Goal: Task Accomplishment & Management: Manage account settings

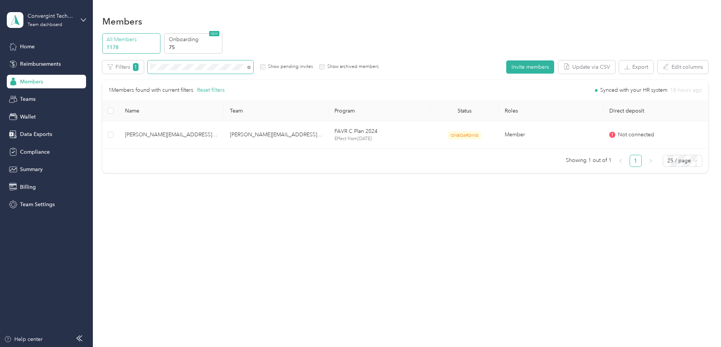
click at [253, 69] on span at bounding box center [201, 66] width 106 height 13
click at [251, 66] on icon at bounding box center [248, 67] width 3 height 3
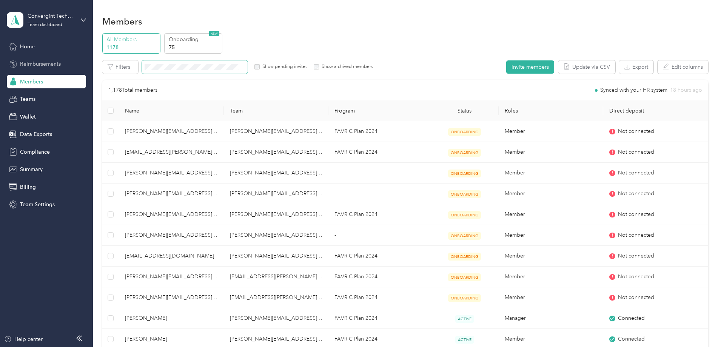
click at [51, 67] on span "Reimbursements" at bounding box center [40, 64] width 41 height 8
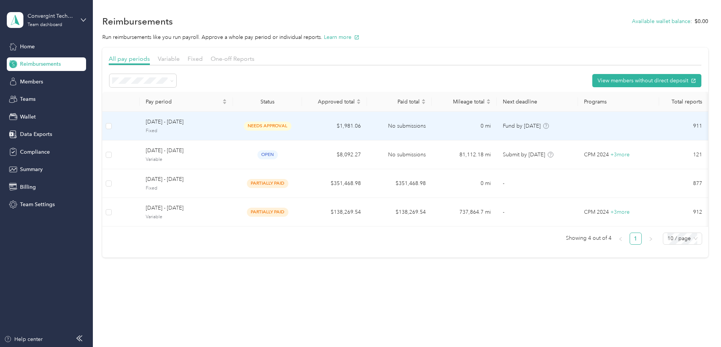
click at [346, 128] on td "$1,981.06" at bounding box center [334, 126] width 65 height 29
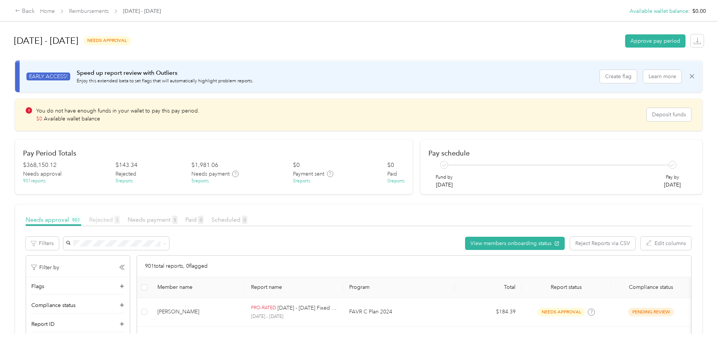
click at [120, 220] on span "Rejected 5" at bounding box center [104, 219] width 31 height 7
click at [177, 218] on span "Needs payment 5" at bounding box center [153, 219] width 50 height 7
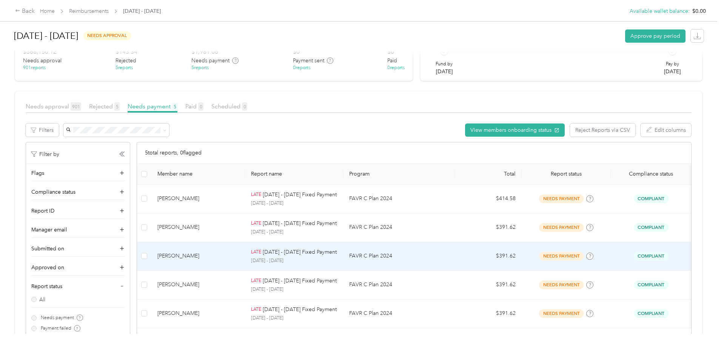
scroll to position [151, 0]
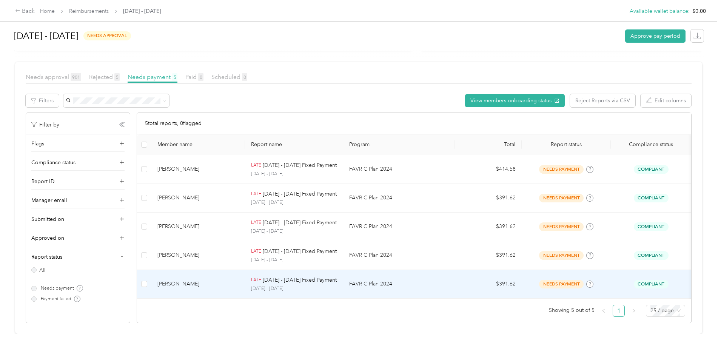
click at [305, 276] on p "[DATE] - [DATE] Fixed Payment" at bounding box center [300, 280] width 74 height 8
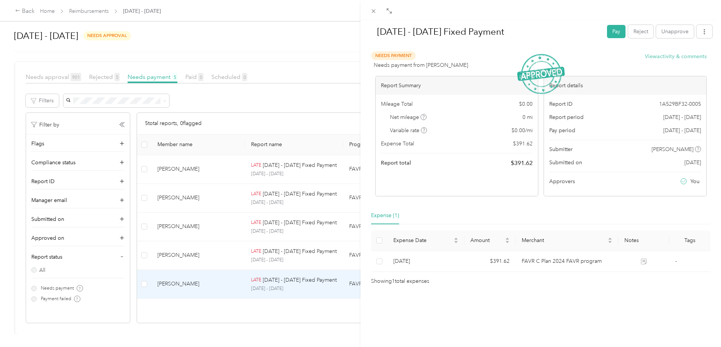
click at [659, 58] on button "View activity & comments" at bounding box center [676, 56] width 62 height 8
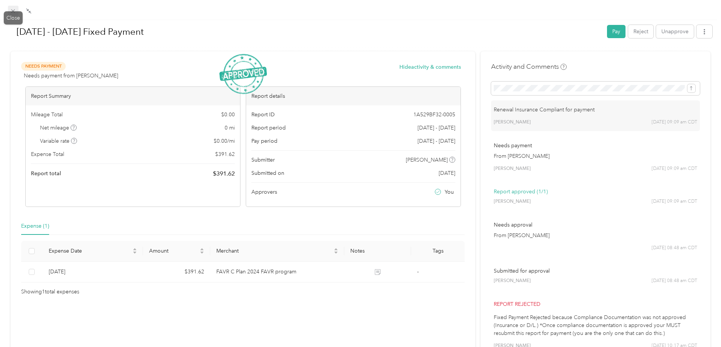
click at [11, 12] on icon at bounding box center [13, 11] width 6 height 6
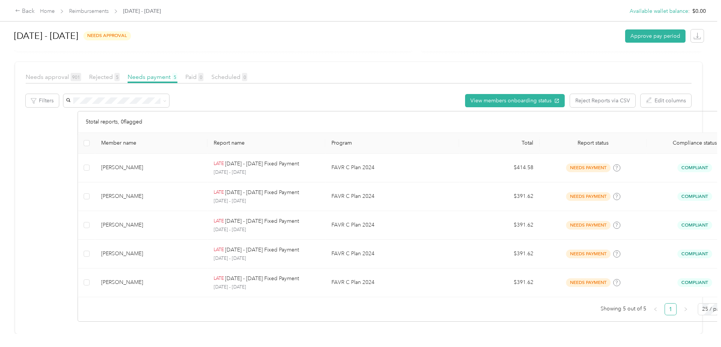
scroll to position [148, 0]
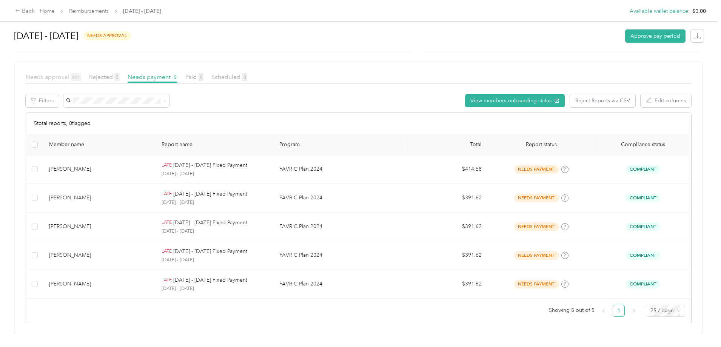
click at [81, 73] on span "Needs approval 901" at bounding box center [53, 76] width 55 height 7
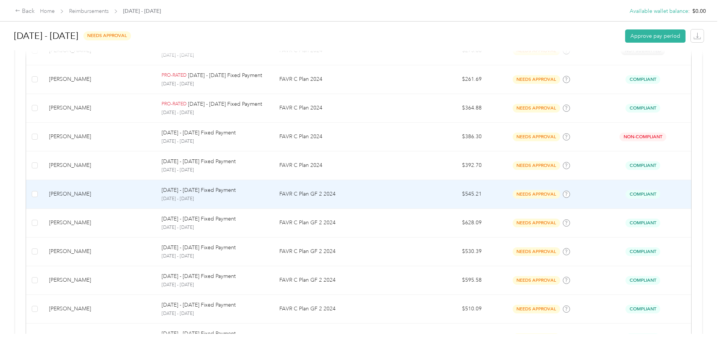
scroll to position [722, 0]
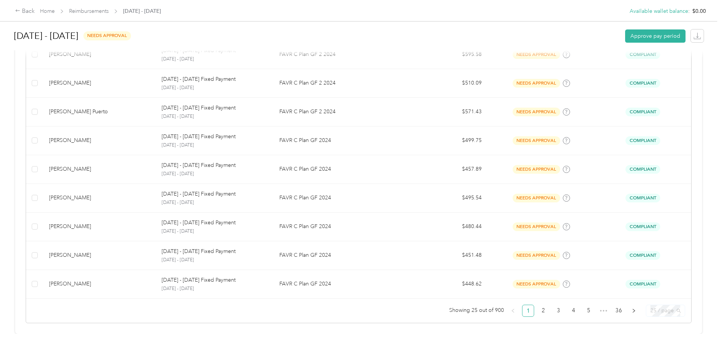
click at [650, 305] on span "25 / page" at bounding box center [665, 310] width 30 height 11
click at [652, 291] on div "100 / page" at bounding box center [665, 295] width 27 height 8
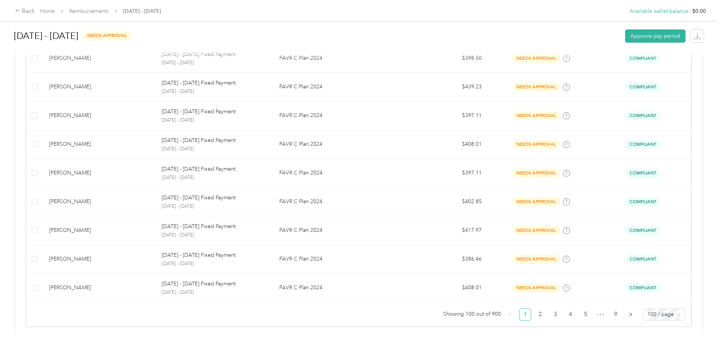
scroll to position [2873, 0]
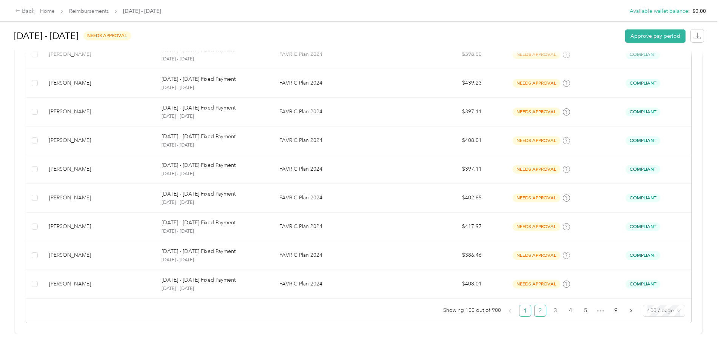
click at [534, 306] on link "2" at bounding box center [539, 310] width 11 height 11
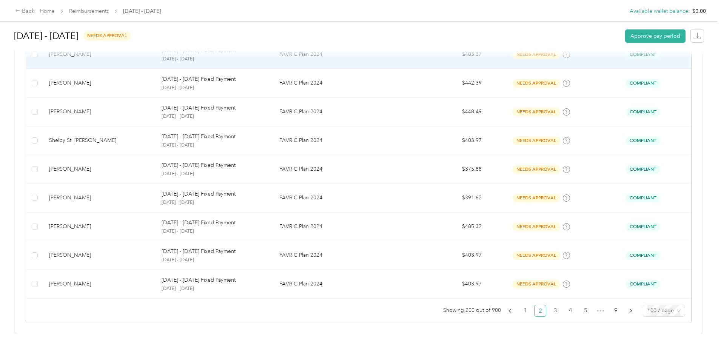
scroll to position [2873, 0]
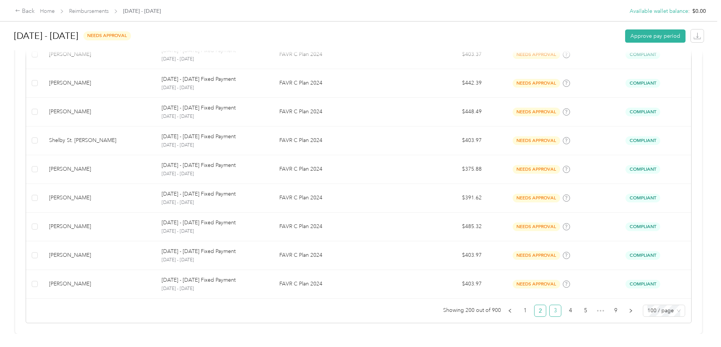
click at [549, 305] on link "3" at bounding box center [554, 310] width 11 height 11
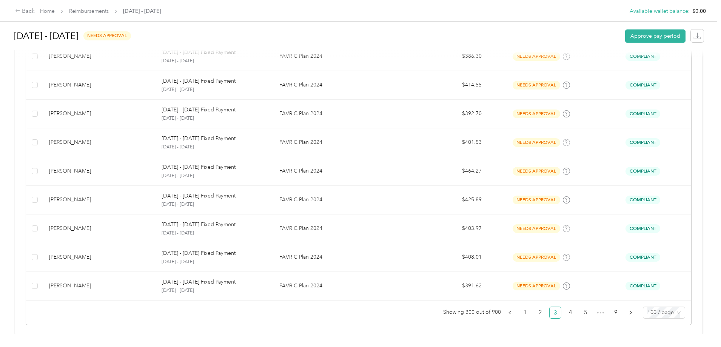
scroll to position [2873, 0]
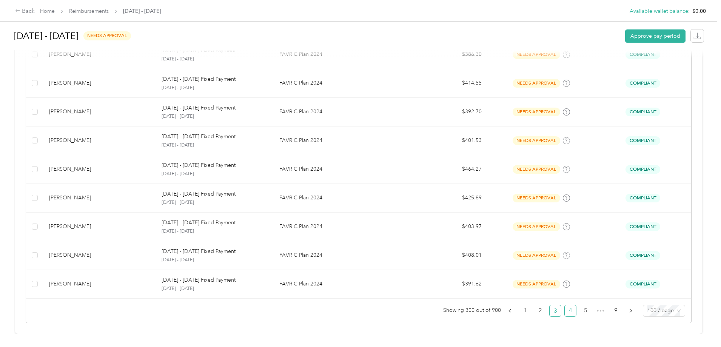
click at [565, 305] on link "4" at bounding box center [570, 310] width 11 height 11
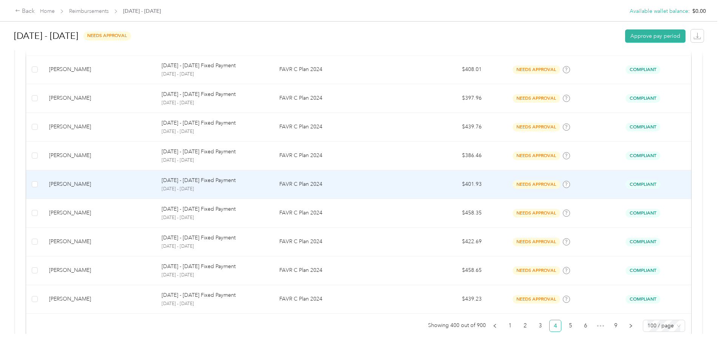
scroll to position [2873, 0]
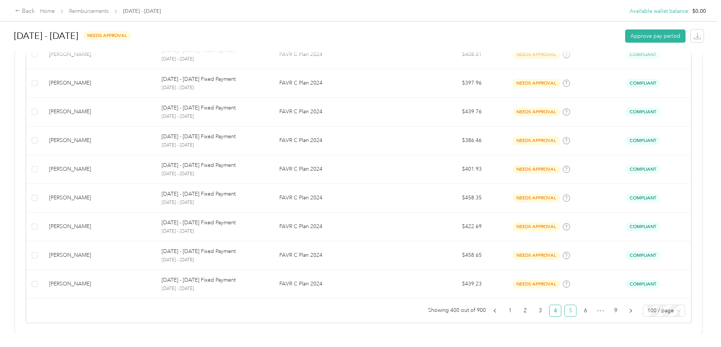
click at [565, 305] on link "5" at bounding box center [570, 310] width 11 height 11
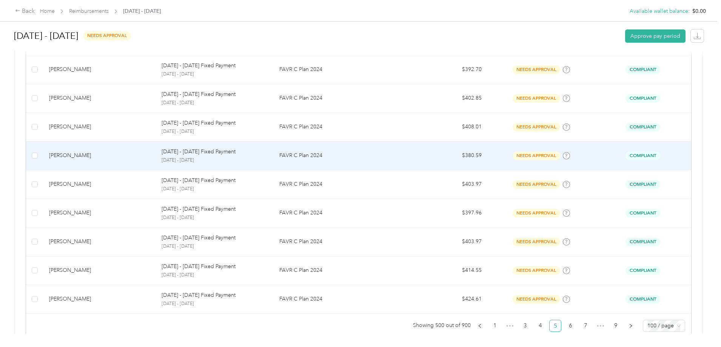
scroll to position [2873, 0]
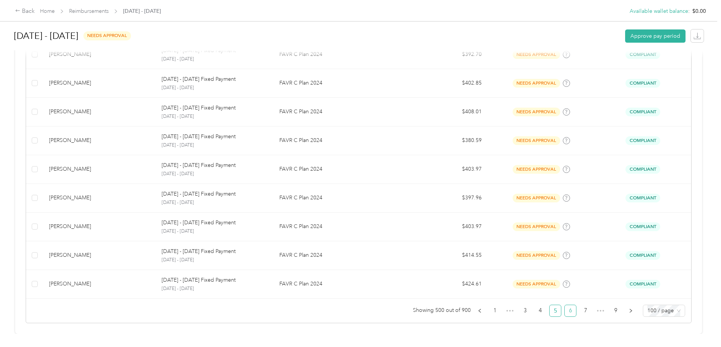
click at [565, 305] on link "6" at bounding box center [570, 310] width 11 height 11
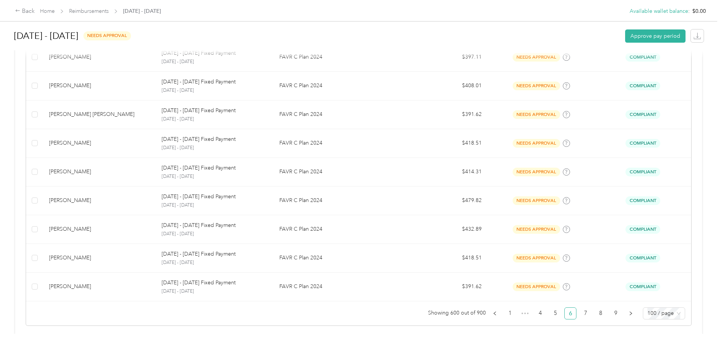
scroll to position [2873, 0]
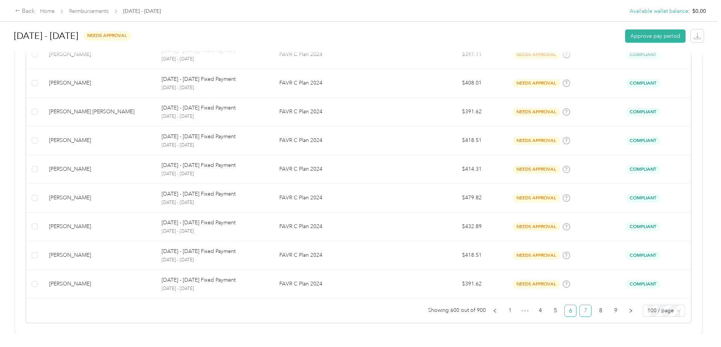
click at [580, 308] on link "7" at bounding box center [585, 310] width 11 height 11
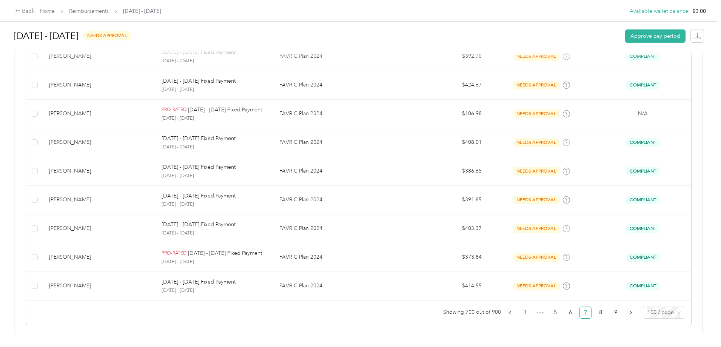
scroll to position [2873, 0]
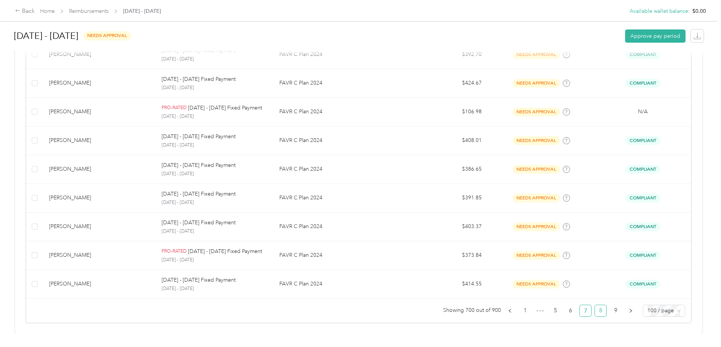
click at [595, 305] on link "8" at bounding box center [600, 310] width 11 height 11
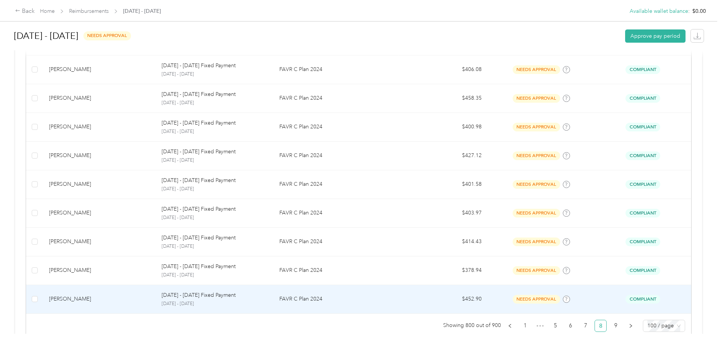
scroll to position [2873, 0]
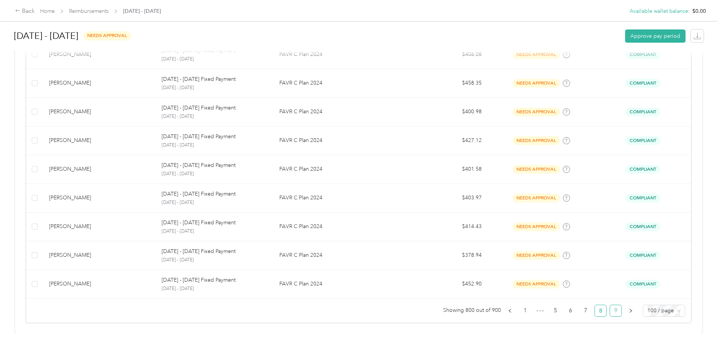
click at [610, 308] on link "9" at bounding box center [615, 310] width 11 height 11
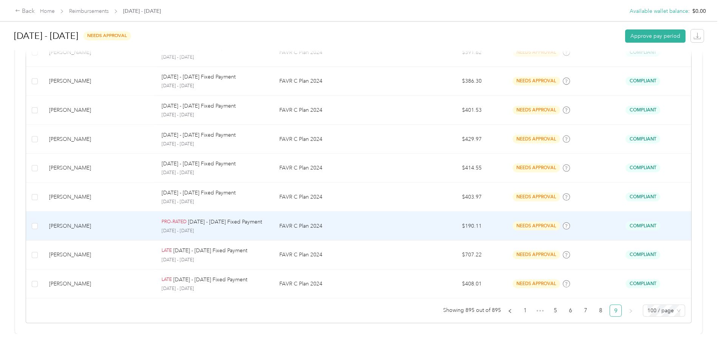
scroll to position [2730, 0]
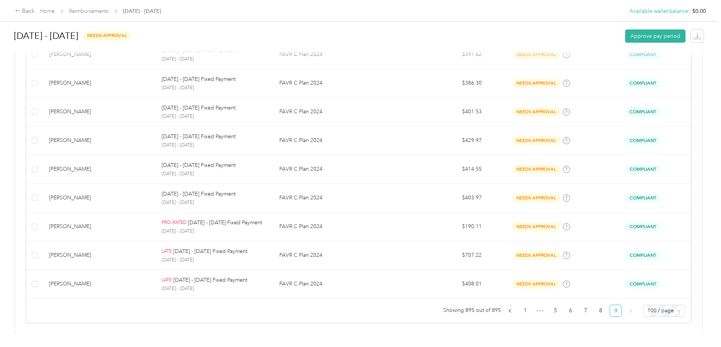
click at [610, 305] on link "9" at bounding box center [615, 310] width 11 height 11
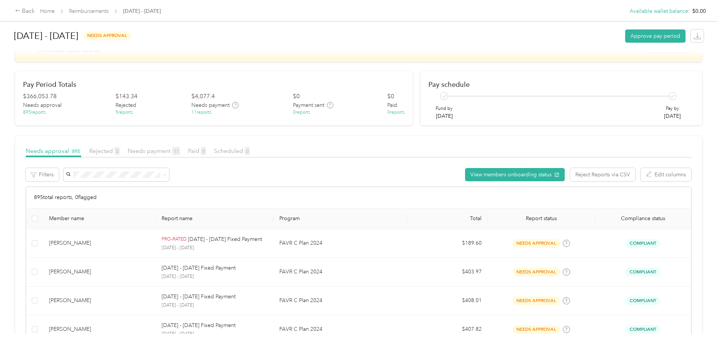
scroll to position [0, 0]
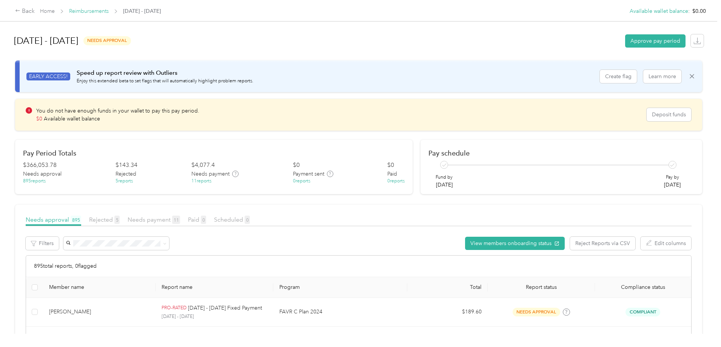
click at [109, 12] on link "Reimbursements" at bounding box center [89, 11] width 40 height 6
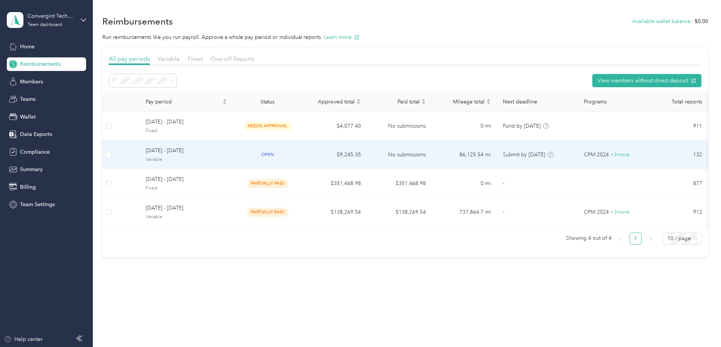
click at [227, 154] on span "August 1 - 31, 2025" at bounding box center [186, 150] width 81 height 8
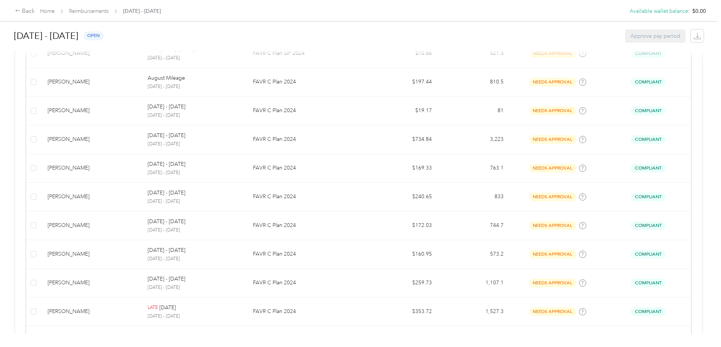
scroll to position [722, 0]
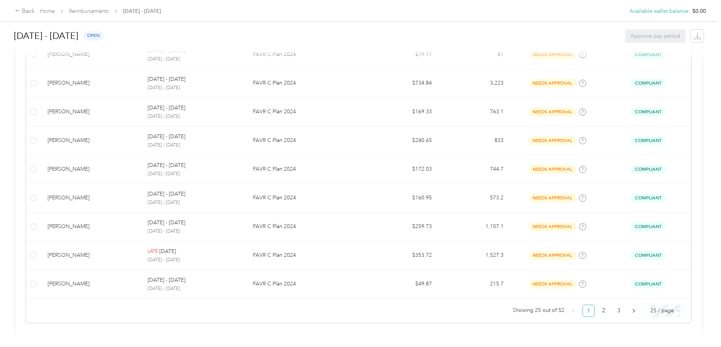
click at [650, 305] on span "25 / page" at bounding box center [665, 310] width 30 height 11
click at [652, 291] on div "100 / page" at bounding box center [665, 295] width 27 height 8
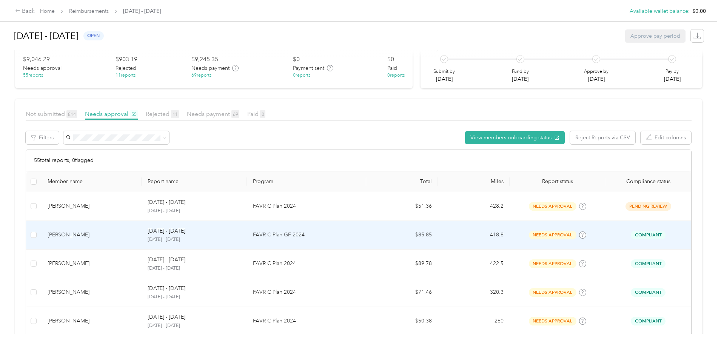
scroll to position [113, 0]
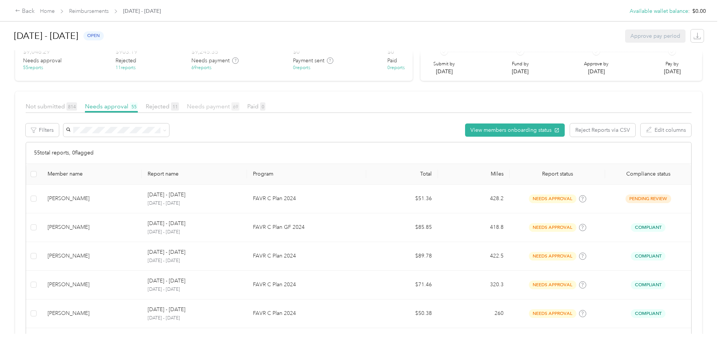
click at [239, 105] on span "Needs payment 69" at bounding box center [213, 106] width 52 height 7
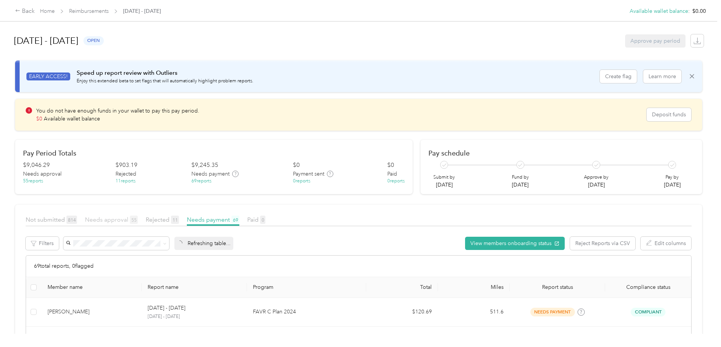
click at [138, 220] on span "Needs approval 55" at bounding box center [111, 219] width 53 height 7
click at [55, 11] on link "Home" at bounding box center [47, 11] width 15 height 6
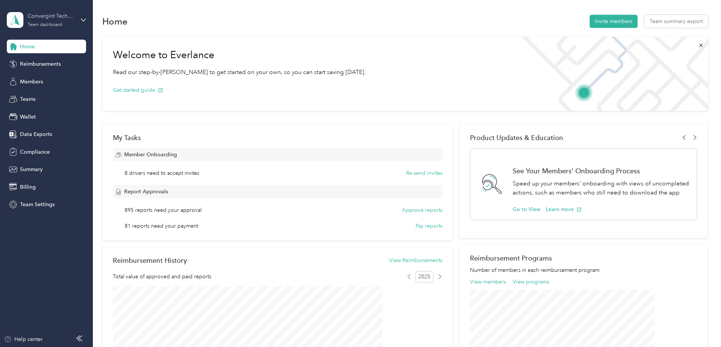
click at [54, 18] on div "Convergint Technologies" at bounding box center [51, 16] width 47 height 8
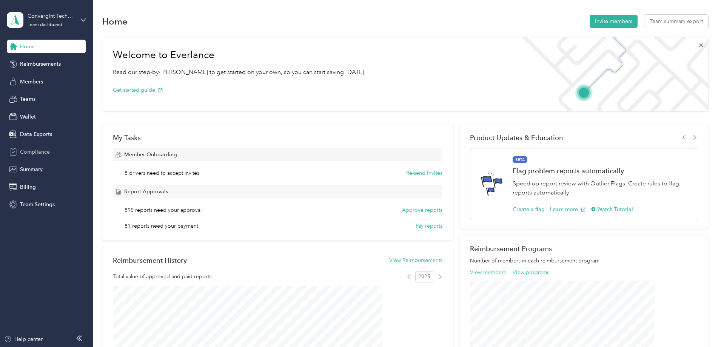
click at [22, 147] on div "Compliance" at bounding box center [46, 152] width 79 height 14
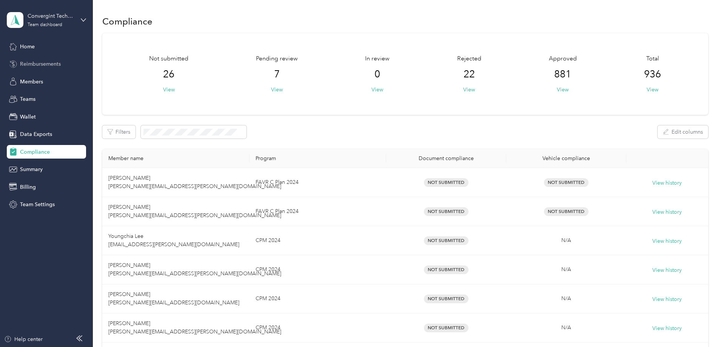
click at [29, 63] on span "Reimbursements" at bounding box center [40, 64] width 41 height 8
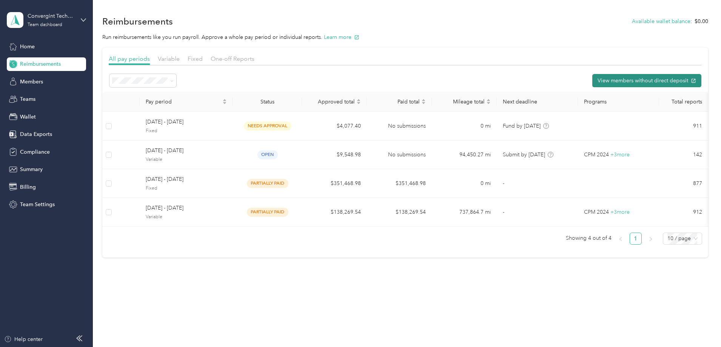
click at [612, 80] on button "View members without direct deposit" at bounding box center [646, 80] width 109 height 13
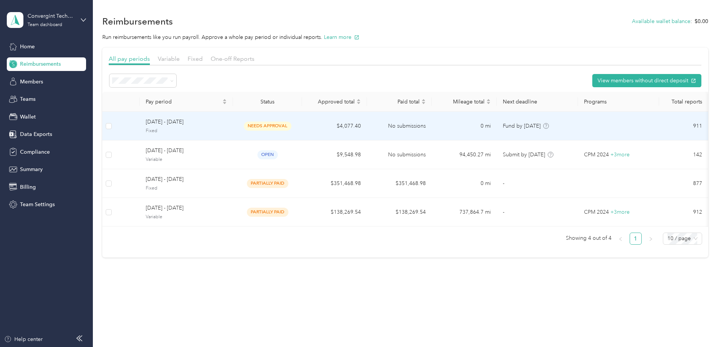
click at [199, 125] on span "August 1 - 31, 2025" at bounding box center [186, 122] width 81 height 8
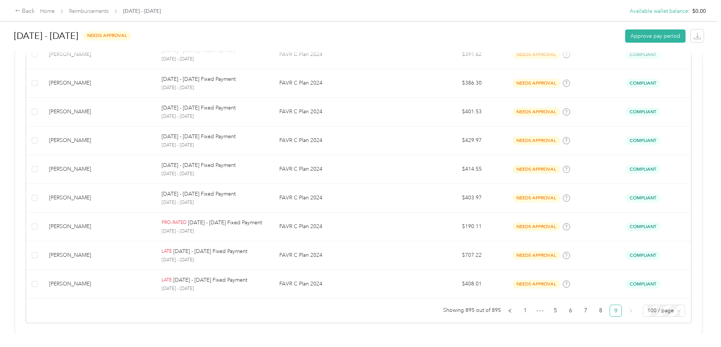
scroll to position [2730, 0]
click at [519, 309] on link "1" at bounding box center [524, 310] width 11 height 11
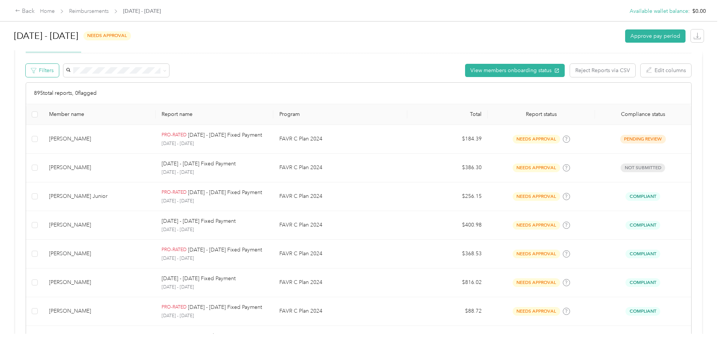
click at [59, 71] on button "Filters" at bounding box center [42, 70] width 33 height 13
click at [59, 73] on button "Filters" at bounding box center [42, 70] width 33 height 13
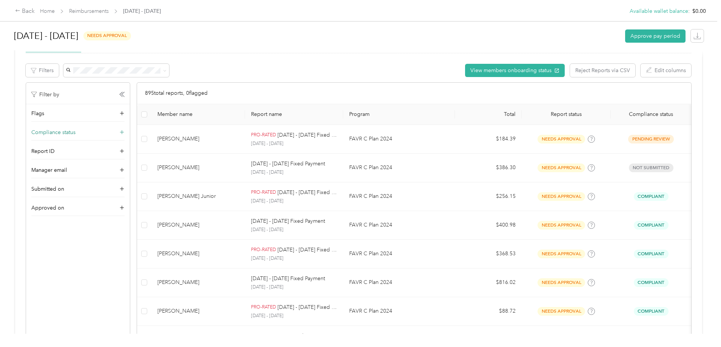
click at [126, 132] on icon at bounding box center [122, 133] width 8 height 8
click at [102, 146] on icon at bounding box center [99, 147] width 3 height 3
click at [118, 226] on span "Not submitted" at bounding box center [114, 226] width 34 height 6
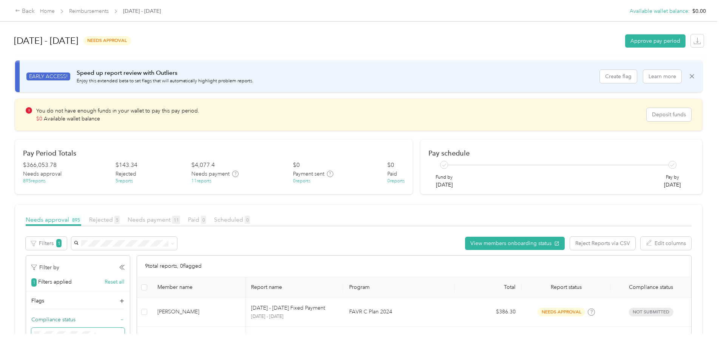
scroll to position [189, 0]
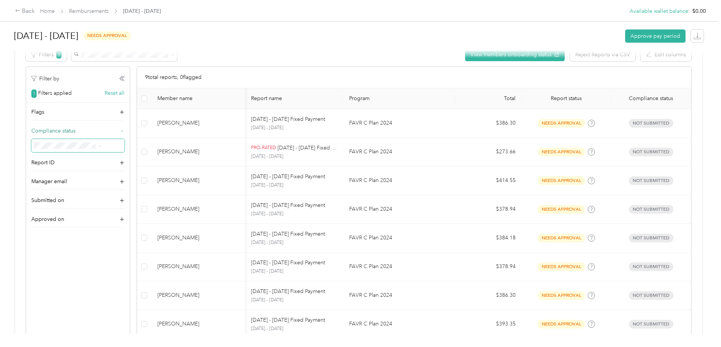
click at [102, 146] on icon at bounding box center [99, 145] width 3 height 3
click at [115, 224] on span "Not submitted" at bounding box center [114, 225] width 34 height 6
click at [125, 144] on span at bounding box center [77, 145] width 93 height 13
click at [102, 146] on icon at bounding box center [99, 145] width 3 height 3
click at [119, 211] on div "In review" at bounding box center [128, 210] width 62 height 8
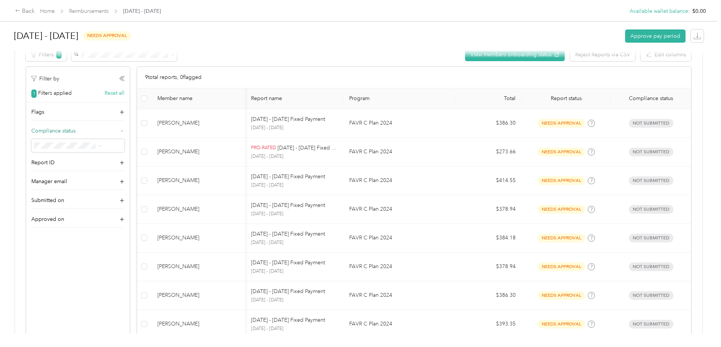
scroll to position [178, 0]
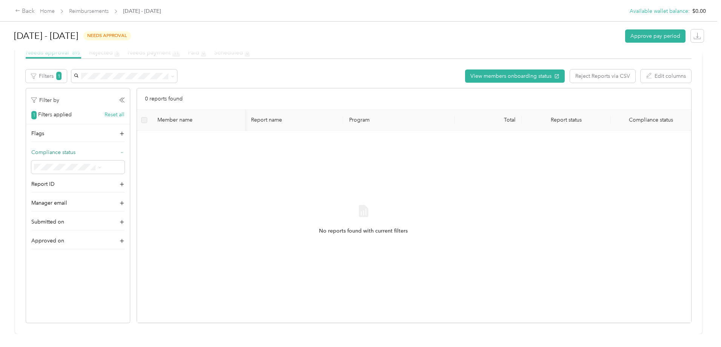
click at [102, 163] on span at bounding box center [98, 167] width 6 height 8
click at [102, 166] on icon at bounding box center [99, 167] width 3 height 3
click at [117, 209] on span "Pending review" at bounding box center [115, 208] width 37 height 6
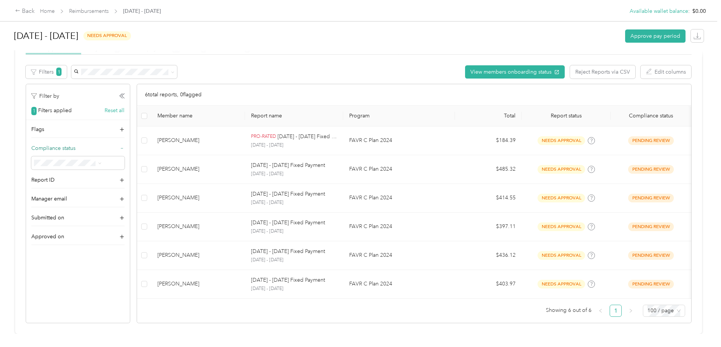
click at [102, 162] on icon at bounding box center [99, 163] width 3 height 3
click at [120, 190] on span "Non-Compliant" at bounding box center [115, 192] width 37 height 6
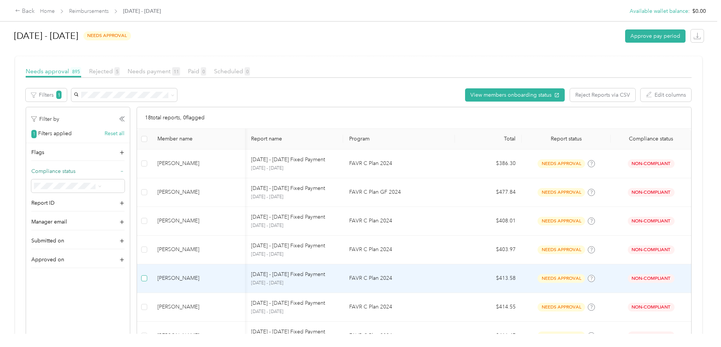
scroll to position [151, 0]
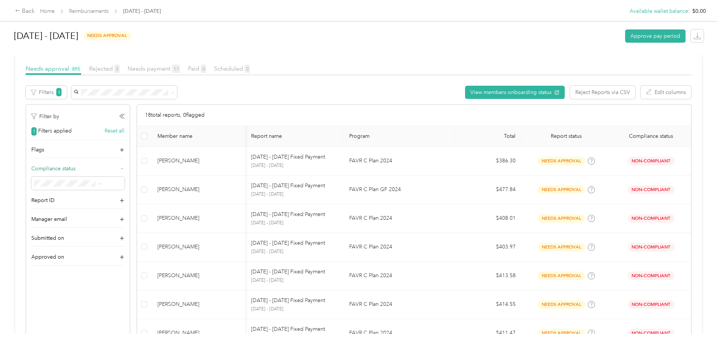
click at [102, 183] on icon at bounding box center [99, 183] width 3 height 3
click at [111, 198] on div "All" at bounding box center [128, 197] width 62 height 8
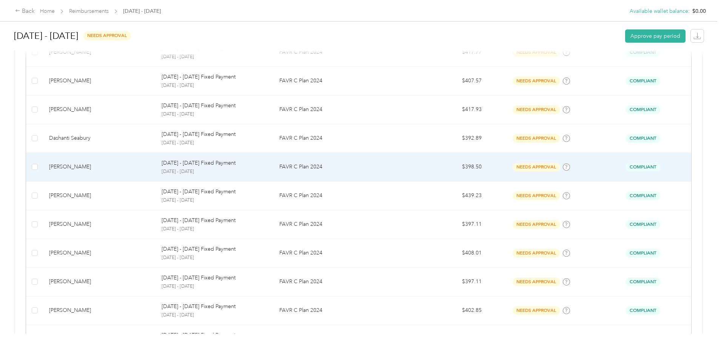
scroll to position [2873, 0]
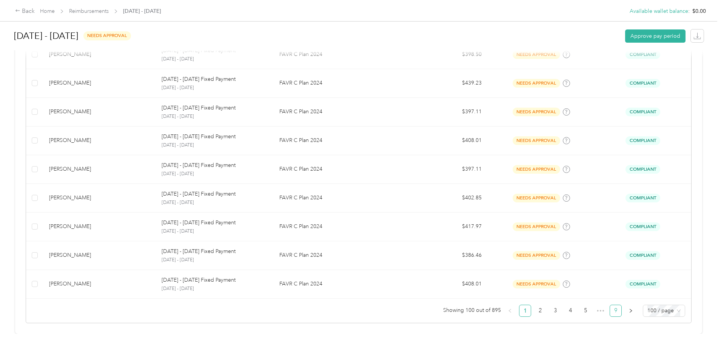
click at [610, 305] on link "9" at bounding box center [615, 310] width 11 height 11
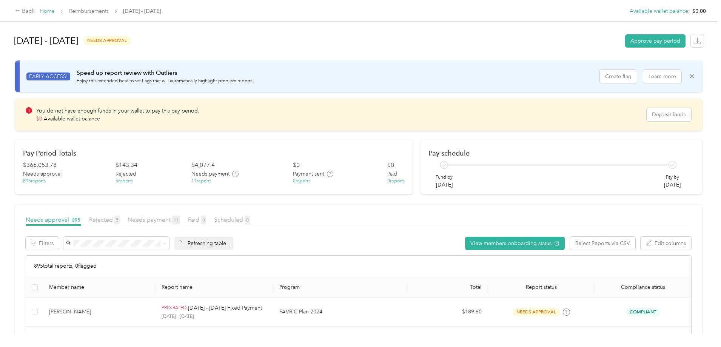
click at [55, 12] on link "Home" at bounding box center [47, 11] width 15 height 6
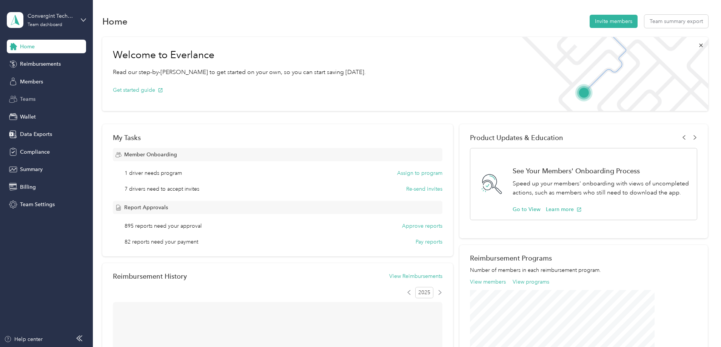
click at [24, 98] on span "Teams" at bounding box center [27, 99] width 15 height 8
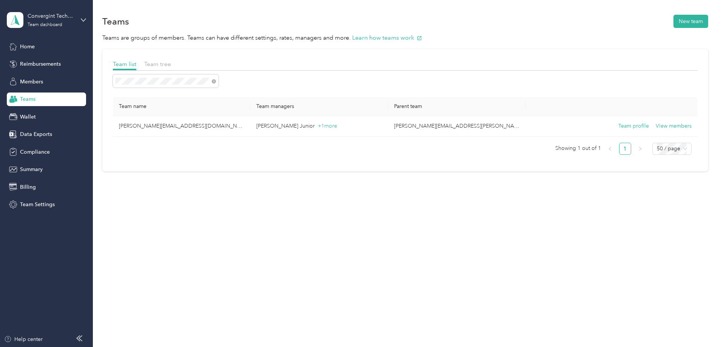
drag, startPoint x: 201, startPoint y: 77, endPoint x: 152, endPoint y: 77, distance: 49.1
click at [152, 77] on div "Team list Team tree Team name Team managers Parent team tim.junior@convergint.c…" at bounding box center [405, 112] width 606 height 126
click at [216, 82] on icon at bounding box center [214, 81] width 4 height 4
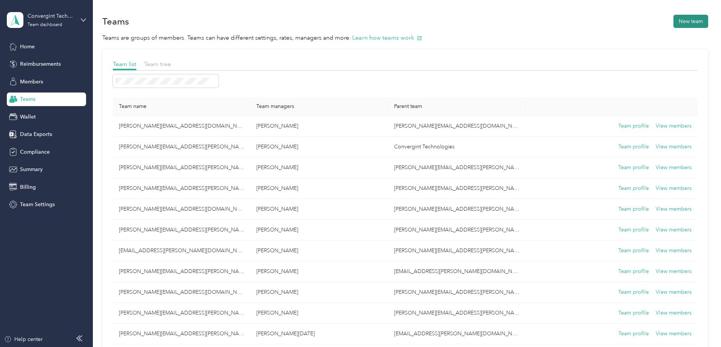
click at [673, 17] on button "New team" at bounding box center [690, 21] width 35 height 13
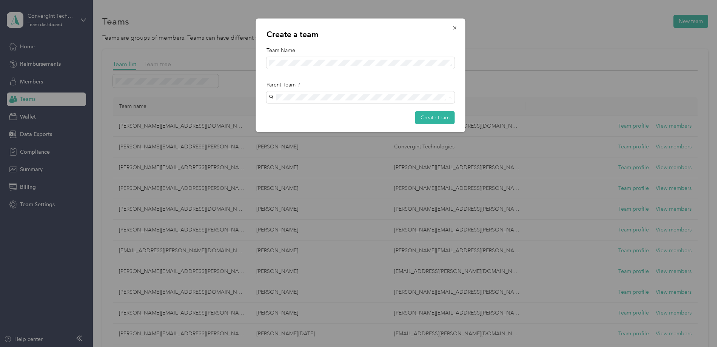
click at [333, 135] on div "tim.junior@convergint.com Timothy L. Junior +1 more" at bounding box center [361, 137] width 178 height 17
click at [435, 117] on button "Create team" at bounding box center [435, 117] width 40 height 13
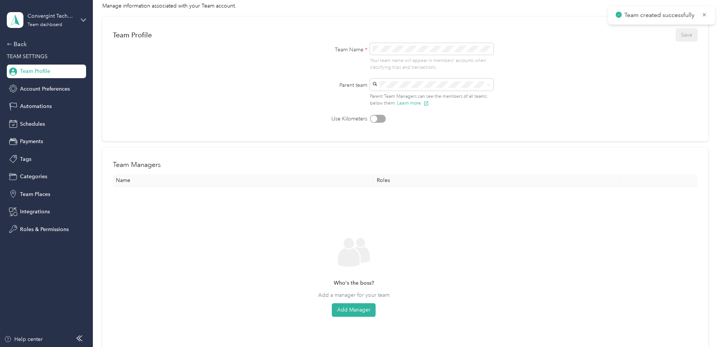
scroll to position [151, 0]
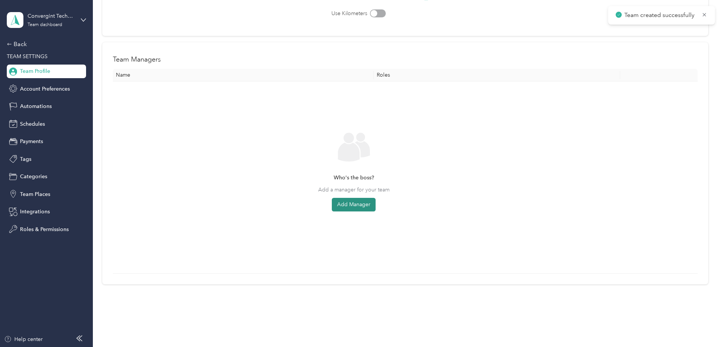
click at [375, 205] on button "Add Manager" at bounding box center [354, 205] width 44 height 14
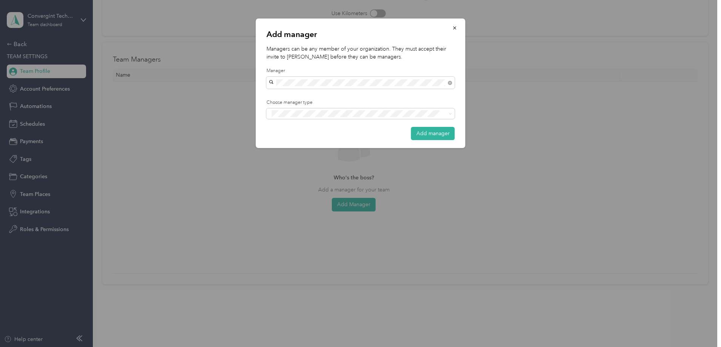
click at [294, 96] on span "[PERSON_NAME]" at bounding box center [293, 96] width 42 height 6
click at [288, 140] on span "Manager" at bounding box center [286, 141] width 19 height 7
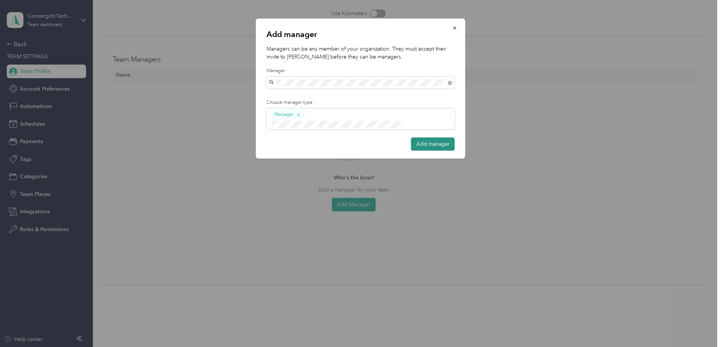
click at [419, 137] on button "Add manager" at bounding box center [433, 143] width 44 height 13
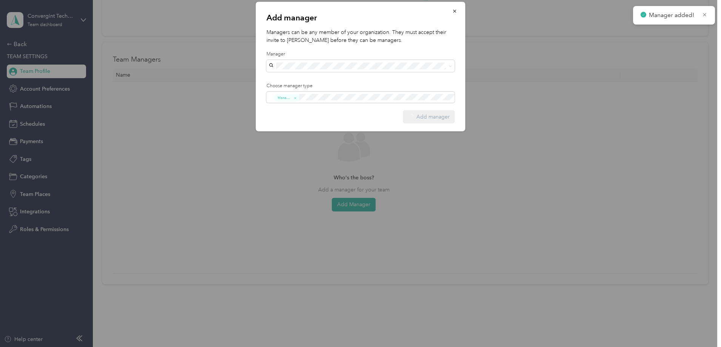
scroll to position [0, 0]
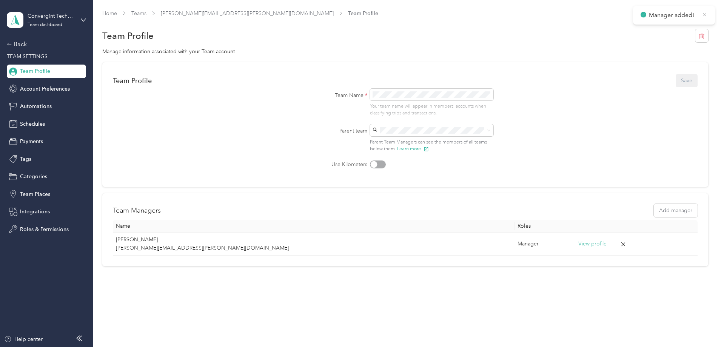
click at [707, 14] on icon at bounding box center [705, 14] width 6 height 7
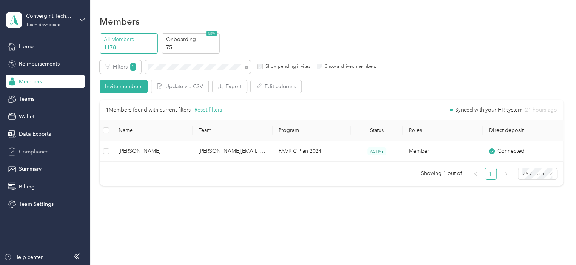
click at [35, 154] on span "Compliance" at bounding box center [34, 152] width 30 height 8
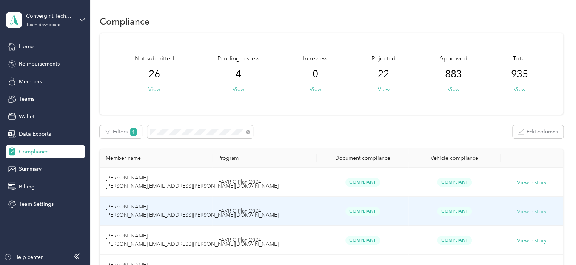
click at [524, 212] on button "View history" at bounding box center [531, 212] width 29 height 8
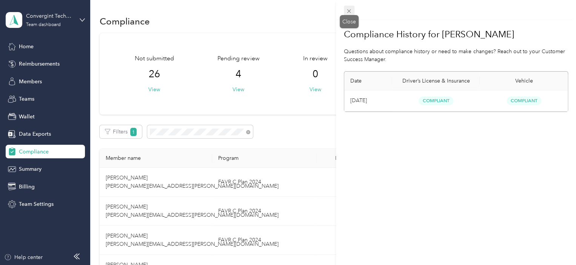
click at [348, 12] on icon at bounding box center [349, 11] width 4 height 4
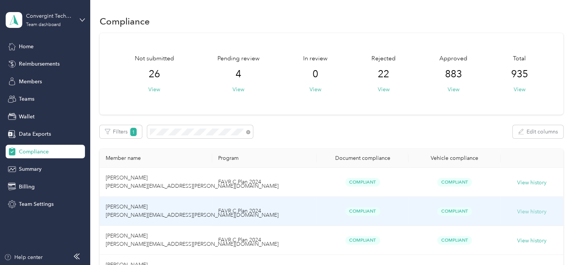
click at [528, 211] on button "View history" at bounding box center [531, 212] width 29 height 8
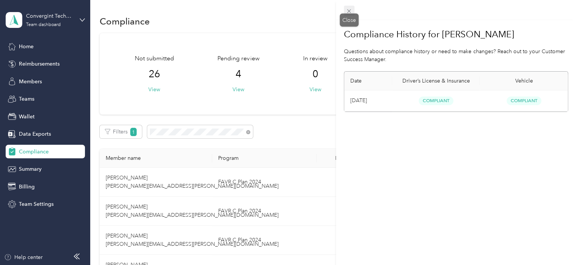
click at [348, 12] on icon at bounding box center [349, 11] width 6 height 6
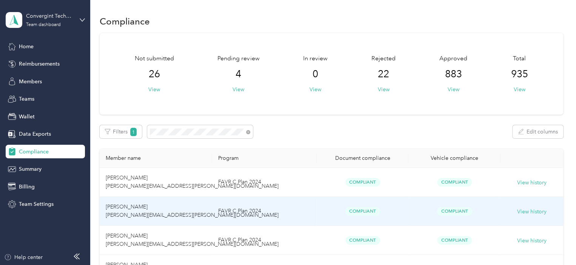
click at [151, 205] on td "Michael Hill michael.hill@convergint.com" at bounding box center [156, 211] width 113 height 29
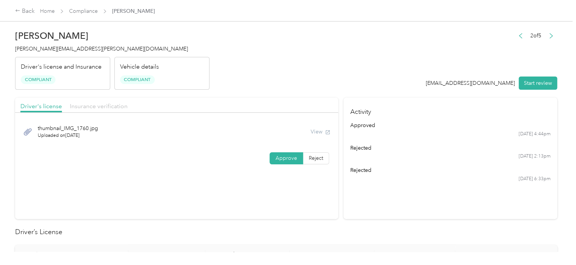
click at [110, 107] on span "Insurance verification" at bounding box center [99, 106] width 58 height 7
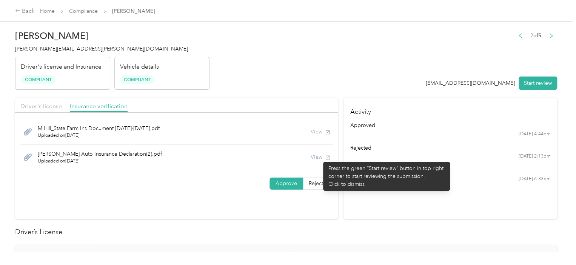
click at [319, 158] on div "View" at bounding box center [321, 157] width 20 height 8
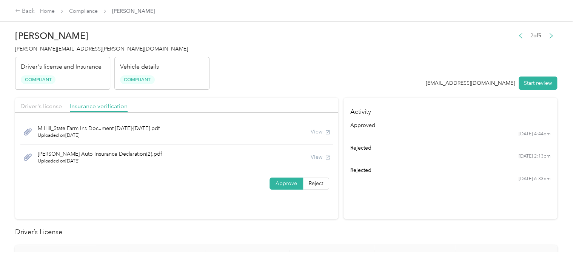
click at [321, 134] on div "View" at bounding box center [321, 132] width 20 height 8
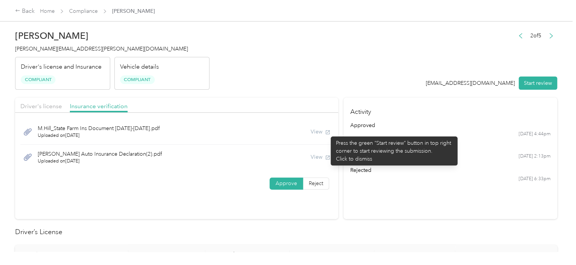
click at [327, 133] on div "View" at bounding box center [321, 132] width 20 height 8
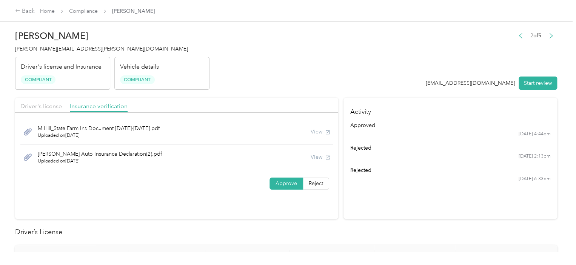
click at [319, 159] on div "View" at bounding box center [321, 157] width 20 height 8
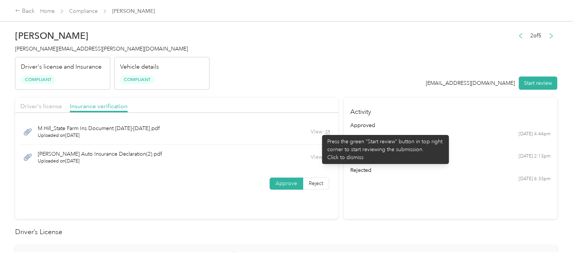
click at [318, 131] on div "View" at bounding box center [321, 132] width 20 height 8
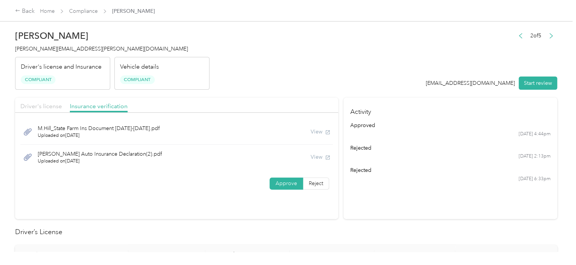
click at [54, 105] on span "Driver's license" at bounding box center [41, 106] width 42 height 7
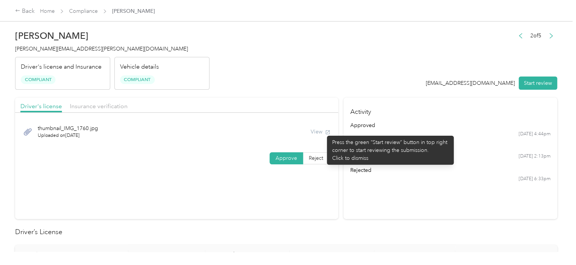
click at [323, 132] on div "View" at bounding box center [321, 132] width 20 height 8
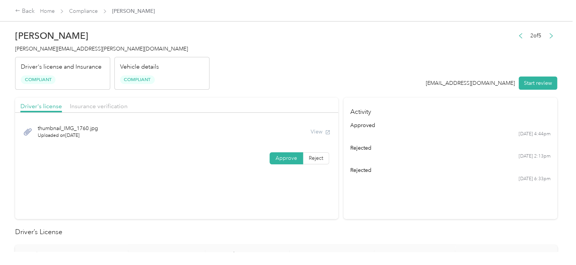
click at [29, 130] on icon at bounding box center [27, 131] width 9 height 9
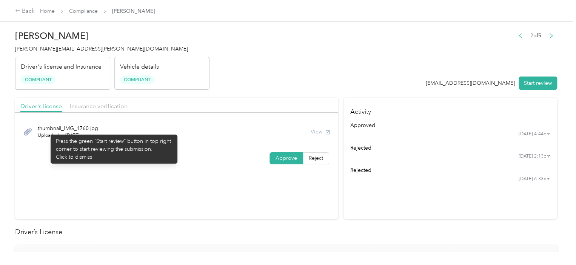
click at [47, 131] on span "thumbnail_IMG_1760.jpg" at bounding box center [68, 129] width 60 height 8
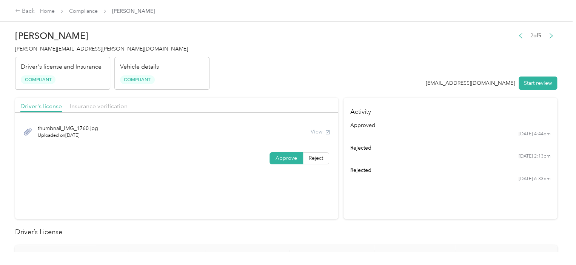
click at [47, 131] on span "thumbnail_IMG_1760.jpg" at bounding box center [68, 129] width 60 height 8
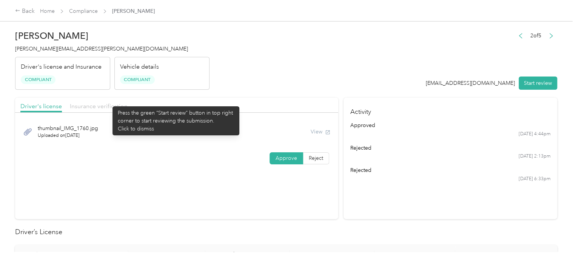
click at [109, 103] on span "Insurance verification" at bounding box center [99, 106] width 58 height 7
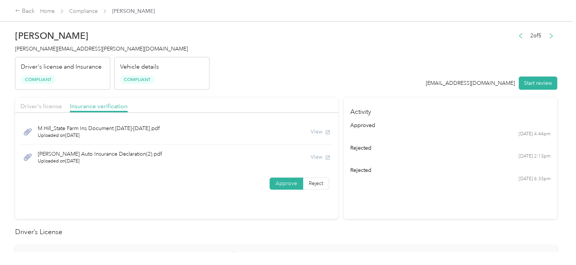
click at [324, 131] on div "View" at bounding box center [321, 132] width 20 height 8
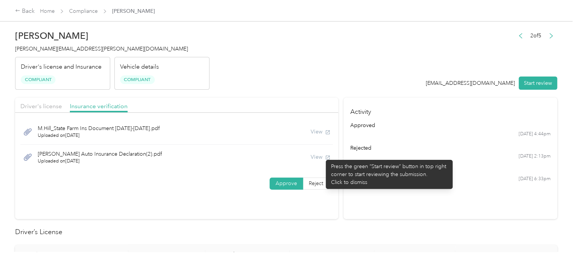
click at [322, 156] on div "View" at bounding box center [321, 157] width 20 height 8
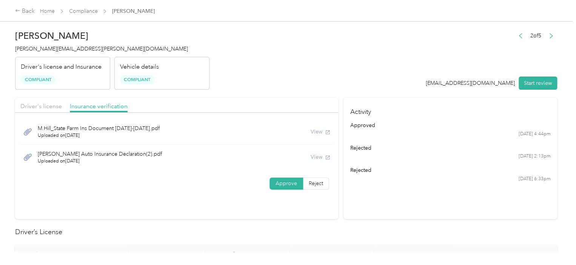
click at [83, 17] on div "Back Home Compliance Michael Hill" at bounding box center [288, 10] width 576 height 21
click at [83, 12] on link "Compliance" at bounding box center [83, 11] width 29 height 6
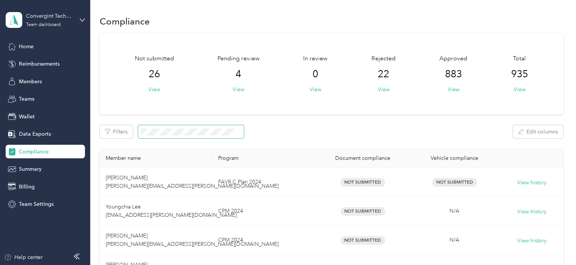
click at [165, 128] on span at bounding box center [191, 131] width 106 height 13
click at [163, 137] on span at bounding box center [191, 131] width 106 height 13
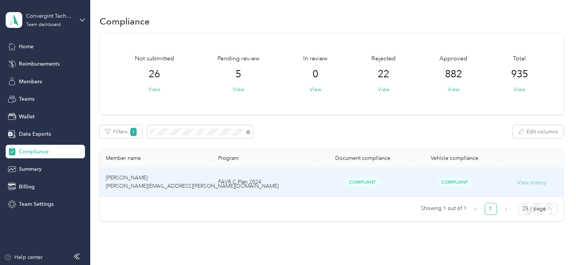
click at [515, 186] on div "View history" at bounding box center [531, 183] width 51 height 10
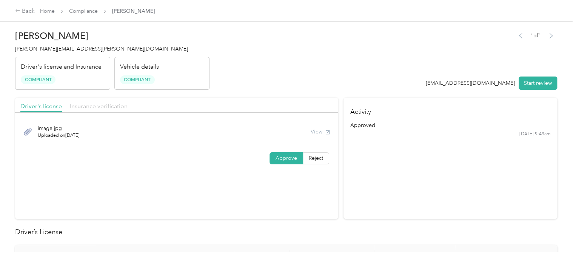
click at [99, 104] on span "Insurance verification" at bounding box center [99, 106] width 58 height 7
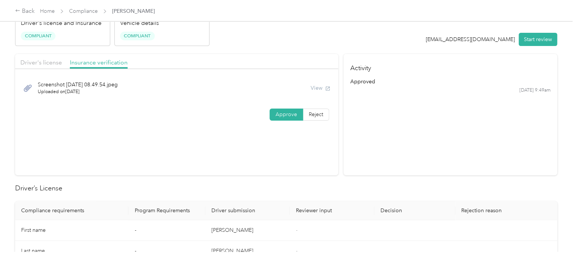
scroll to position [28, 0]
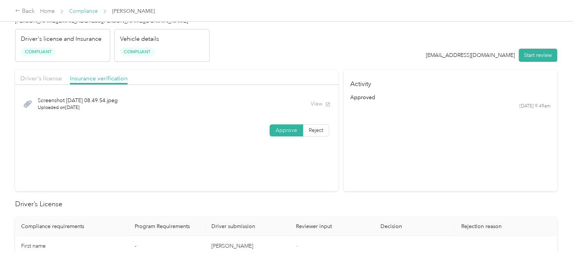
click at [85, 9] on link "Compliance" at bounding box center [83, 11] width 29 height 6
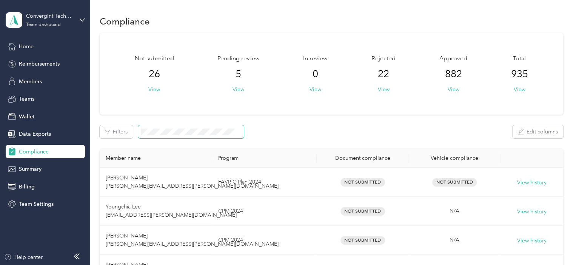
click at [162, 135] on span at bounding box center [191, 131] width 106 height 13
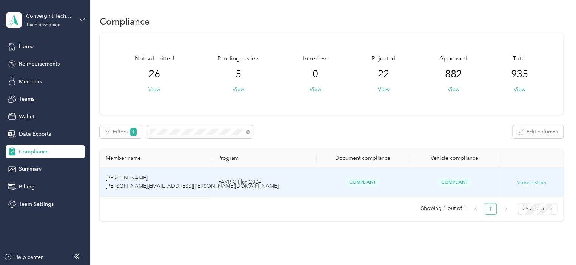
click at [523, 184] on button "View history" at bounding box center [531, 183] width 29 height 8
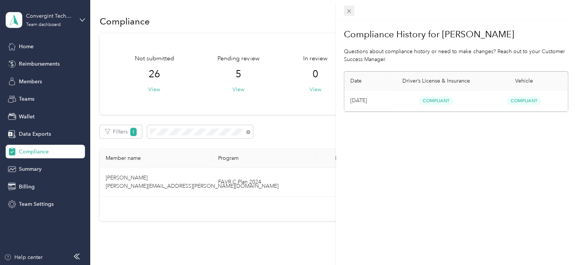
click at [350, 10] on icon at bounding box center [349, 11] width 4 height 4
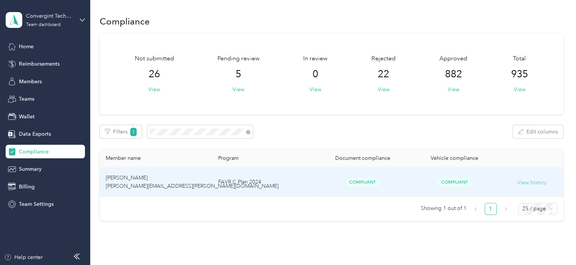
click at [530, 182] on button "View history" at bounding box center [531, 183] width 29 height 8
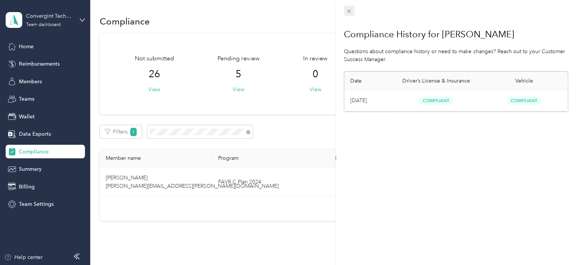
click at [348, 8] on icon at bounding box center [349, 11] width 6 height 6
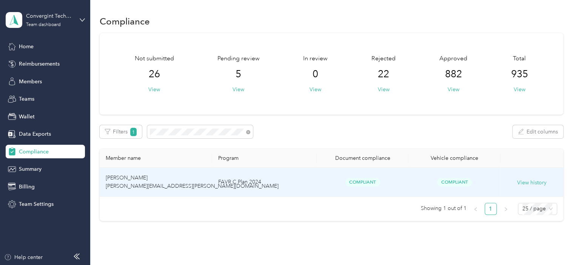
click at [206, 182] on td "Daniel Merdian daniel.merdian@convergint.com" at bounding box center [156, 182] width 113 height 29
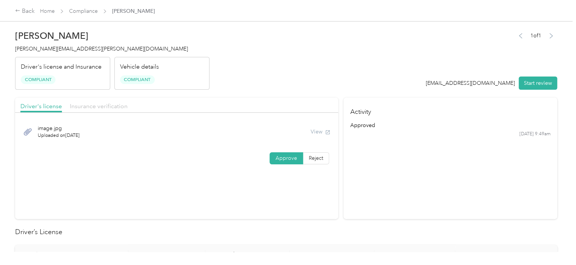
click at [103, 108] on span "Insurance verification" at bounding box center [99, 106] width 58 height 7
click at [85, 12] on link "Compliance" at bounding box center [83, 11] width 29 height 6
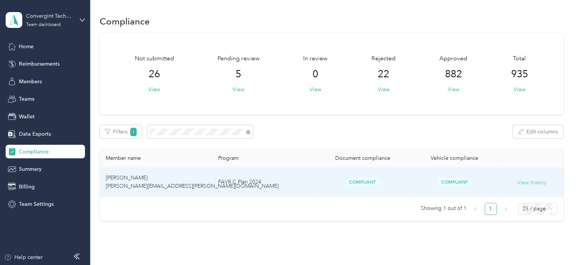
click at [518, 181] on button "View history" at bounding box center [531, 183] width 29 height 8
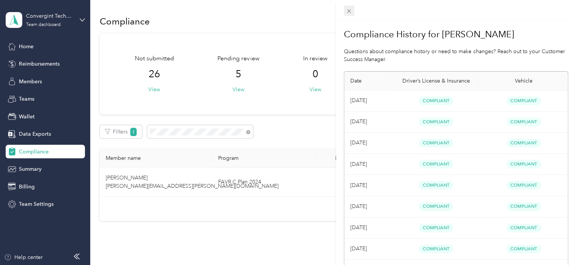
click at [349, 12] on icon at bounding box center [349, 11] width 4 height 4
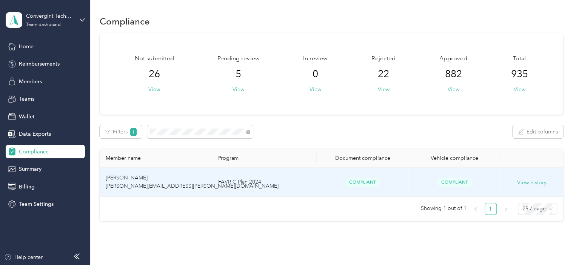
click at [168, 176] on td "Jeremy Fritz jeremy.fritz@convergint.com" at bounding box center [156, 182] width 113 height 29
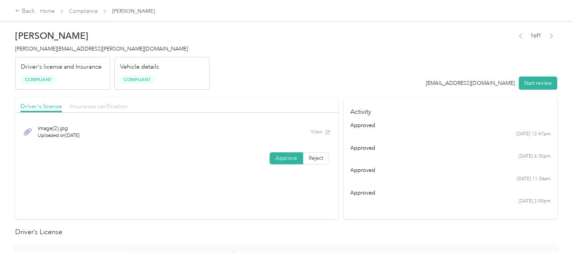
click at [108, 106] on span "Insurance verification" at bounding box center [99, 106] width 58 height 7
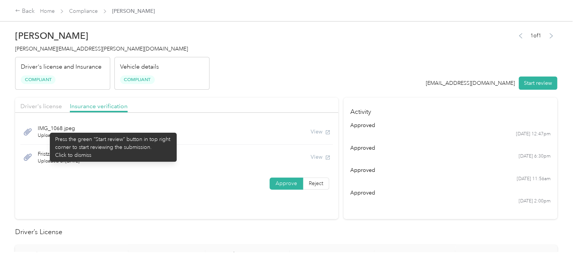
click at [46, 129] on span "IMG_1068.jpeg" at bounding box center [59, 129] width 42 height 8
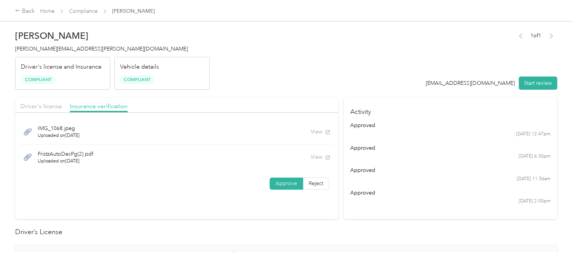
click at [46, 129] on span "IMG_1068.jpeg" at bounding box center [59, 129] width 42 height 8
click at [48, 148] on div "FristzAutoDecPg(2).pdf Uploaded on 11/2/2024 View" at bounding box center [176, 157] width 312 height 25
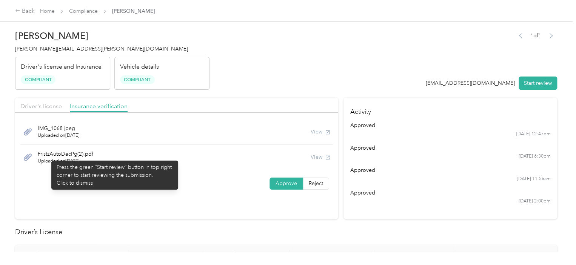
click at [48, 157] on span "FristzAutoDecPg(2).pdf" at bounding box center [65, 154] width 55 height 8
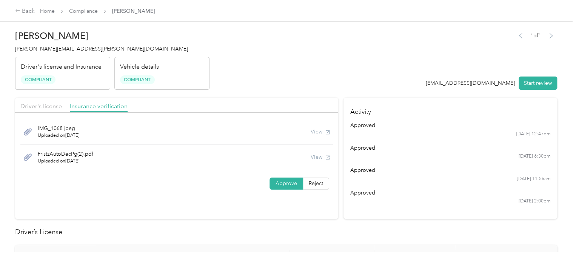
click at [48, 157] on span "FristzAutoDecPg(2).pdf" at bounding box center [65, 154] width 55 height 8
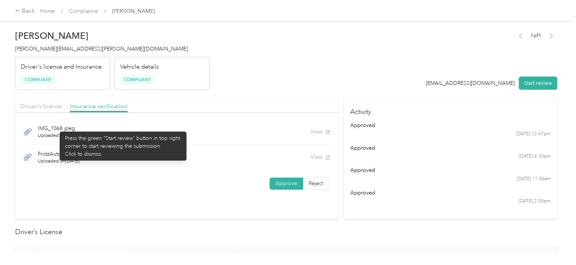
click at [56, 128] on span "IMG_1068.jpeg" at bounding box center [59, 129] width 42 height 8
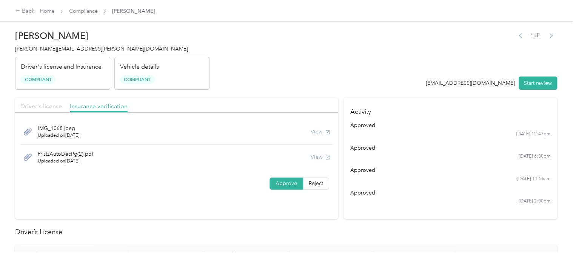
click at [39, 108] on span "Driver's license" at bounding box center [41, 106] width 42 height 7
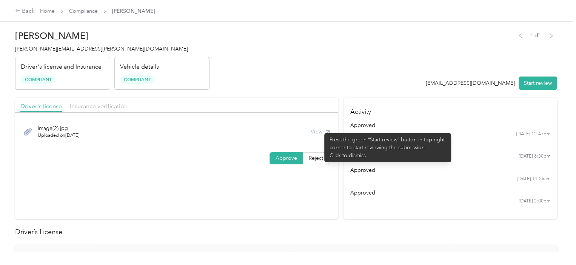
click at [320, 129] on div "View" at bounding box center [321, 132] width 20 height 8
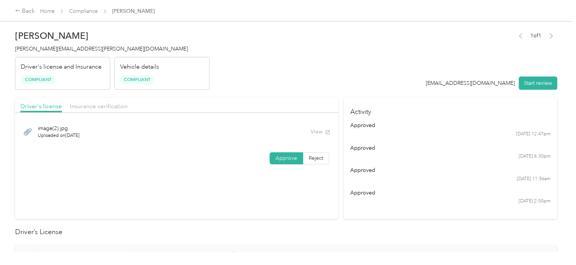
click at [26, 128] on icon at bounding box center [27, 131] width 9 height 9
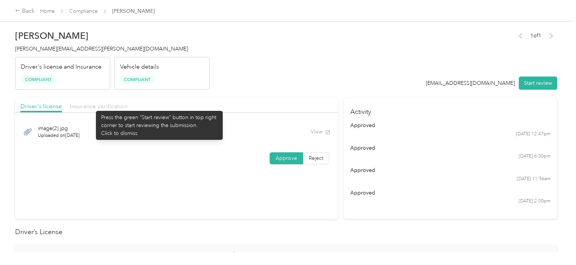
click at [92, 107] on span "Insurance verification" at bounding box center [99, 106] width 58 height 7
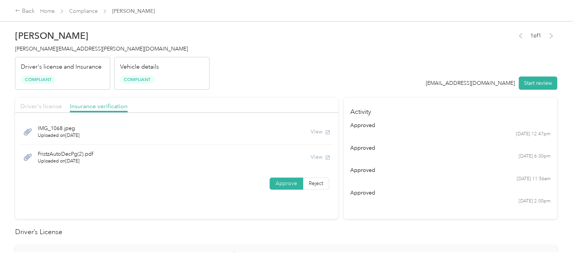
click at [31, 106] on span "Driver's license" at bounding box center [41, 106] width 42 height 7
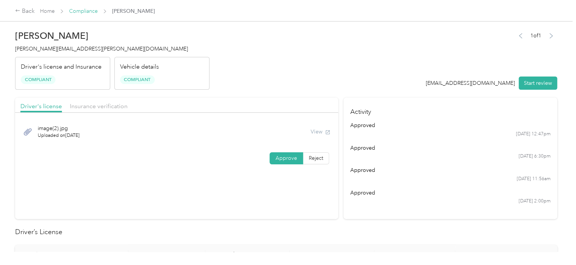
click at [77, 12] on link "Compliance" at bounding box center [83, 11] width 29 height 6
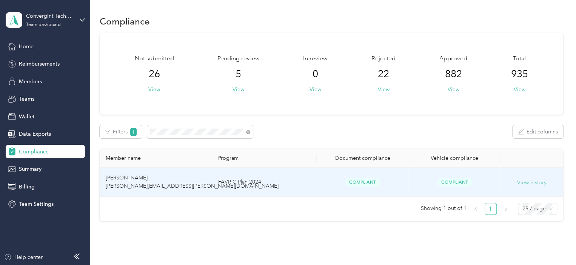
click at [523, 182] on button "View history" at bounding box center [531, 183] width 29 height 8
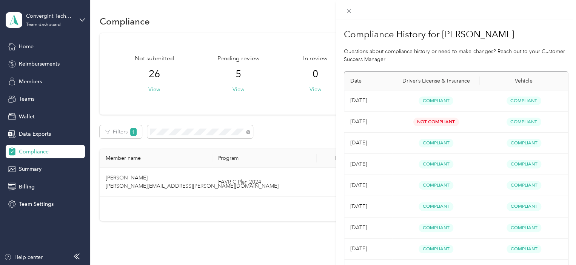
click at [349, 121] on td "Jul 2025" at bounding box center [368, 122] width 48 height 21
drag, startPoint x: 348, startPoint y: 11, endPoint x: 339, endPoint y: 28, distance: 19.1
click at [348, 11] on icon at bounding box center [349, 11] width 6 height 6
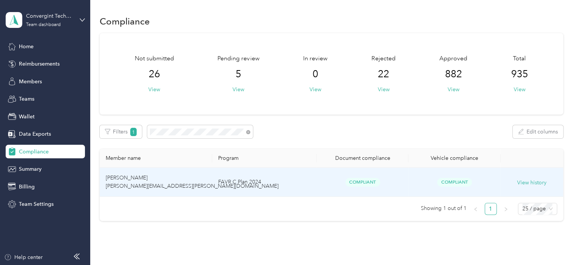
click at [234, 187] on td "FAVR C Plan 2024" at bounding box center [264, 182] width 105 height 29
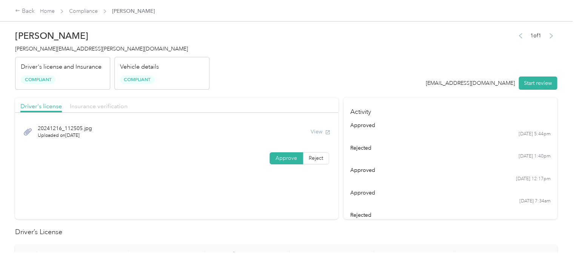
click at [118, 106] on span "Insurance verification" at bounding box center [99, 106] width 58 height 7
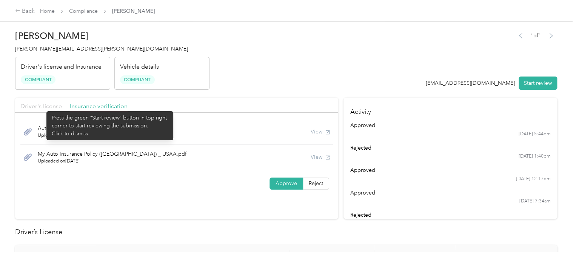
click at [43, 108] on span "Driver's license" at bounding box center [41, 106] width 42 height 7
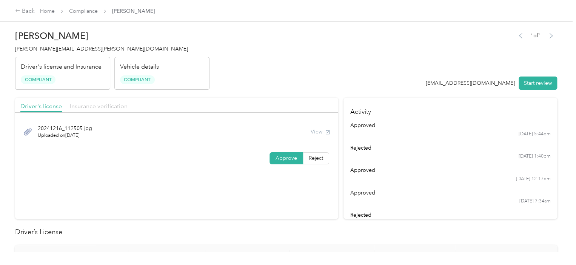
click at [72, 108] on span "Insurance verification" at bounding box center [99, 106] width 58 height 7
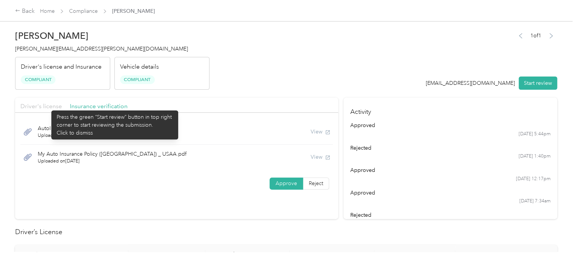
click at [47, 107] on span "Driver's license" at bounding box center [41, 106] width 42 height 7
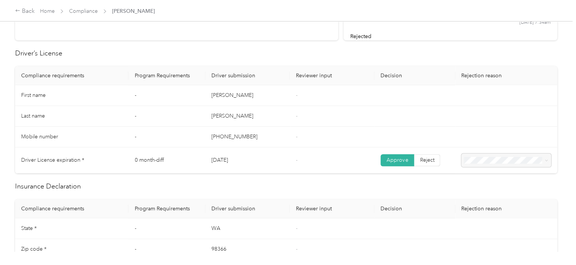
scroll to position [28, 0]
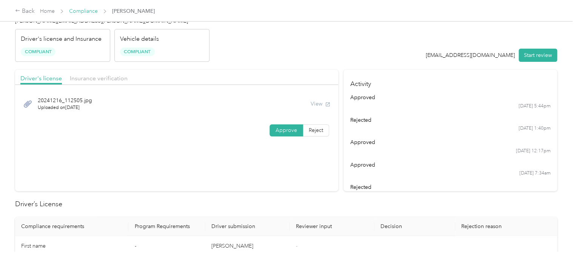
click at [82, 13] on link "Compliance" at bounding box center [83, 11] width 29 height 6
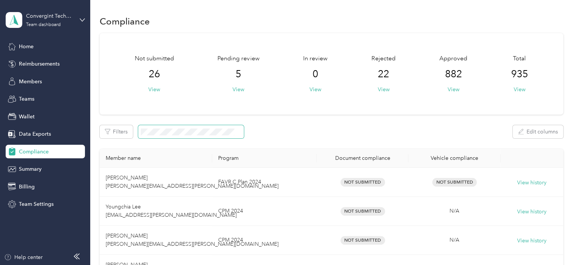
click at [154, 128] on span at bounding box center [191, 131] width 106 height 13
click at [155, 126] on span at bounding box center [191, 131] width 106 height 13
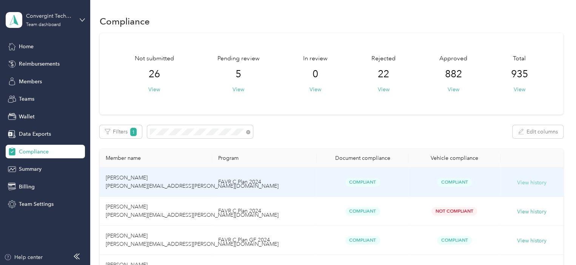
click at [528, 183] on button "View history" at bounding box center [531, 183] width 29 height 8
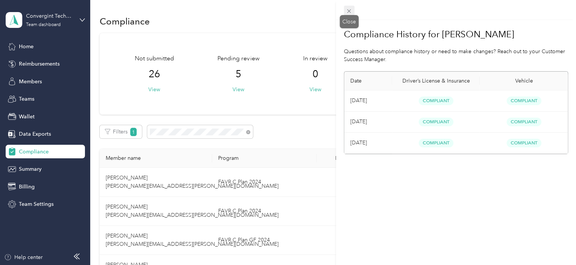
click at [349, 10] on icon at bounding box center [349, 11] width 6 height 6
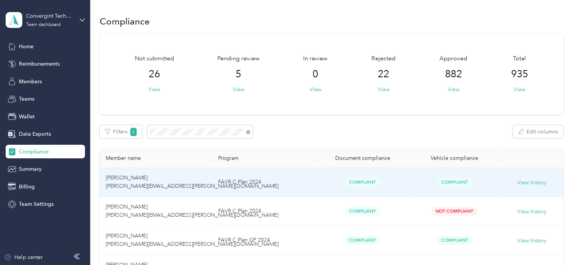
click at [157, 172] on td "Giovanni Martinez giovanni.martinez@convergint.com" at bounding box center [156, 182] width 113 height 29
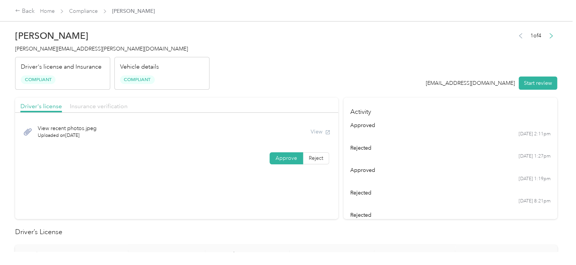
click at [95, 108] on span "Insurance verification" at bounding box center [99, 106] width 58 height 7
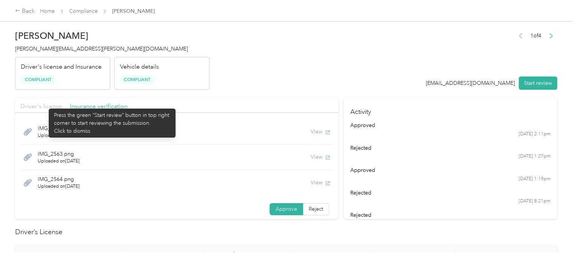
click at [45, 105] on span "Driver's license" at bounding box center [41, 106] width 42 height 7
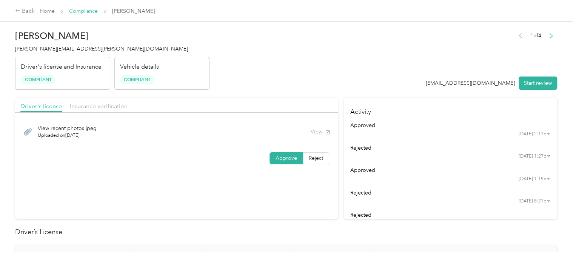
click at [89, 11] on link "Compliance" at bounding box center [83, 11] width 29 height 6
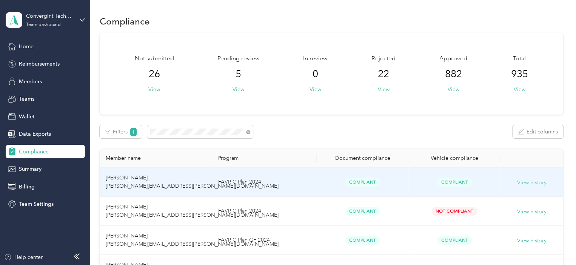
click at [530, 185] on button "View history" at bounding box center [531, 183] width 29 height 8
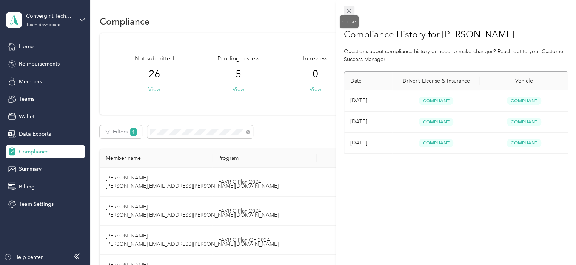
click at [351, 10] on icon at bounding box center [349, 11] width 6 height 6
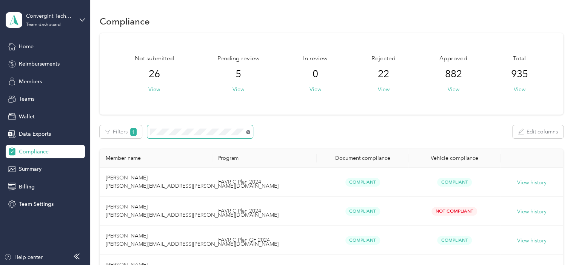
click at [248, 132] on icon at bounding box center [248, 132] width 4 height 4
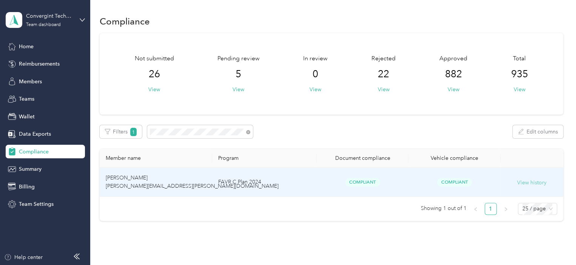
click at [534, 186] on button "View history" at bounding box center [531, 183] width 29 height 8
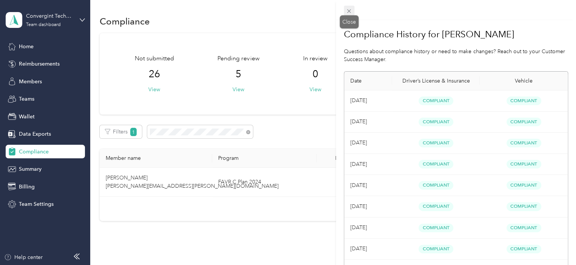
click at [348, 11] on icon at bounding box center [349, 11] width 6 height 6
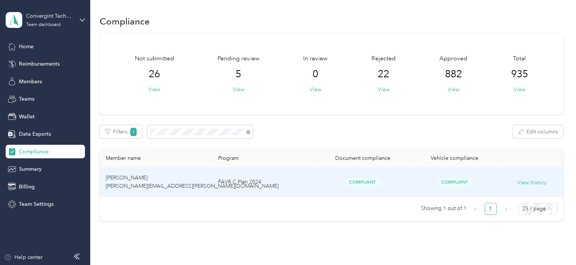
click at [165, 184] on span "Edward Colbert ted.colbert@convergint.com" at bounding box center [192, 182] width 173 height 15
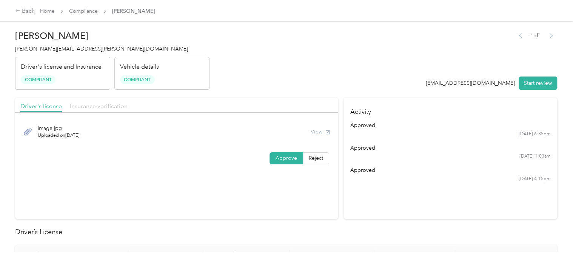
click at [90, 106] on span "Insurance verification" at bounding box center [99, 106] width 58 height 7
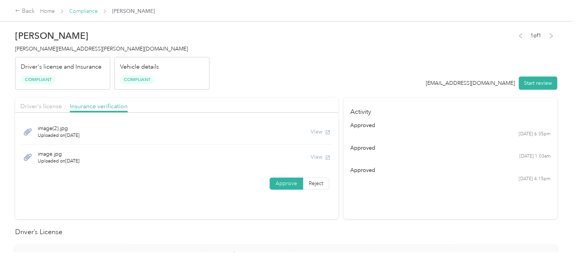
click at [90, 11] on link "Compliance" at bounding box center [83, 11] width 29 height 6
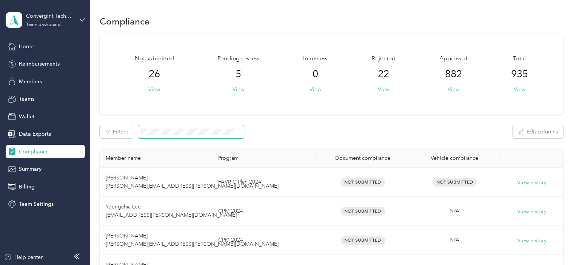
click at [186, 126] on span at bounding box center [191, 131] width 106 height 13
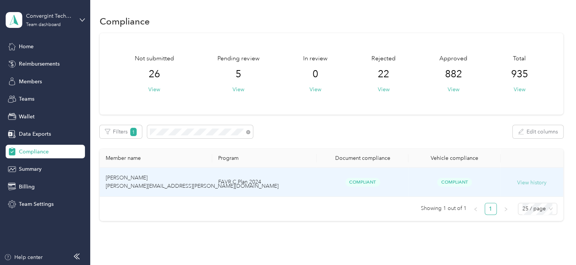
click at [524, 183] on button "View history" at bounding box center [531, 183] width 29 height 8
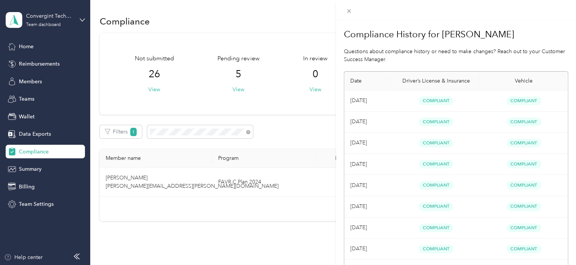
click at [229, 177] on div "Compliance History for Edward Colbert Questions about compliance history or nee…" at bounding box center [288, 132] width 576 height 265
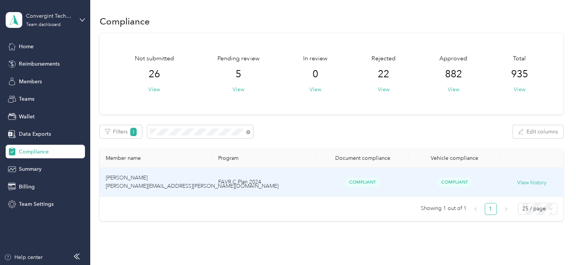
click at [158, 181] on td "Edward Colbert ted.colbert@convergint.com" at bounding box center [156, 182] width 113 height 29
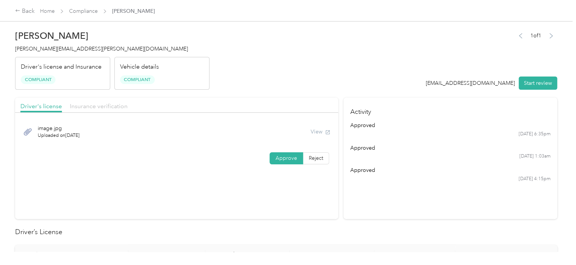
click at [108, 105] on span "Insurance verification" at bounding box center [99, 106] width 58 height 7
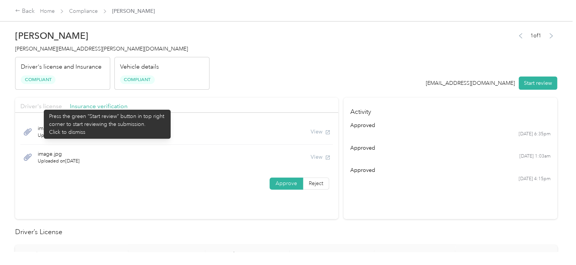
click at [40, 106] on span "Driver's license" at bounding box center [41, 106] width 42 height 7
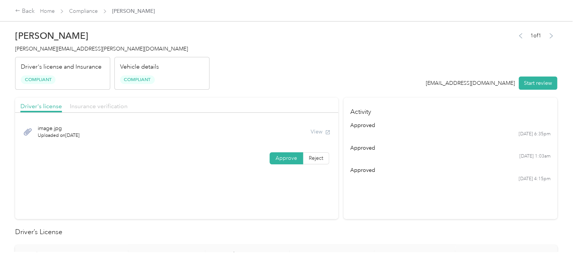
click at [80, 106] on span "Insurance verification" at bounding box center [99, 106] width 58 height 7
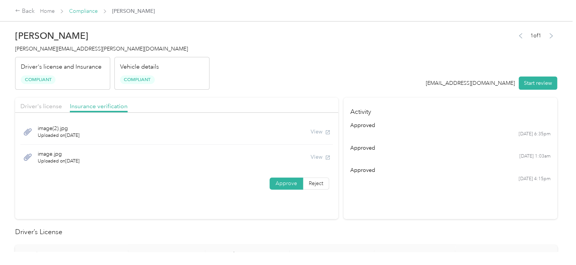
click at [89, 11] on link "Compliance" at bounding box center [83, 11] width 29 height 6
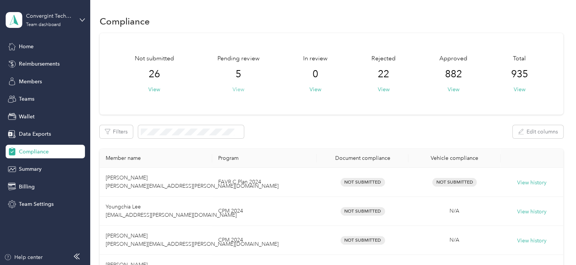
click at [238, 91] on button "View" at bounding box center [238, 90] width 12 height 8
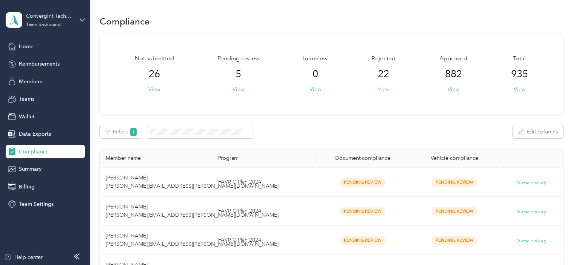
click at [382, 90] on button "View" at bounding box center [383, 90] width 12 height 8
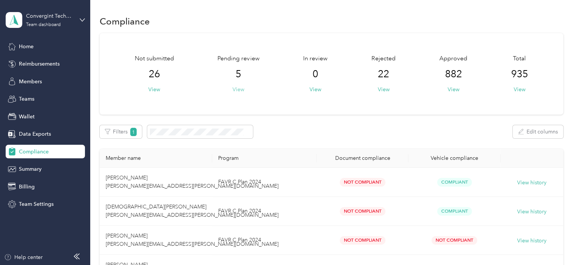
click at [237, 91] on button "View" at bounding box center [238, 90] width 12 height 8
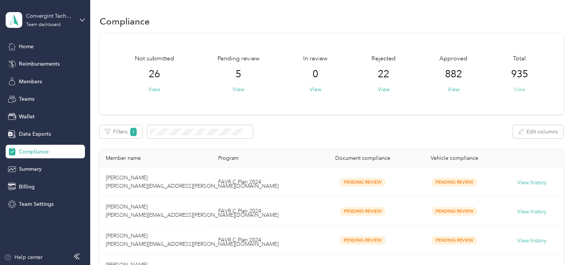
click at [519, 88] on button "View" at bounding box center [520, 90] width 12 height 8
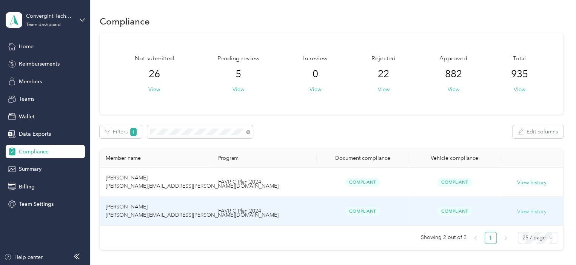
click at [517, 212] on button "View history" at bounding box center [531, 212] width 29 height 8
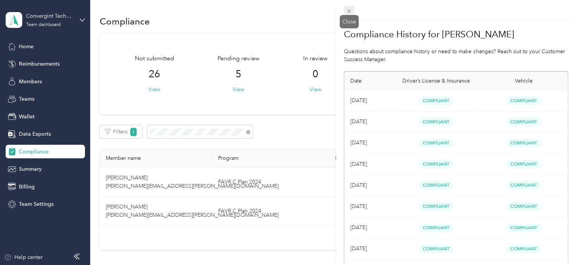
click at [348, 10] on icon at bounding box center [349, 11] width 4 height 4
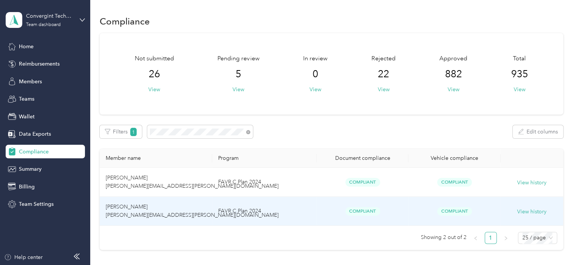
click at [185, 208] on td "Mario Herrera mario.herrera@convergint.com" at bounding box center [156, 211] width 113 height 29
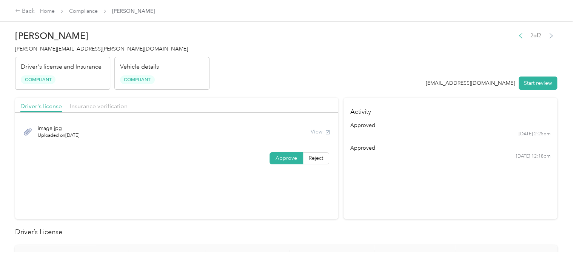
click at [103, 110] on div "Insurance verification" at bounding box center [99, 106] width 58 height 9
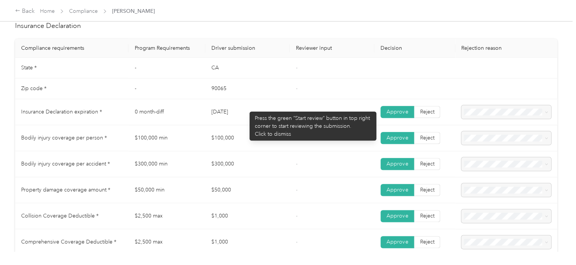
scroll to position [151, 0]
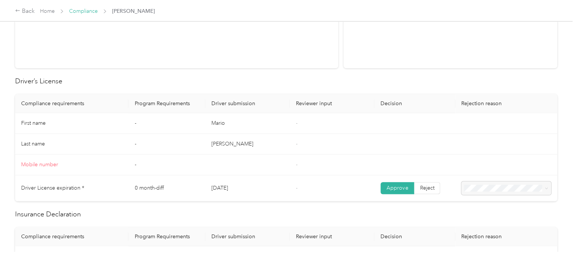
click at [80, 13] on link "Compliance" at bounding box center [83, 11] width 29 height 6
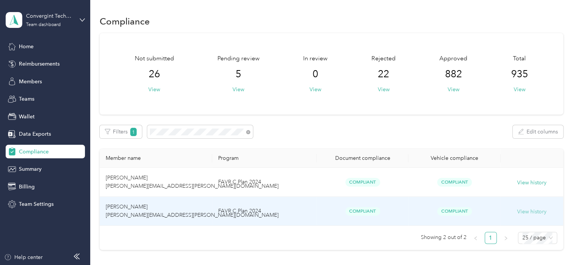
click at [524, 212] on button "View history" at bounding box center [531, 212] width 29 height 8
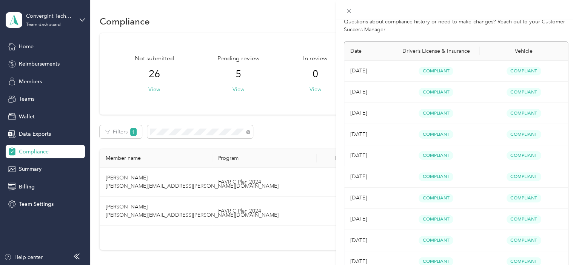
scroll to position [80, 0]
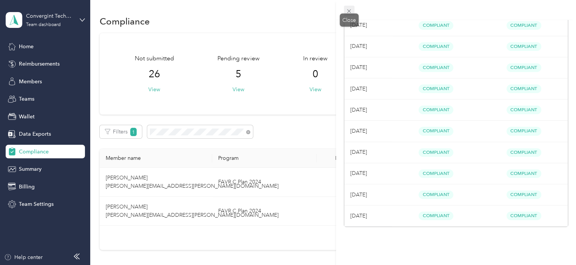
click at [347, 10] on icon at bounding box center [349, 11] width 6 height 6
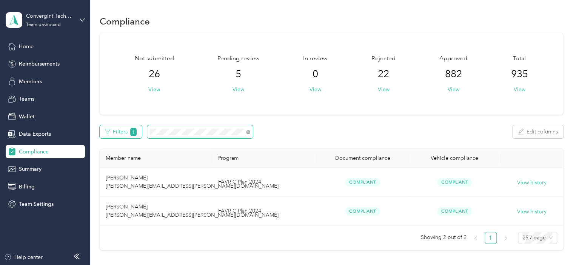
click at [128, 131] on div "Filters 1 Edit columns" at bounding box center [331, 131] width 463 height 13
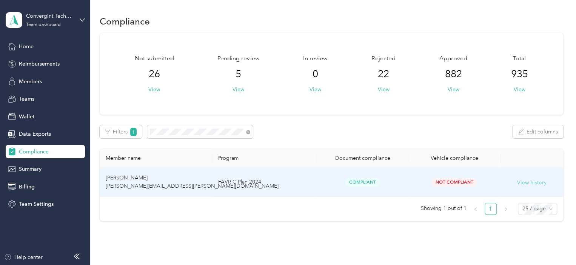
click at [527, 183] on button "View history" at bounding box center [531, 183] width 29 height 8
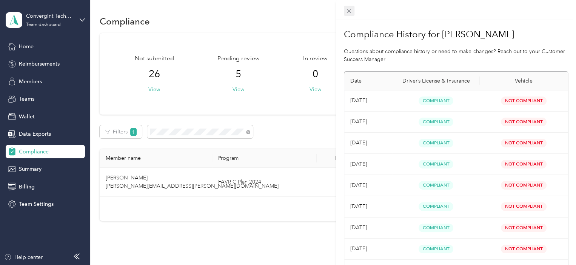
click at [345, 9] on span at bounding box center [349, 11] width 11 height 11
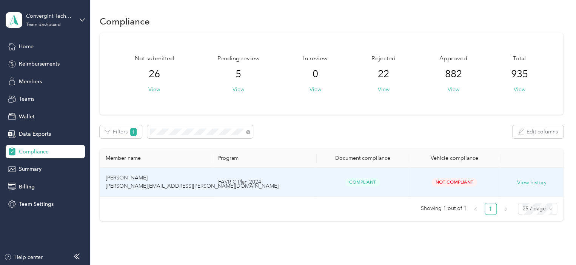
click at [205, 179] on td "Amanda Hancock amanda.hancock@convergint.com" at bounding box center [156, 182] width 113 height 29
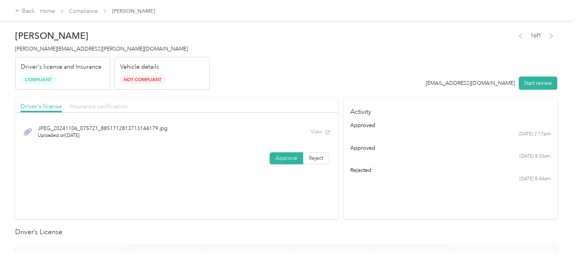
click at [102, 108] on span "Insurance verification" at bounding box center [99, 106] width 58 height 7
click at [89, 10] on link "Compliance" at bounding box center [83, 11] width 29 height 6
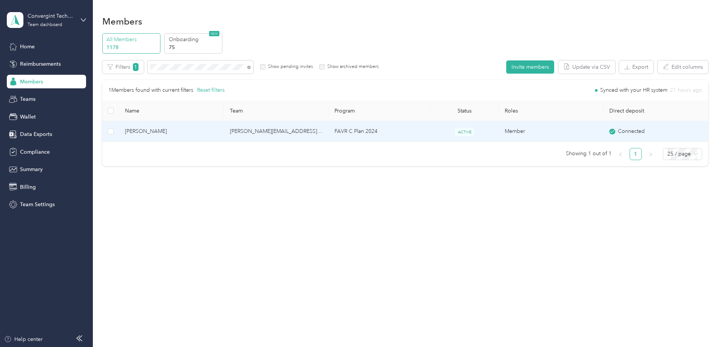
click at [407, 127] on td "FAVR C Plan 2024" at bounding box center [379, 131] width 102 height 21
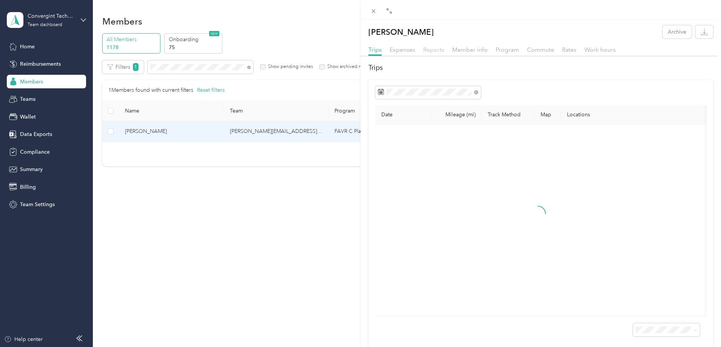
click at [439, 52] on span "Reports" at bounding box center [433, 49] width 21 height 7
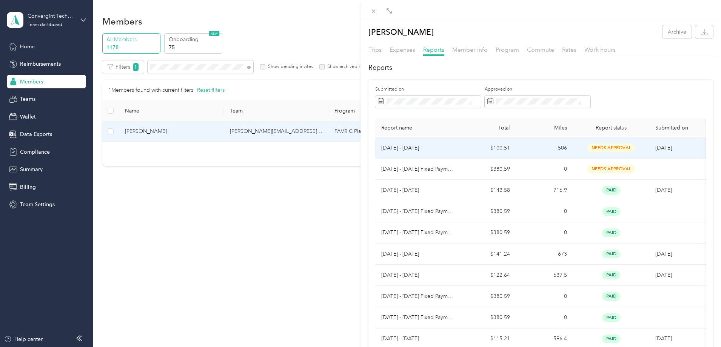
click at [516, 148] on td "506" at bounding box center [544, 147] width 57 height 21
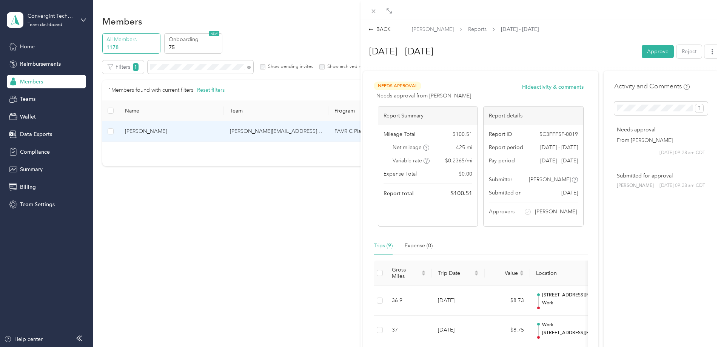
drag, startPoint x: 388, startPoint y: 30, endPoint x: 378, endPoint y: 21, distance: 12.8
click at [386, 29] on div "BACK" at bounding box center [379, 29] width 22 height 8
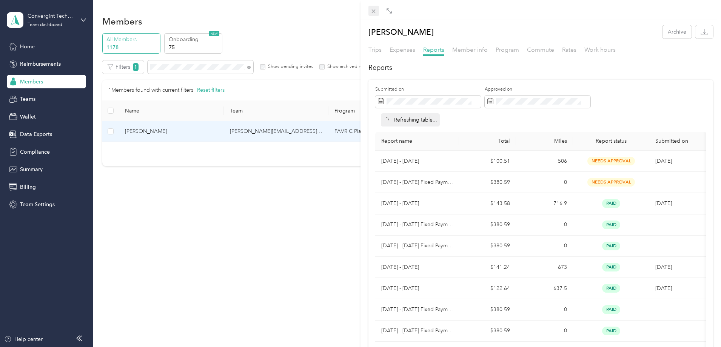
click at [371, 11] on icon at bounding box center [373, 11] width 6 height 6
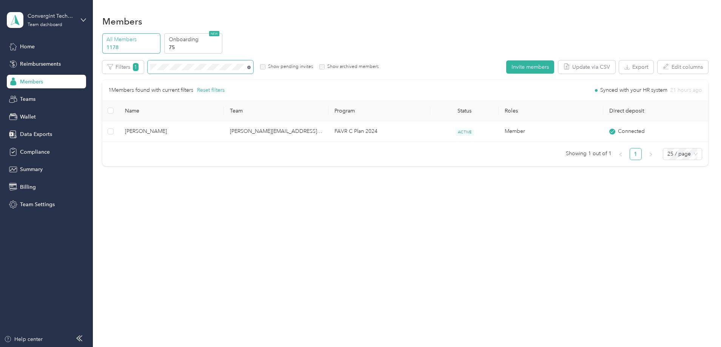
click at [251, 66] on icon at bounding box center [248, 67] width 3 height 3
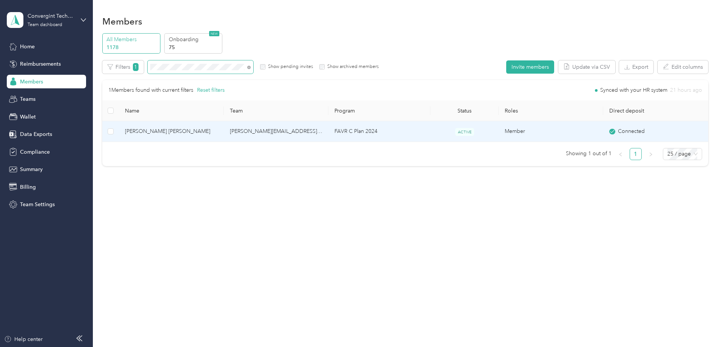
click at [366, 130] on td "FAVR C Plan 2024" at bounding box center [379, 131] width 102 height 21
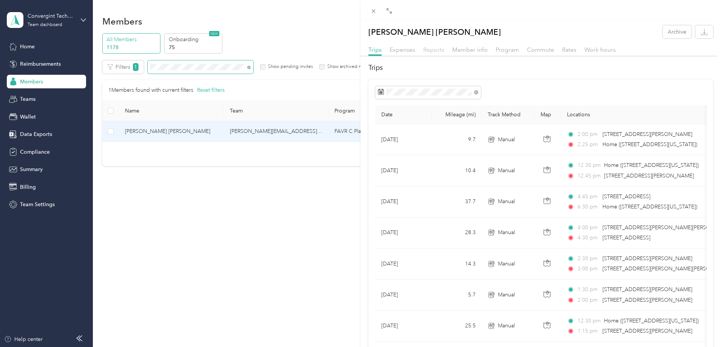
click at [430, 50] on span "Reports" at bounding box center [433, 49] width 21 height 7
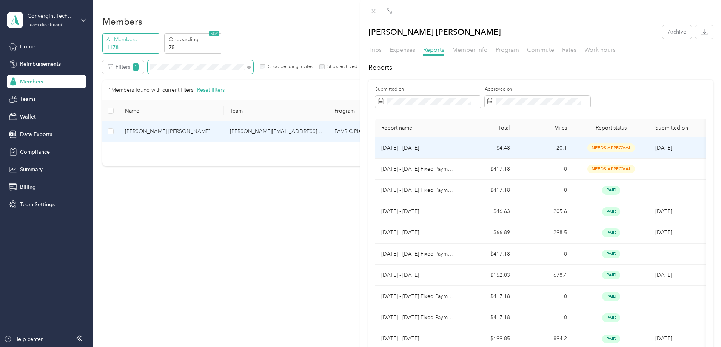
click at [511, 149] on td "$4.48" at bounding box center [487, 147] width 57 height 21
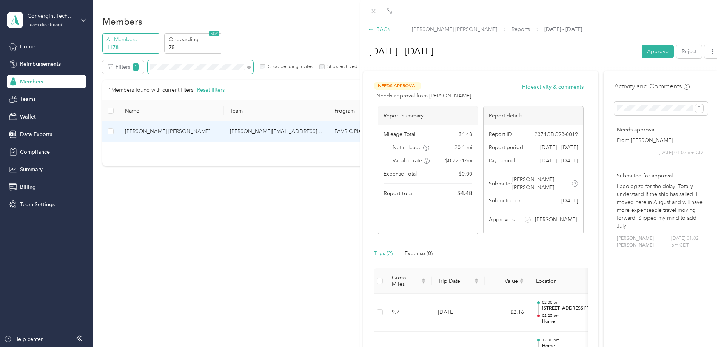
click at [378, 30] on div "BACK" at bounding box center [379, 29] width 22 height 8
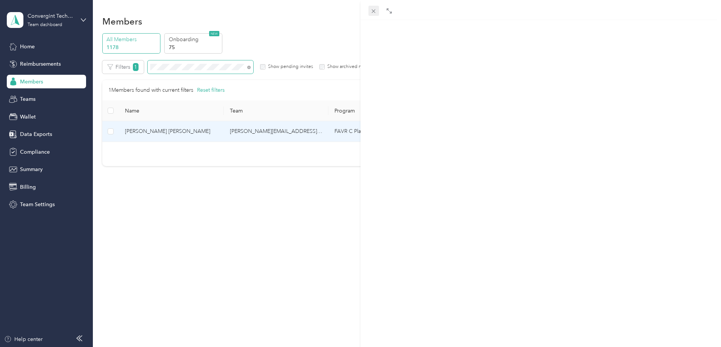
click at [372, 11] on icon at bounding box center [373, 11] width 6 height 6
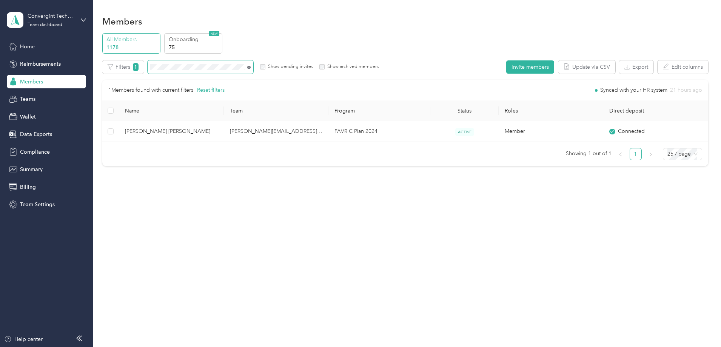
click at [251, 68] on icon at bounding box center [248, 67] width 3 height 3
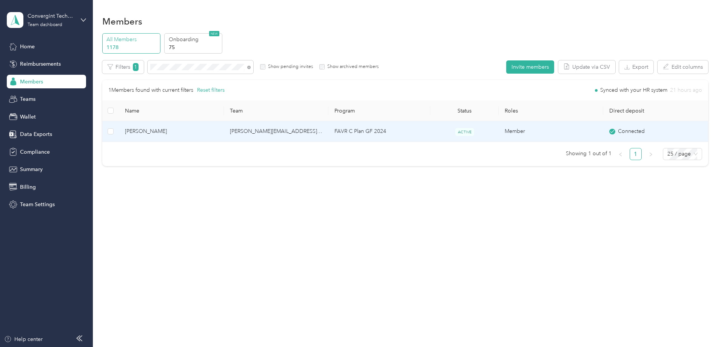
click at [389, 131] on td "FAVR C Plan GF 2024" at bounding box center [379, 131] width 102 height 21
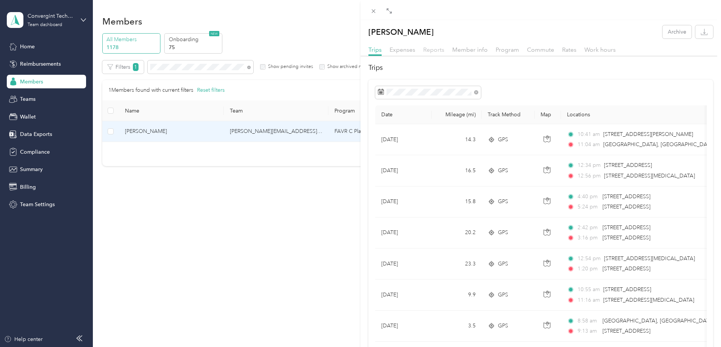
click at [436, 53] on span "Reports" at bounding box center [433, 49] width 21 height 7
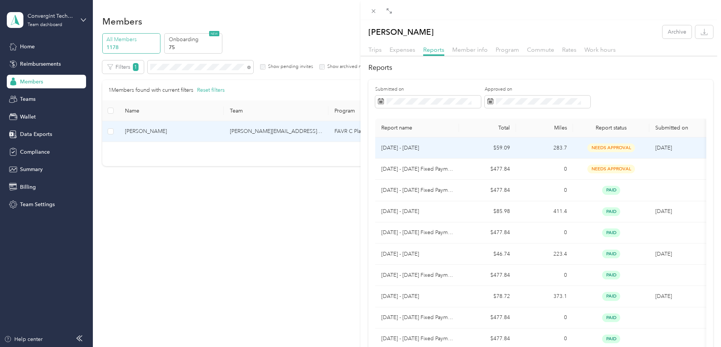
click at [476, 150] on td "$59.09" at bounding box center [487, 147] width 57 height 21
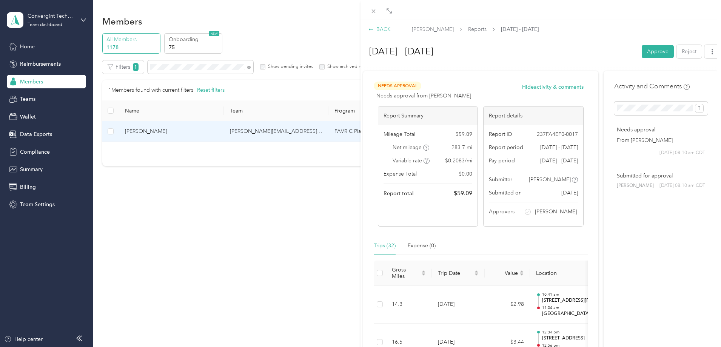
click at [382, 30] on div "BACK" at bounding box center [379, 29] width 22 height 8
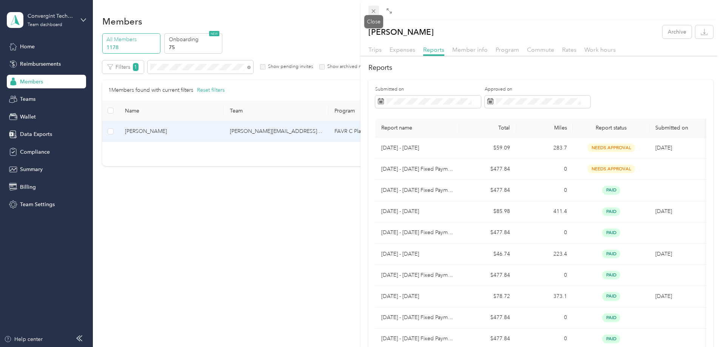
click at [374, 12] on icon at bounding box center [373, 11] width 6 height 6
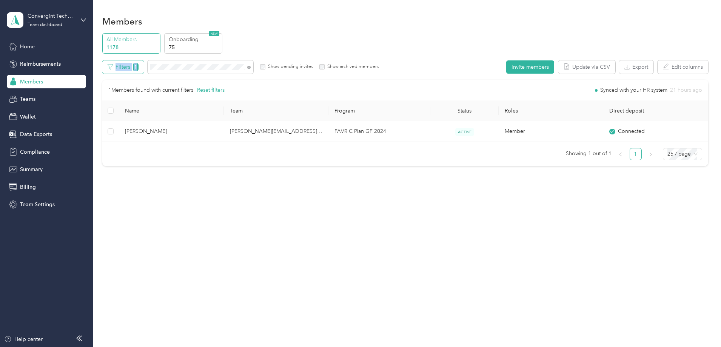
drag, startPoint x: 225, startPoint y: 63, endPoint x: 165, endPoint y: 71, distance: 60.6
click at [165, 71] on div "Filters 1 Show pending invites Show archived members" at bounding box center [240, 66] width 277 height 13
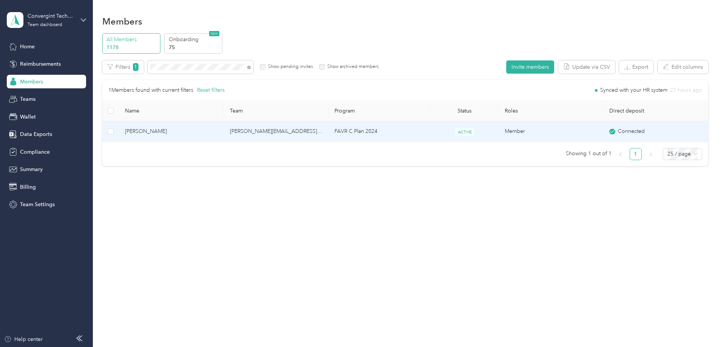
click at [305, 131] on td "[PERSON_NAME][EMAIL_ADDRESS][PERSON_NAME][DOMAIN_NAME]" at bounding box center [276, 131] width 105 height 21
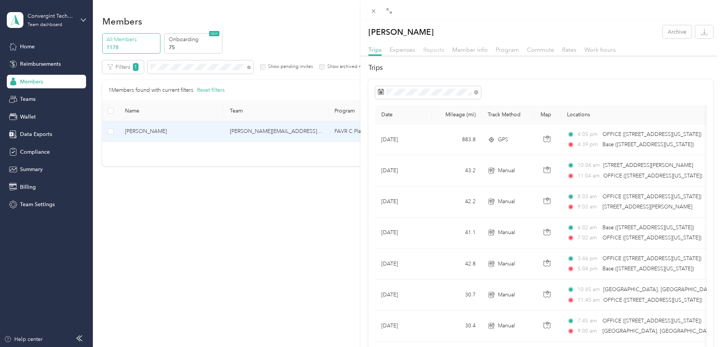
click at [433, 52] on span "Reports" at bounding box center [433, 49] width 21 height 7
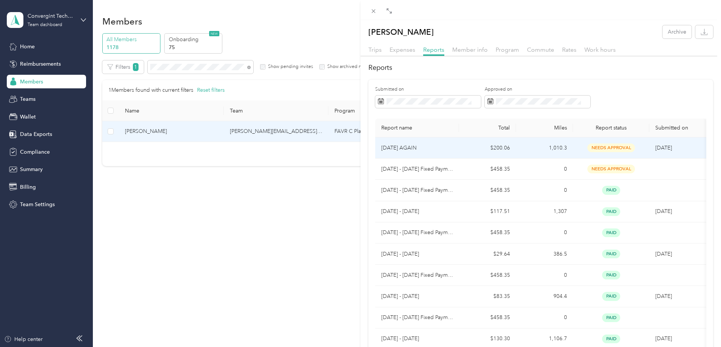
click at [466, 148] on td "$200.06" at bounding box center [487, 147] width 57 height 21
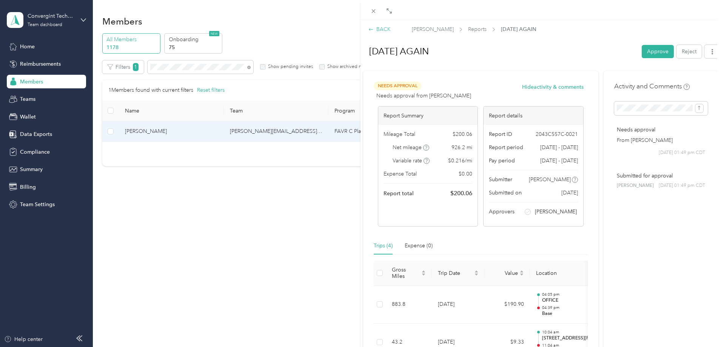
click at [387, 29] on div "BACK" at bounding box center [379, 29] width 22 height 8
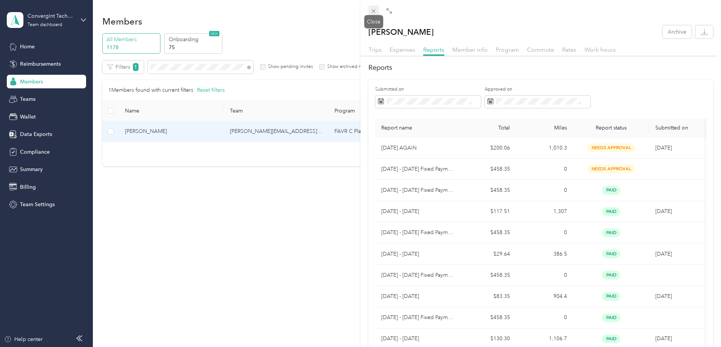
click at [375, 11] on icon at bounding box center [373, 11] width 6 height 6
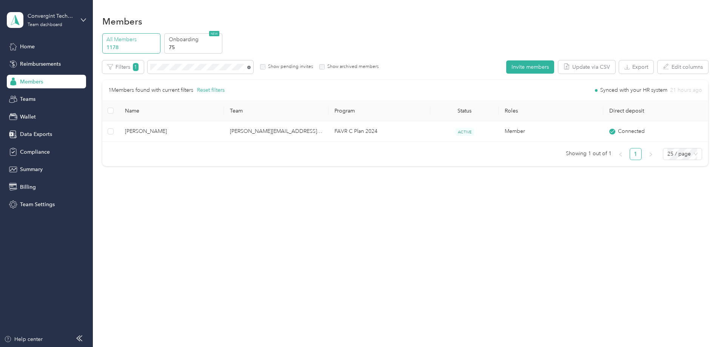
click at [251, 67] on icon at bounding box center [248, 67] width 3 height 3
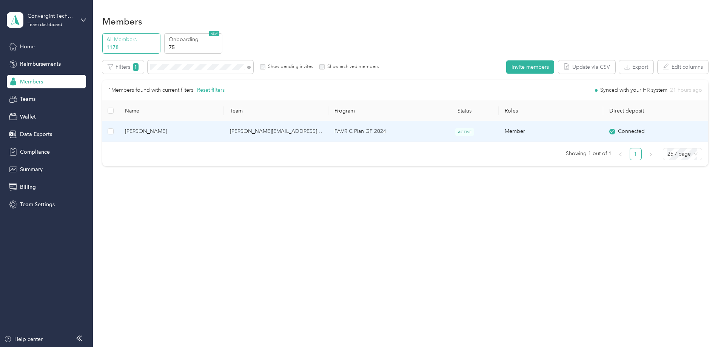
click at [372, 136] on td "FAVR C Plan GF 2024" at bounding box center [379, 131] width 102 height 21
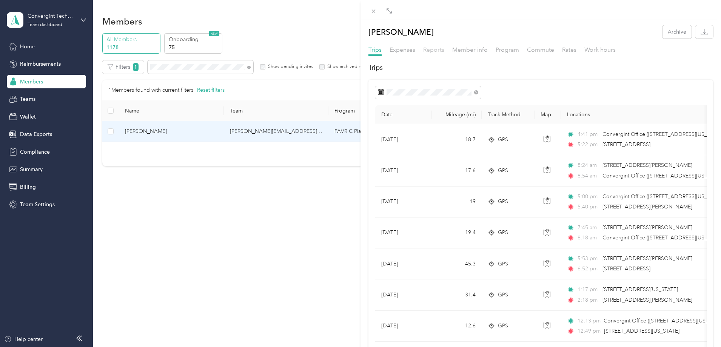
click at [431, 49] on span "Reports" at bounding box center [433, 49] width 21 height 7
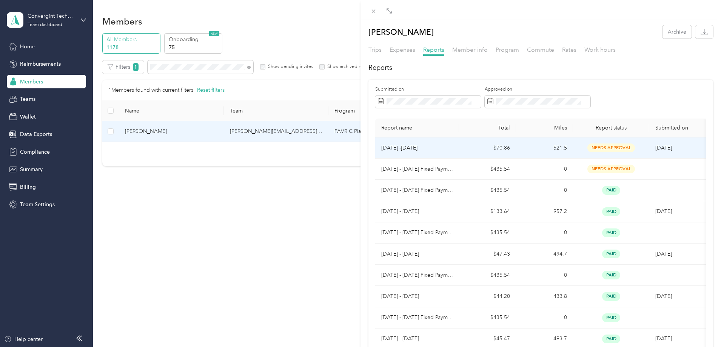
click at [492, 148] on td "$70.86" at bounding box center [487, 147] width 57 height 21
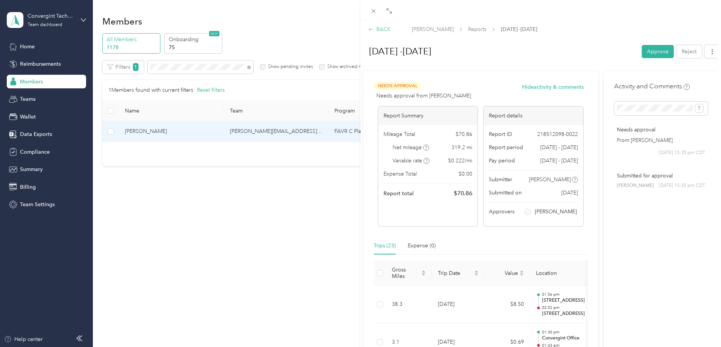
click at [385, 28] on div "BACK" at bounding box center [379, 29] width 22 height 8
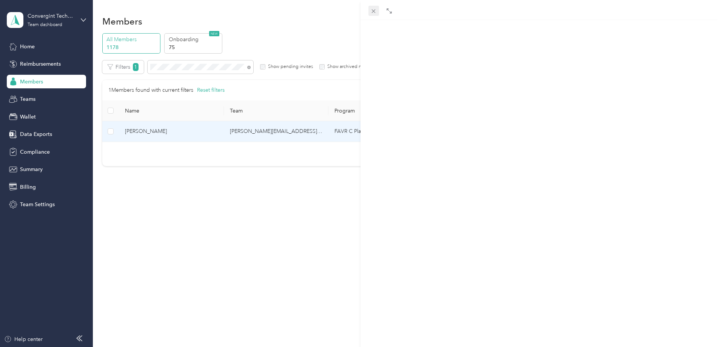
click at [372, 13] on icon at bounding box center [373, 11] width 6 height 6
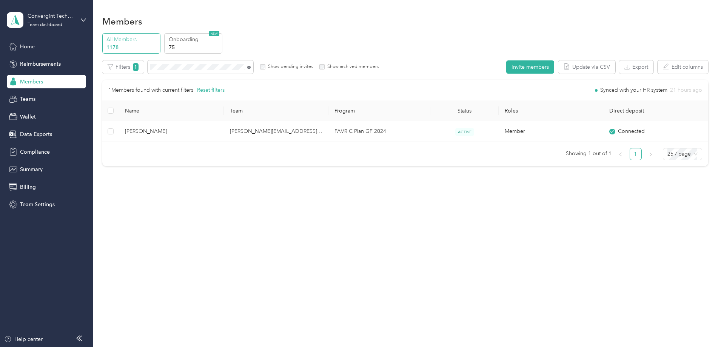
click at [251, 67] on icon at bounding box center [248, 67] width 3 height 3
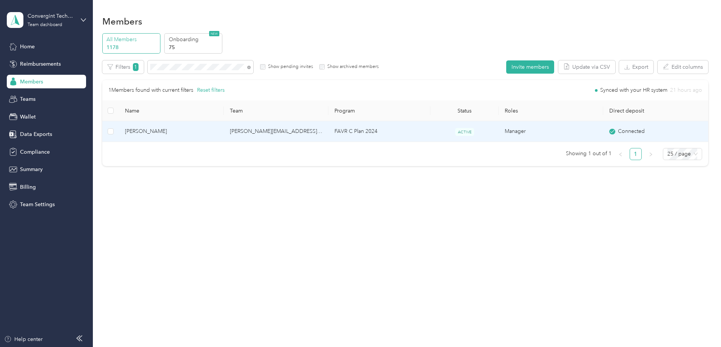
click at [405, 129] on td "FAVR C Plan 2024" at bounding box center [379, 131] width 102 height 21
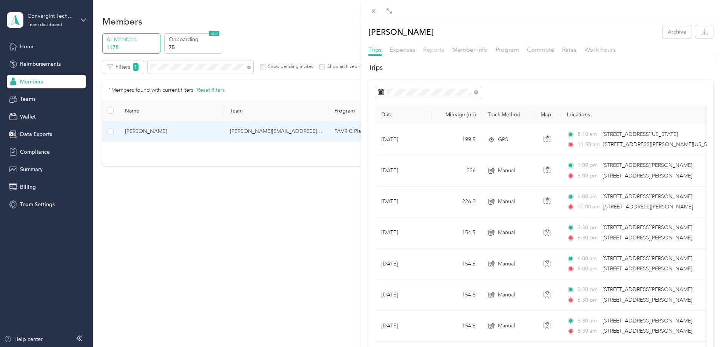
click at [439, 49] on span "Reports" at bounding box center [433, 49] width 21 height 7
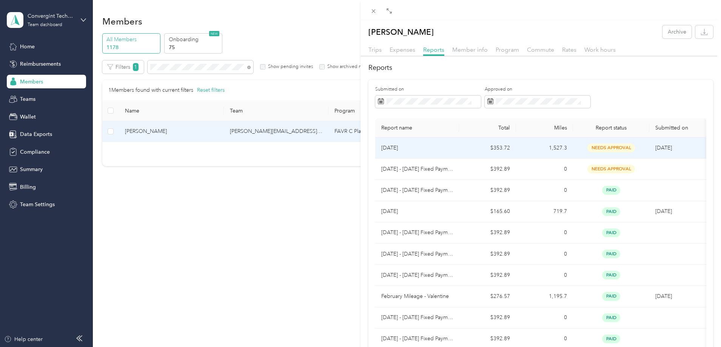
click at [455, 146] on td "[DATE]" at bounding box center [417, 147] width 84 height 21
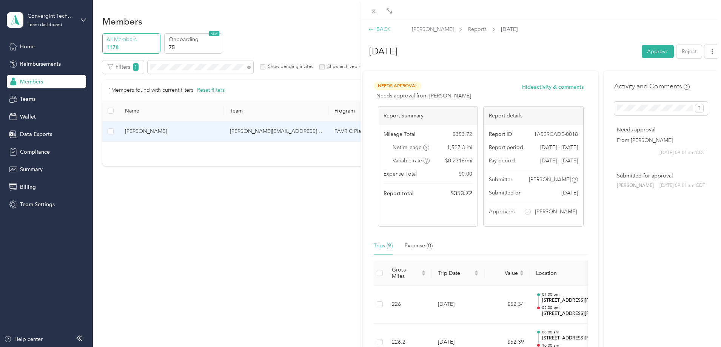
click at [382, 28] on div "BACK" at bounding box center [379, 29] width 22 height 8
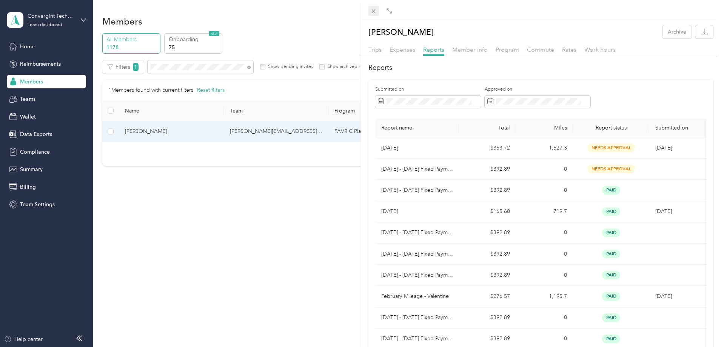
click at [373, 11] on icon at bounding box center [373, 11] width 6 height 6
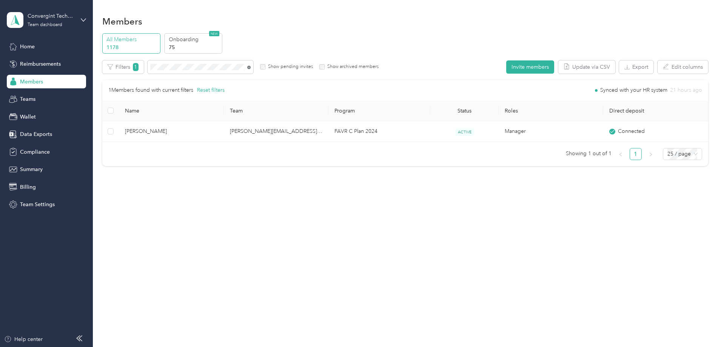
click at [251, 68] on icon at bounding box center [248, 67] width 3 height 3
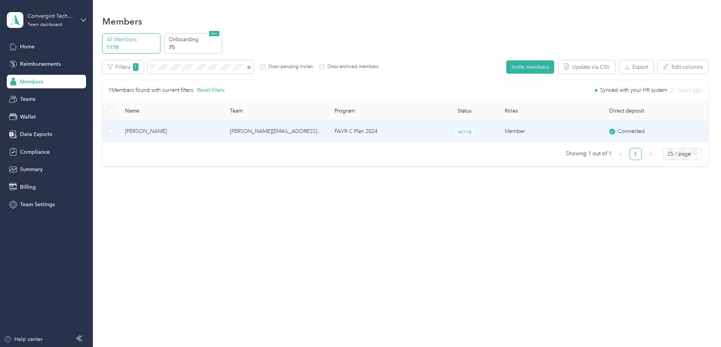
click at [324, 133] on td "[PERSON_NAME][EMAIL_ADDRESS][PERSON_NAME][DOMAIN_NAME]" at bounding box center [276, 131] width 105 height 21
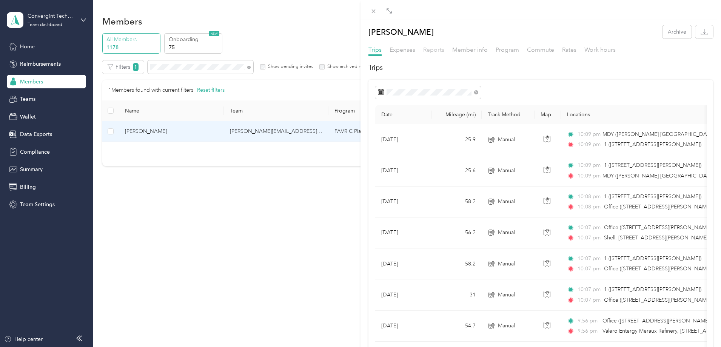
click at [439, 48] on span "Reports" at bounding box center [433, 49] width 21 height 7
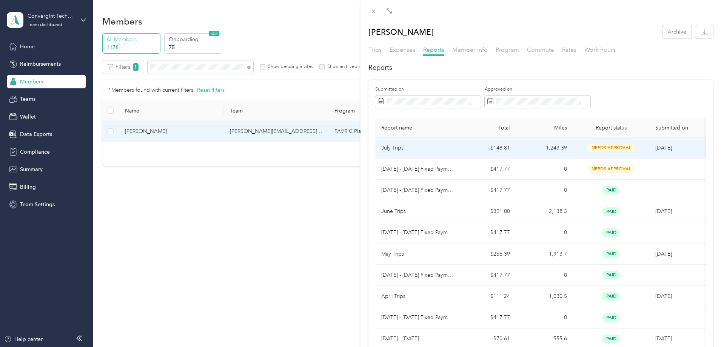
click at [470, 148] on td "$148.81" at bounding box center [487, 147] width 57 height 21
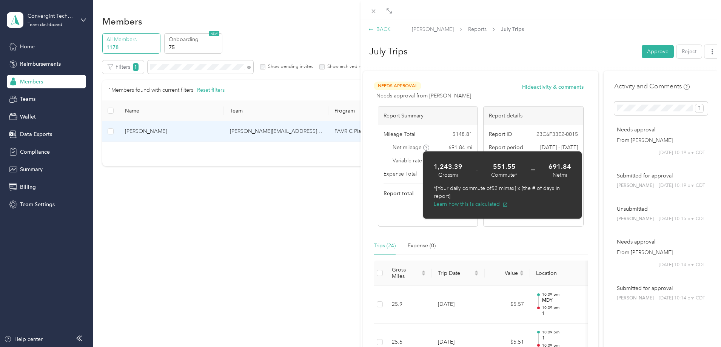
click at [380, 28] on div "BACK" at bounding box center [379, 29] width 22 height 8
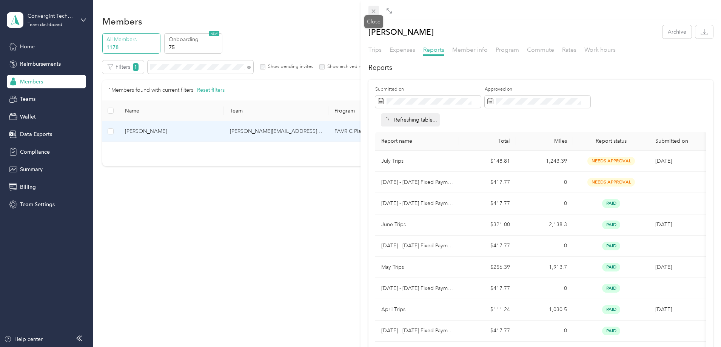
click at [372, 8] on icon at bounding box center [373, 11] width 6 height 6
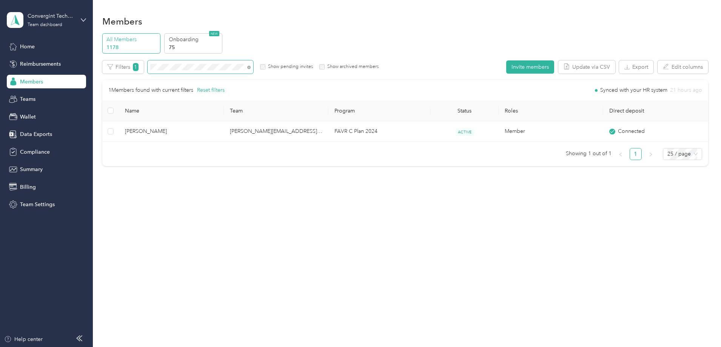
click at [152, 86] on div "All Members 1178 Onboarding 75 NEW Edit role Edit team Edit program Export Sele…" at bounding box center [405, 103] width 606 height 140
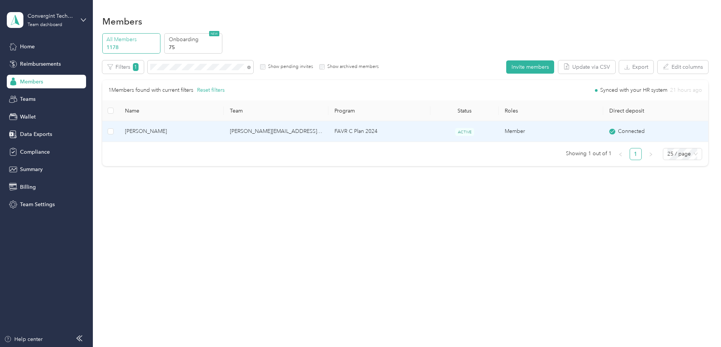
click at [349, 129] on td "FAVR C Plan 2024" at bounding box center [379, 131] width 102 height 21
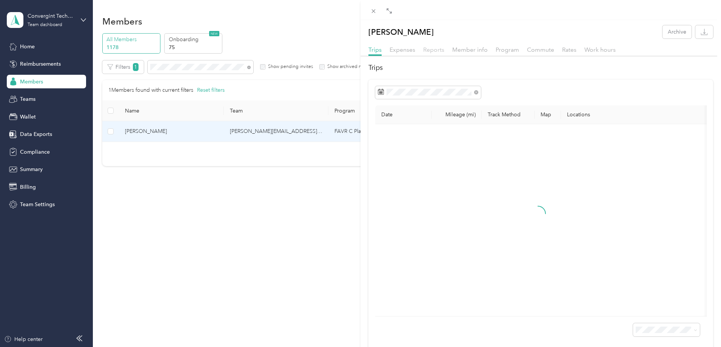
click at [441, 52] on span "Reports" at bounding box center [433, 49] width 21 height 7
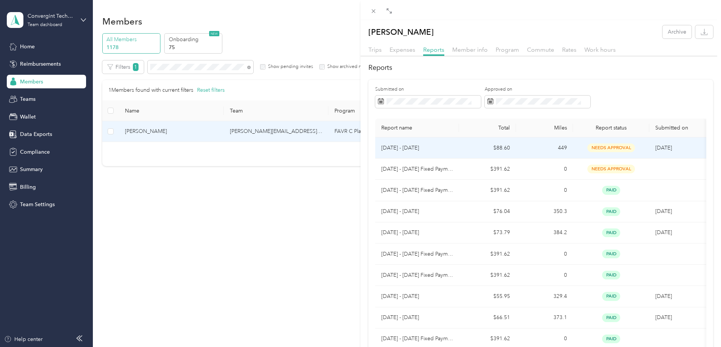
click at [466, 152] on td "$88.60" at bounding box center [487, 147] width 57 height 21
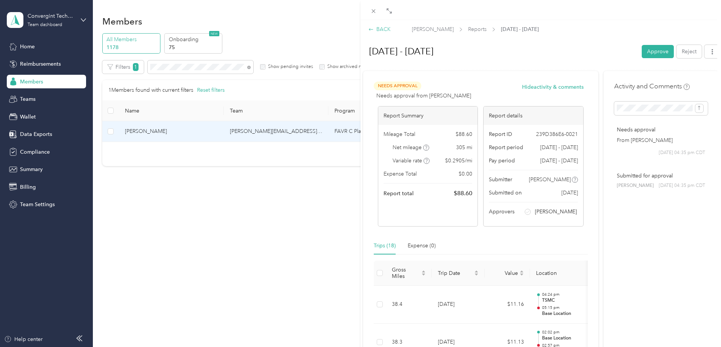
click at [388, 30] on div "BACK" at bounding box center [379, 29] width 22 height 8
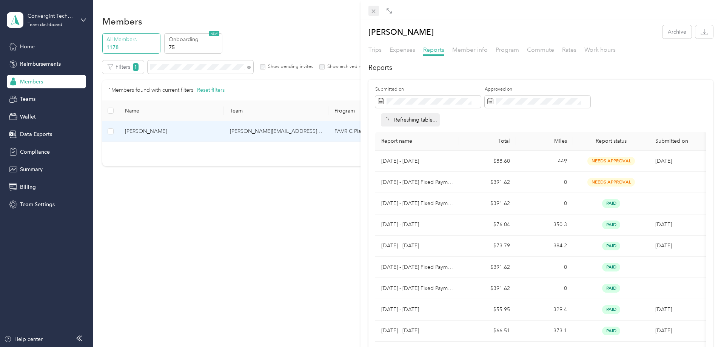
click at [370, 8] on icon at bounding box center [373, 11] width 6 height 6
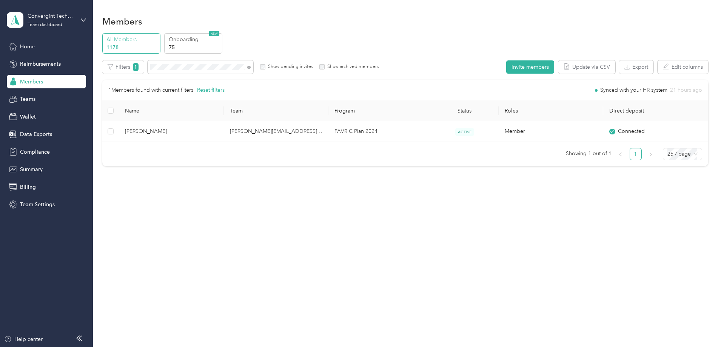
click at [251, 65] on span at bounding box center [248, 67] width 3 height 6
click at [251, 67] on icon at bounding box center [248, 67] width 3 height 3
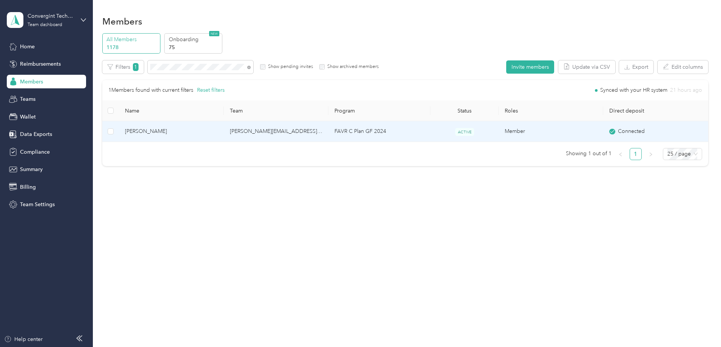
click at [295, 132] on td "[PERSON_NAME][EMAIL_ADDRESS][PERSON_NAME][DOMAIN_NAME]" at bounding box center [276, 131] width 105 height 21
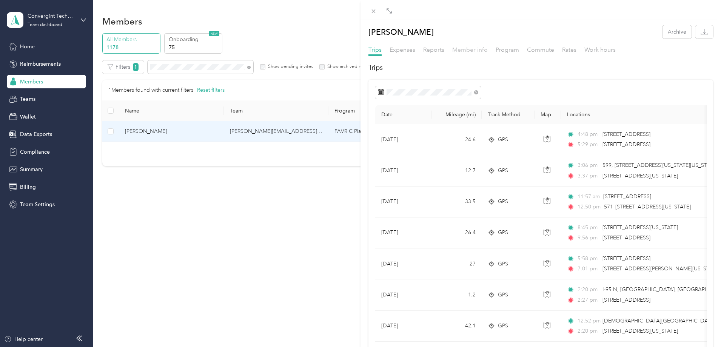
click at [464, 50] on span "Member info" at bounding box center [469, 49] width 35 height 7
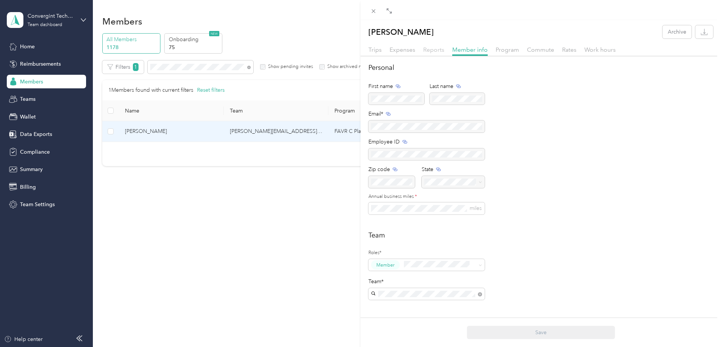
click at [434, 52] on span "Reports" at bounding box center [433, 49] width 21 height 7
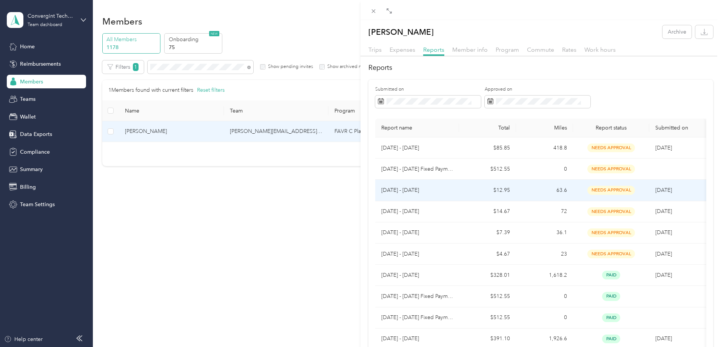
click at [434, 191] on p "[DATE] - [DATE]" at bounding box center [417, 190] width 72 height 8
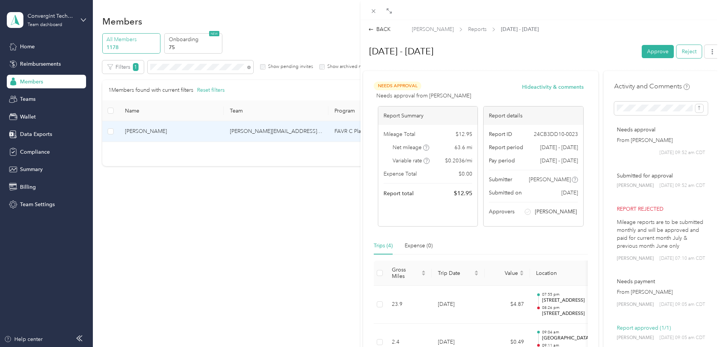
click at [687, 49] on button "Reject" at bounding box center [688, 51] width 25 height 13
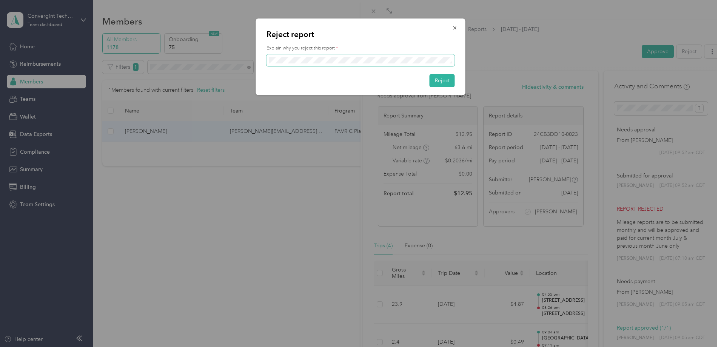
click at [443, 59] on span at bounding box center [360, 60] width 188 height 12
drag, startPoint x: 453, startPoint y: 58, endPoint x: 460, endPoint y: 62, distance: 8.1
click at [460, 62] on div "Reject report Explain why you reject this report * Reject" at bounding box center [360, 56] width 209 height 77
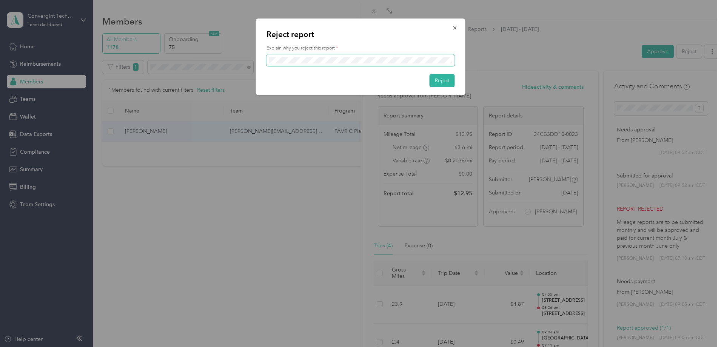
click at [462, 61] on div "Reject report Explain why you reject this report * Reject" at bounding box center [360, 56] width 209 height 77
click at [439, 81] on button "Reject" at bounding box center [441, 80] width 25 height 13
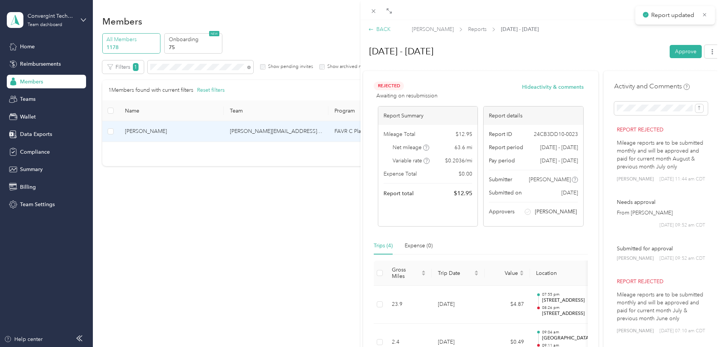
click at [383, 30] on div "BACK" at bounding box center [379, 29] width 22 height 8
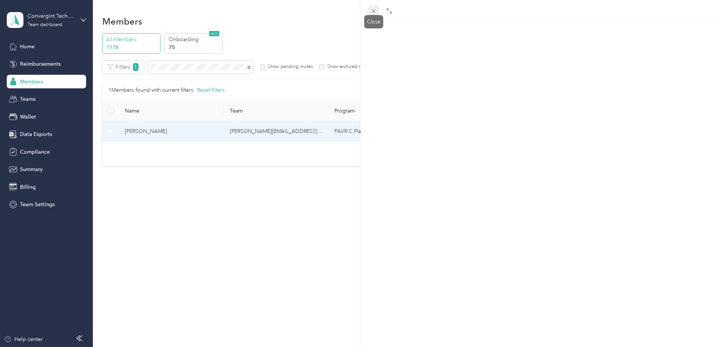
click at [372, 12] on icon at bounding box center [374, 11] width 4 height 4
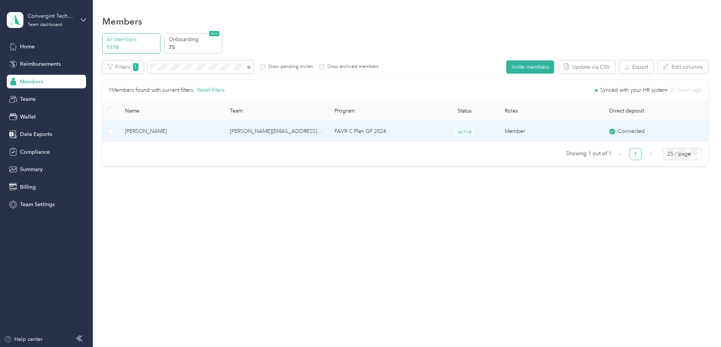
click at [397, 135] on td "FAVR C Plan GF 2024" at bounding box center [379, 131] width 102 height 21
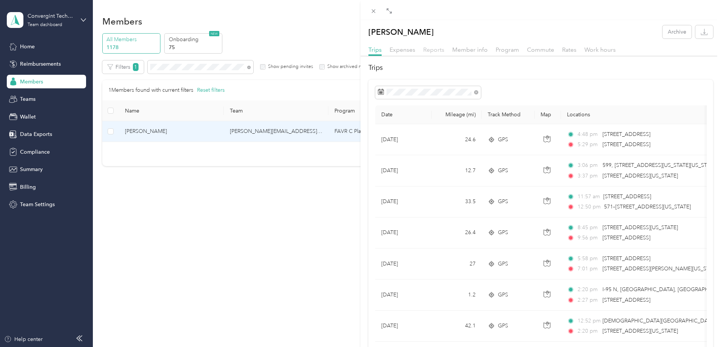
click at [437, 49] on span "Reports" at bounding box center [433, 49] width 21 height 7
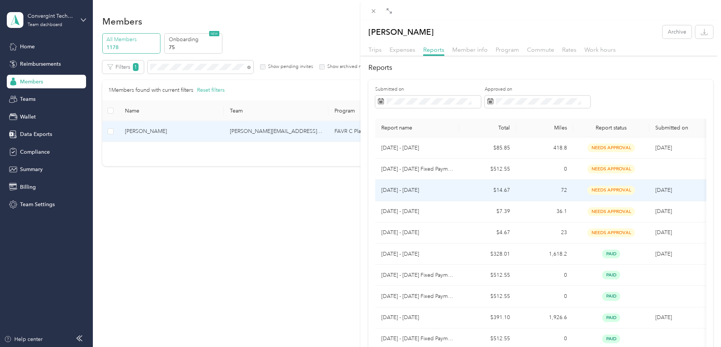
click at [424, 192] on p "[DATE] - [DATE]" at bounding box center [417, 190] width 72 height 8
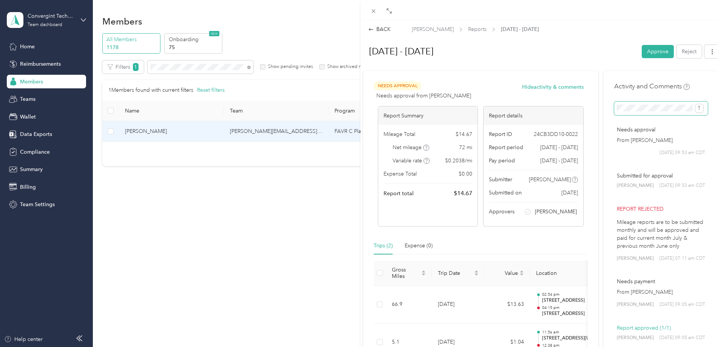
scroll to position [0, 232]
click at [696, 106] on icon "submit" at bounding box center [698, 107] width 5 height 5
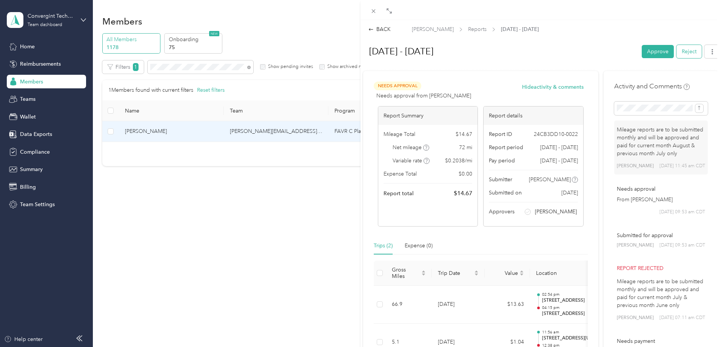
click at [684, 54] on button "Reject" at bounding box center [688, 51] width 25 height 13
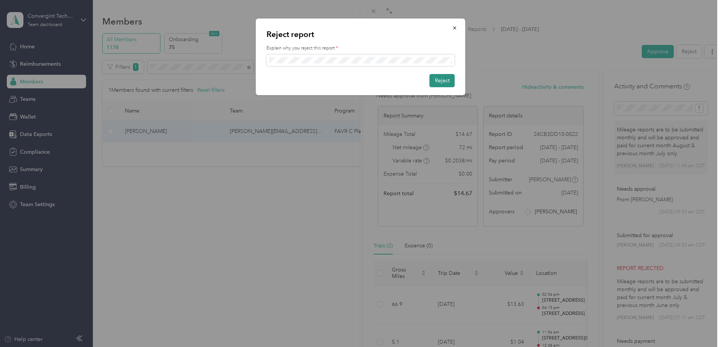
click at [441, 79] on button "Reject" at bounding box center [441, 80] width 25 height 13
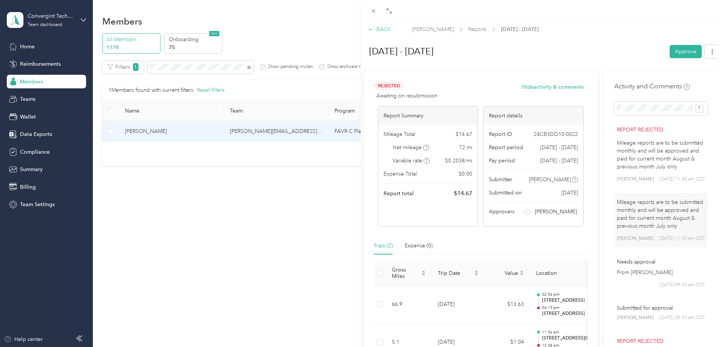
click at [386, 29] on div "BACK" at bounding box center [379, 29] width 22 height 8
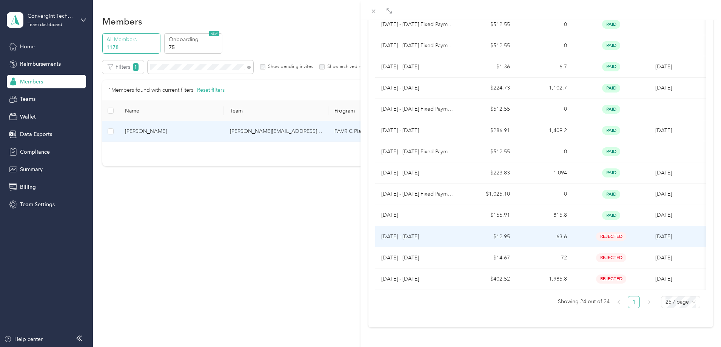
scroll to position [368, 0]
click at [409, 232] on p "[DATE] - [DATE]" at bounding box center [417, 236] width 72 height 8
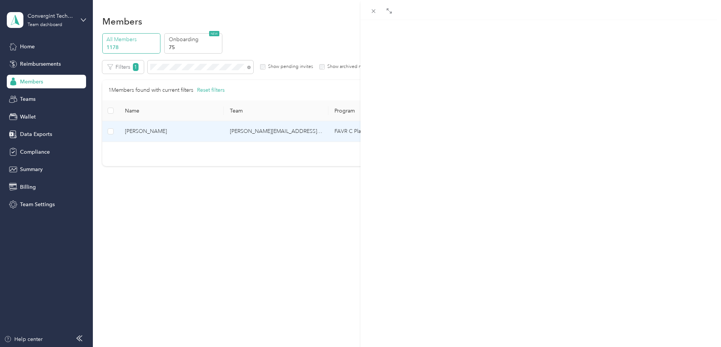
scroll to position [214, 0]
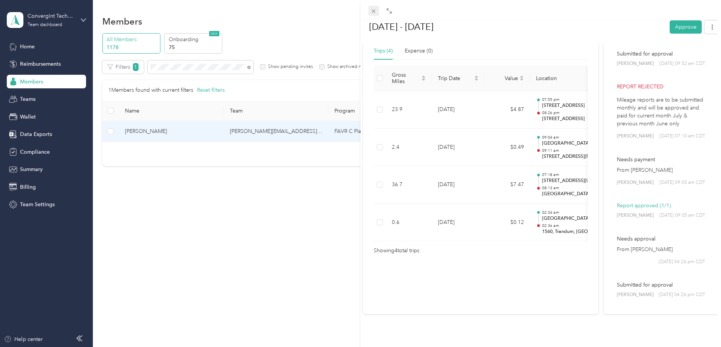
click at [374, 11] on icon at bounding box center [373, 11] width 6 height 6
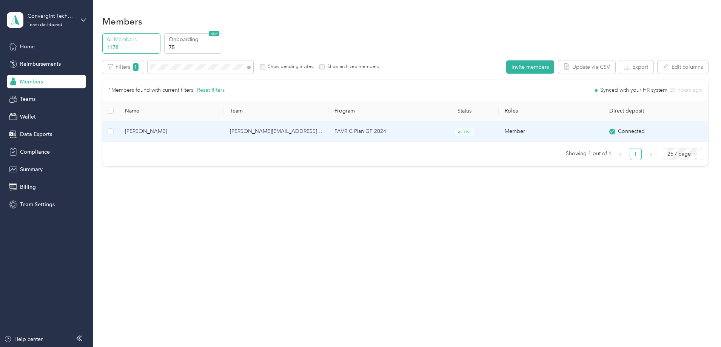
click at [347, 125] on td "FAVR C Plan GF 2024" at bounding box center [379, 131] width 102 height 21
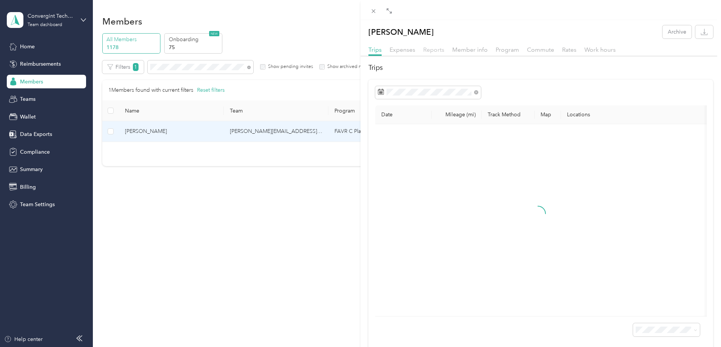
click at [438, 51] on span "Reports" at bounding box center [433, 49] width 21 height 7
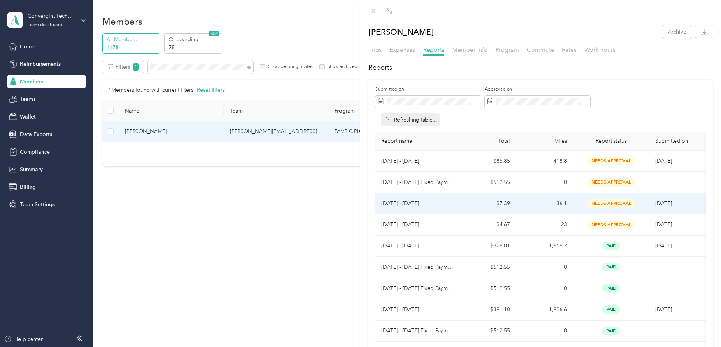
click at [415, 202] on p "[DATE] - [DATE]" at bounding box center [417, 203] width 72 height 8
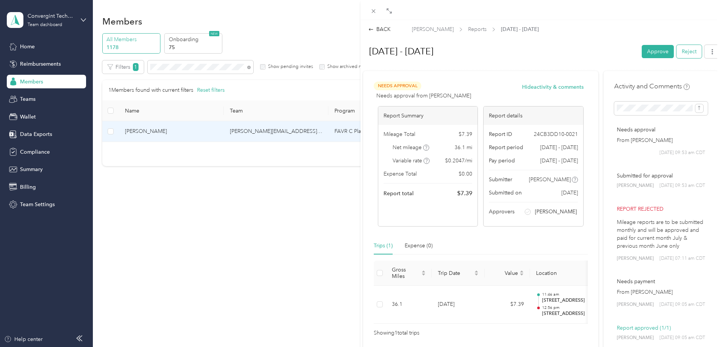
click at [678, 51] on button "Reject" at bounding box center [688, 51] width 25 height 13
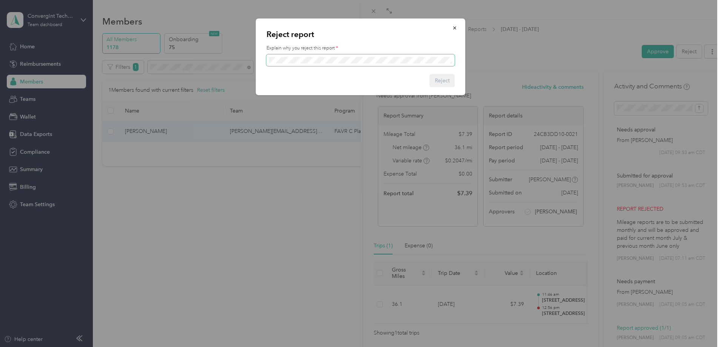
scroll to position [0, 125]
click at [439, 80] on button "Reject" at bounding box center [441, 80] width 25 height 13
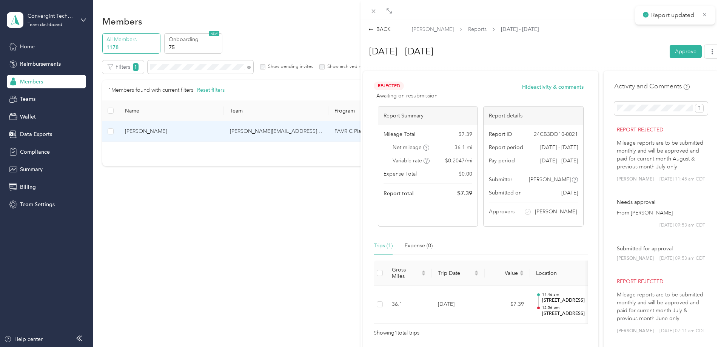
click at [391, 30] on div "BACK [PERSON_NAME] Reports [DATE] - [DATE]" at bounding box center [540, 29] width 360 height 8
click at [380, 27] on div "BACK" at bounding box center [379, 29] width 22 height 8
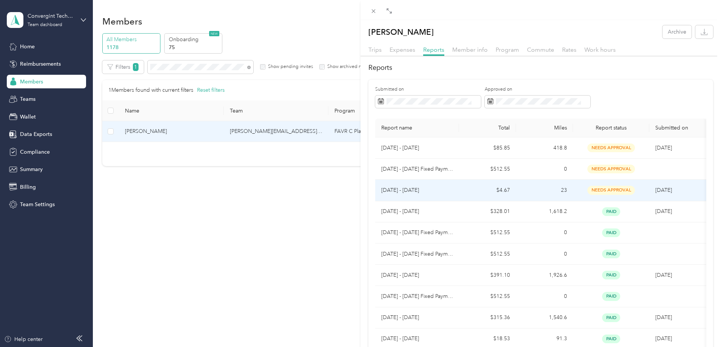
click at [410, 188] on p "[DATE] - [DATE]" at bounding box center [417, 190] width 72 height 8
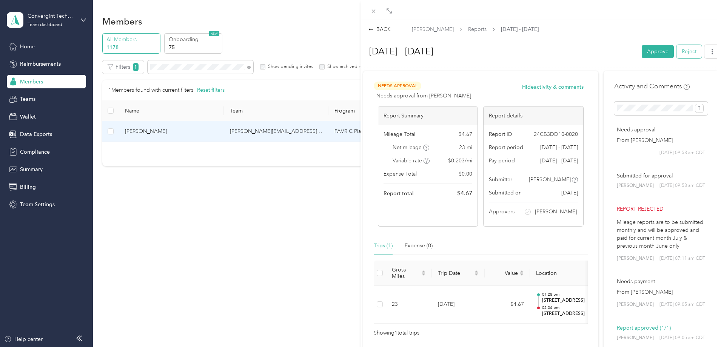
click at [678, 49] on button "Reject" at bounding box center [688, 51] width 25 height 13
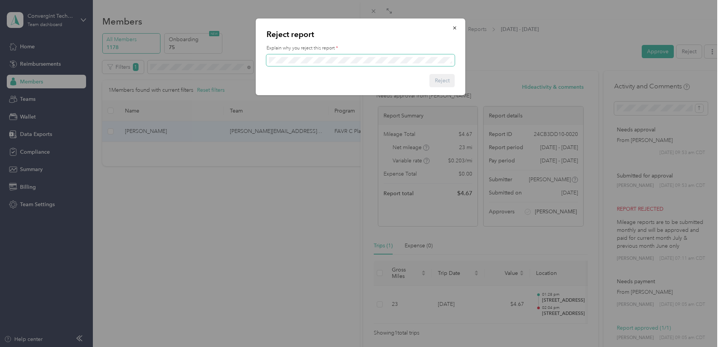
scroll to position [0, 125]
click at [443, 79] on button "Reject" at bounding box center [441, 80] width 25 height 13
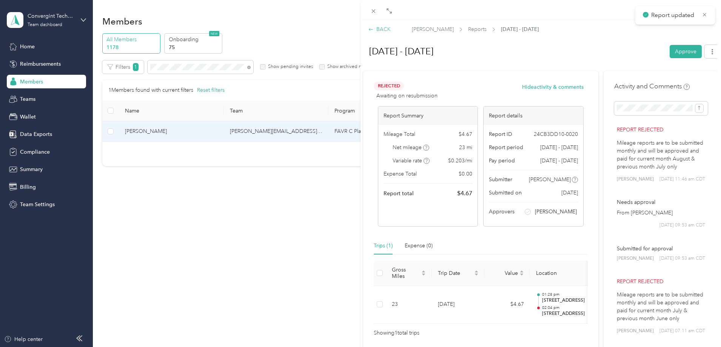
click at [385, 31] on div "BACK" at bounding box center [379, 29] width 22 height 8
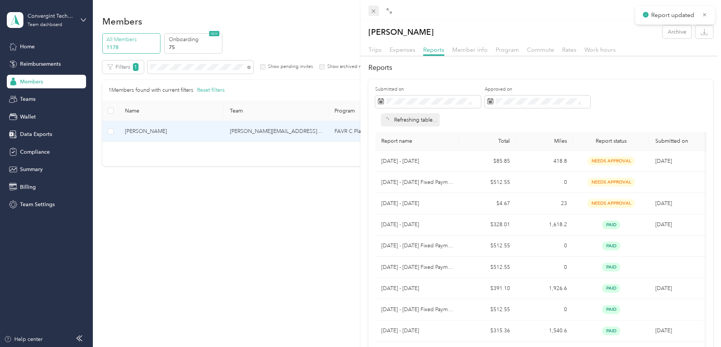
click at [371, 10] on icon at bounding box center [373, 11] width 6 height 6
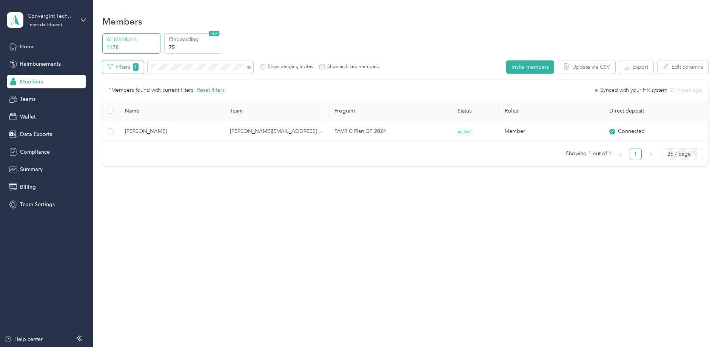
drag, startPoint x: 227, startPoint y: 63, endPoint x: 188, endPoint y: 69, distance: 40.1
click at [188, 69] on div "Filters 1 Show pending invites Show archived members" at bounding box center [240, 66] width 277 height 13
click at [251, 68] on icon at bounding box center [248, 67] width 3 height 3
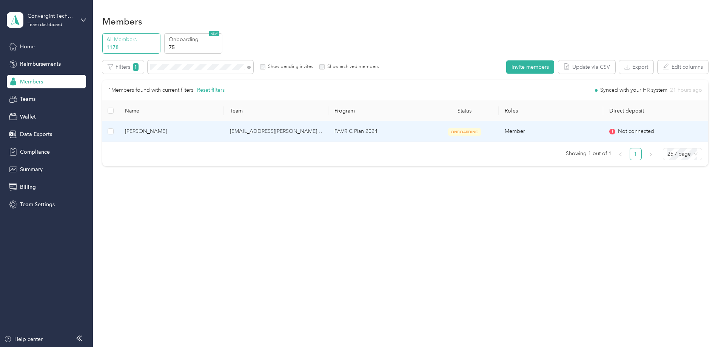
click at [407, 132] on td "FAVR C Plan 2024" at bounding box center [379, 131] width 102 height 21
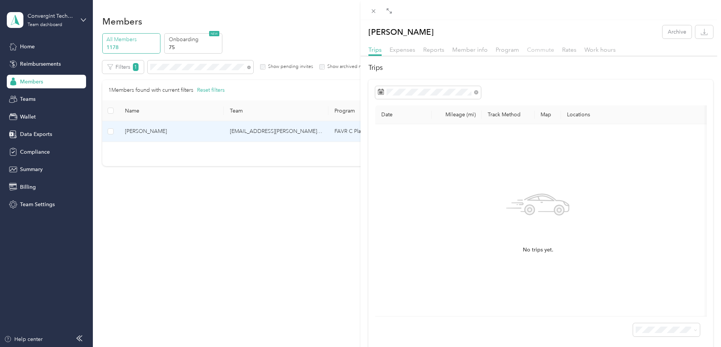
click at [539, 51] on span "Commute" at bounding box center [540, 49] width 27 height 7
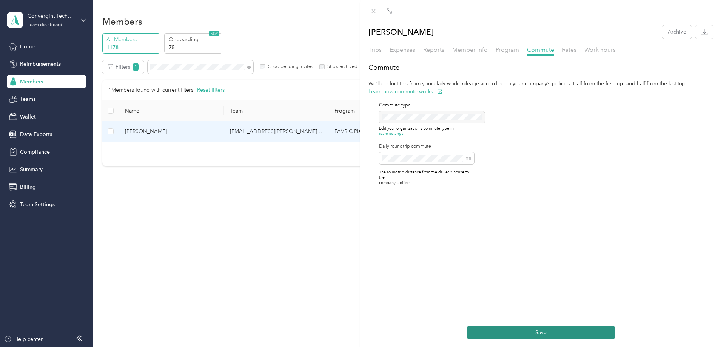
click at [570, 335] on button "Save" at bounding box center [541, 332] width 148 height 13
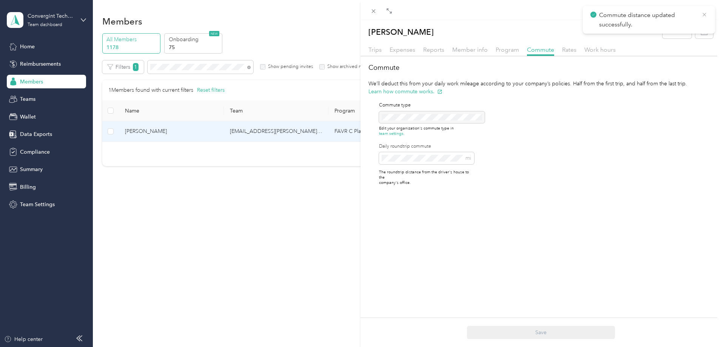
click at [701, 14] on icon at bounding box center [704, 14] width 6 height 7
click at [372, 10] on icon at bounding box center [373, 11] width 6 height 6
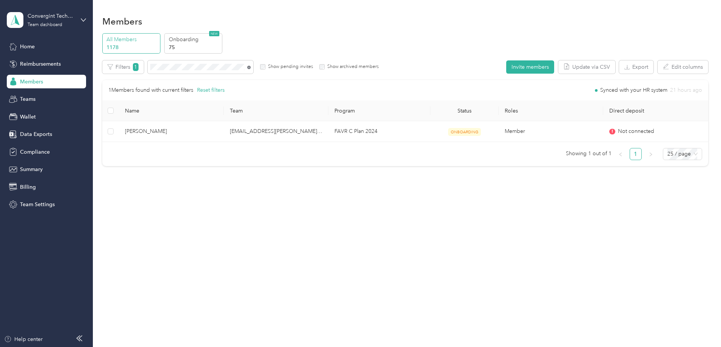
click at [251, 68] on icon at bounding box center [248, 67] width 3 height 3
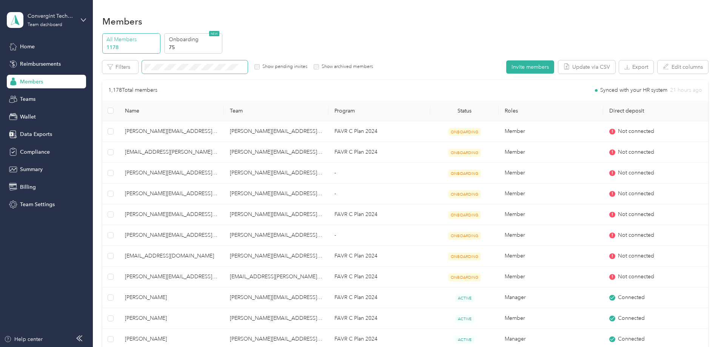
click at [248, 64] on span at bounding box center [195, 66] width 106 height 13
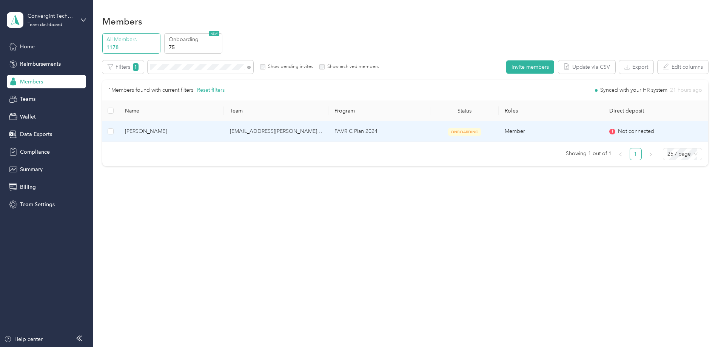
click at [426, 134] on td "FAVR C Plan 2024" at bounding box center [379, 131] width 102 height 21
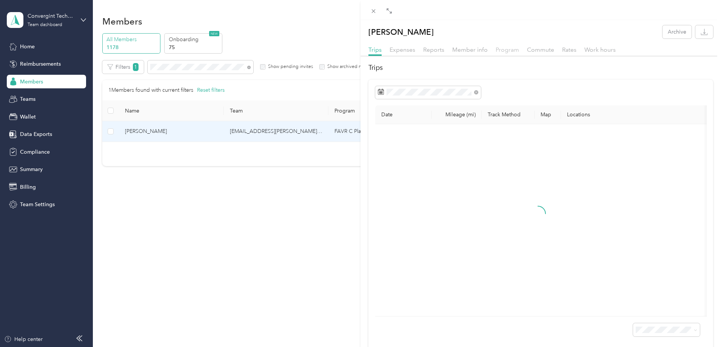
click at [501, 47] on span "Program" at bounding box center [506, 49] width 23 height 7
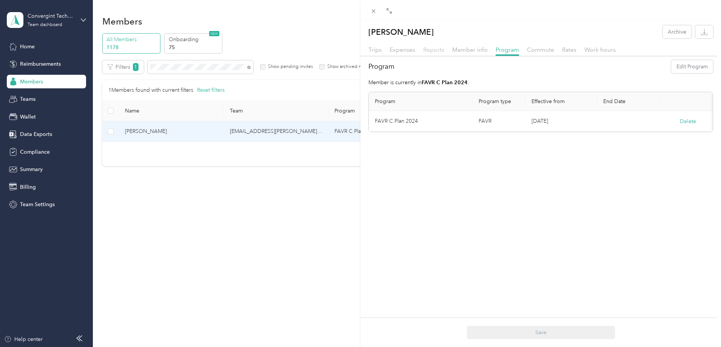
click at [435, 47] on span "Reports" at bounding box center [433, 49] width 21 height 7
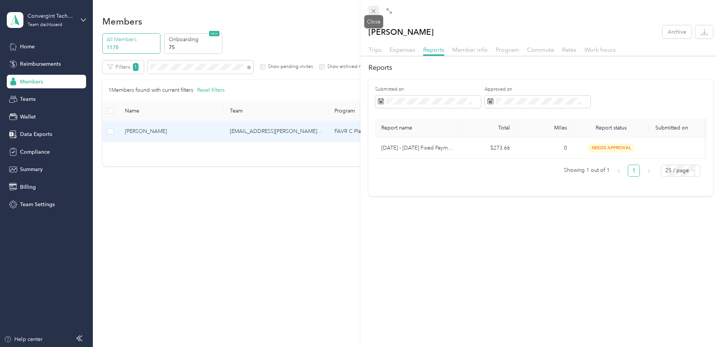
click at [375, 11] on icon at bounding box center [373, 11] width 6 height 6
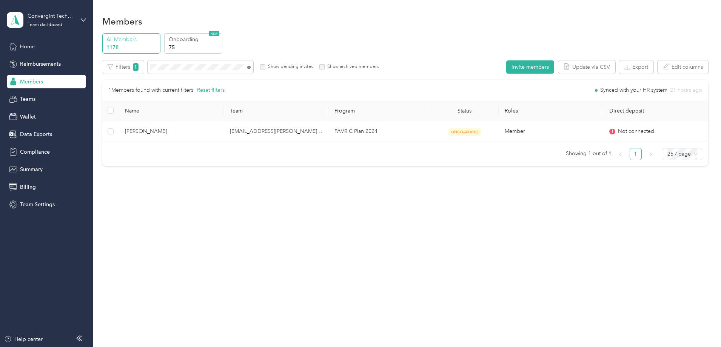
click at [251, 66] on icon at bounding box center [248, 67] width 3 height 3
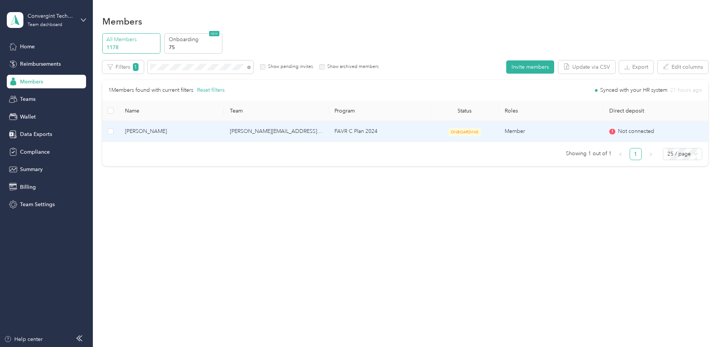
click at [409, 132] on td "FAVR C Plan 2024" at bounding box center [379, 131] width 102 height 21
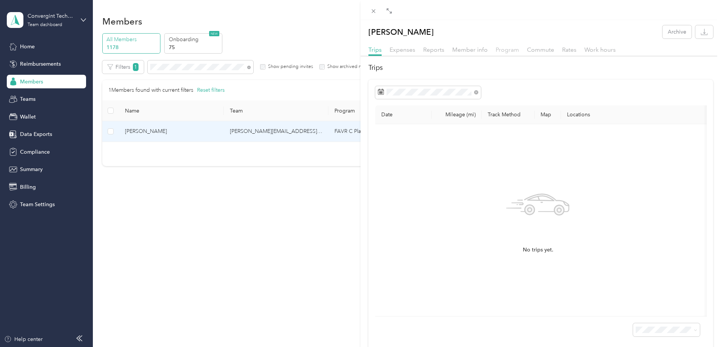
click at [507, 51] on span "Program" at bounding box center [506, 49] width 23 height 7
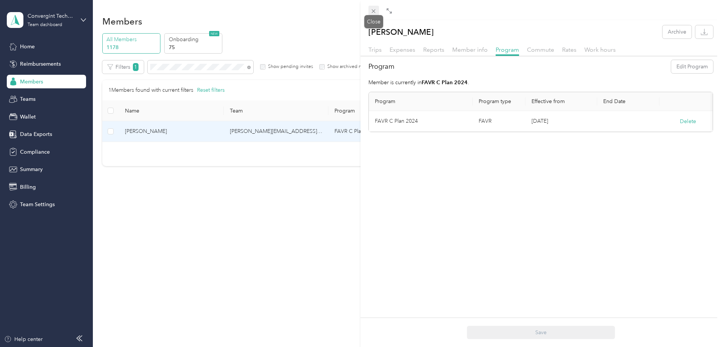
click at [374, 10] on icon at bounding box center [373, 11] width 6 height 6
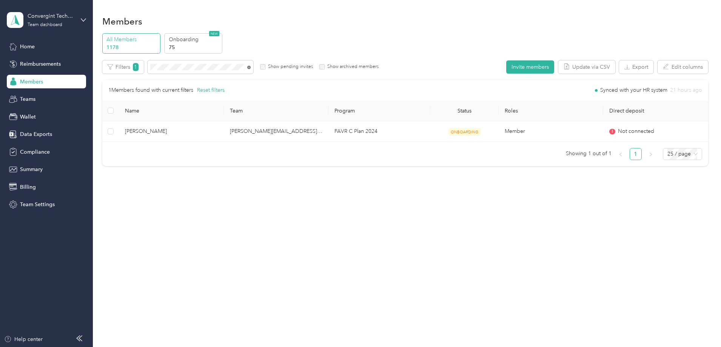
click at [251, 67] on span at bounding box center [248, 67] width 3 height 6
click at [251, 67] on icon at bounding box center [248, 67] width 3 height 3
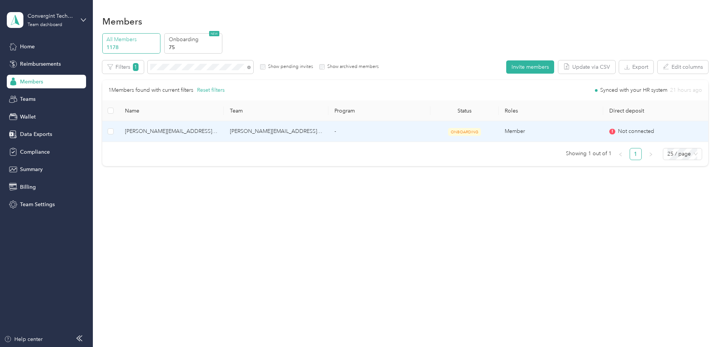
click at [298, 134] on td "[PERSON_NAME][EMAIL_ADDRESS][DOMAIN_NAME]" at bounding box center [276, 131] width 105 height 21
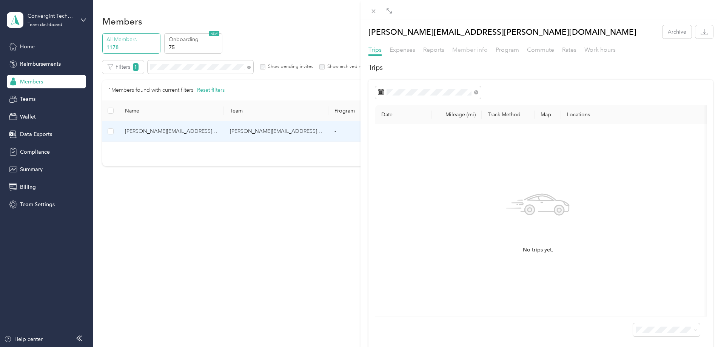
click at [460, 52] on span "Member info" at bounding box center [469, 49] width 35 height 7
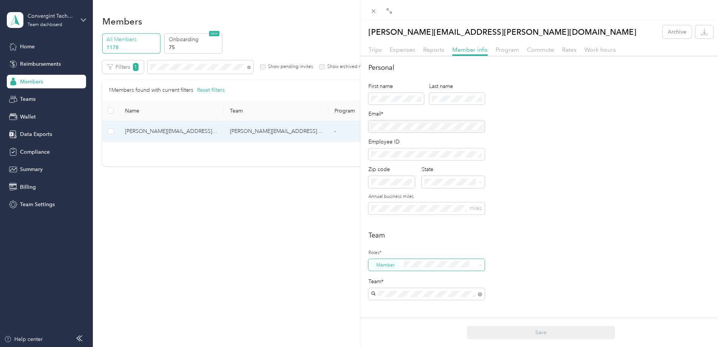
click at [417, 223] on div "Manager" at bounding box center [427, 221] width 106 height 9
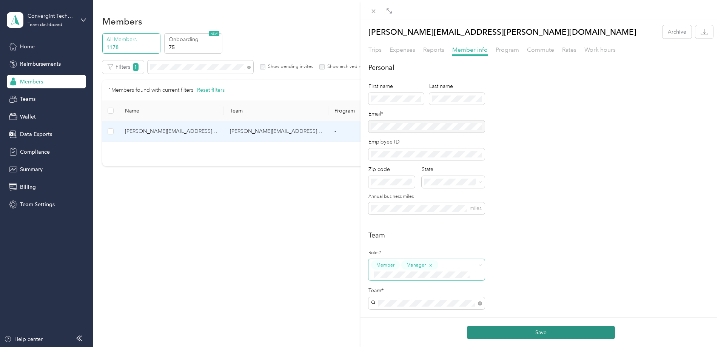
click at [504, 332] on button "Save" at bounding box center [541, 332] width 148 height 13
click at [490, 327] on div "Save" at bounding box center [540, 331] width 360 height 29
click at [491, 331] on button "Save" at bounding box center [541, 332] width 148 height 13
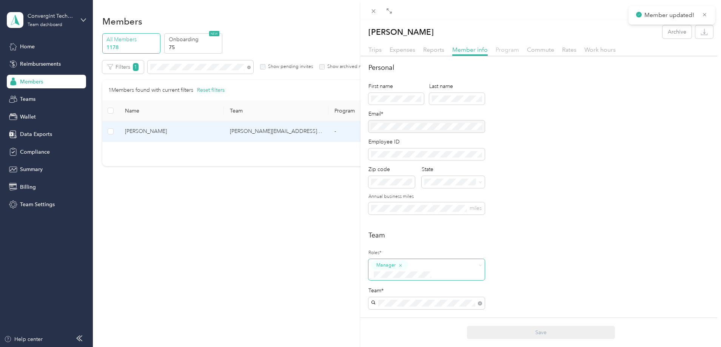
click at [506, 48] on span "Program" at bounding box center [506, 49] width 23 height 7
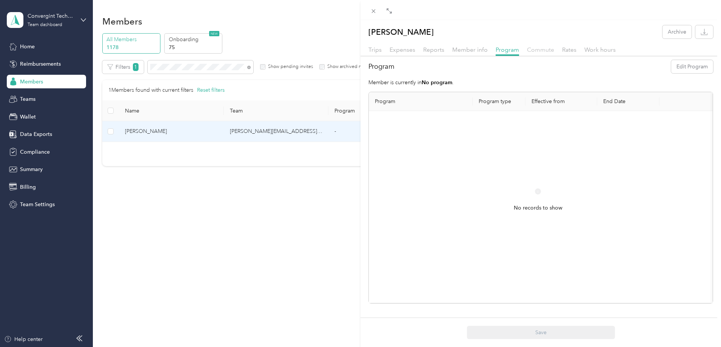
click at [539, 50] on span "Commute" at bounding box center [540, 49] width 27 height 7
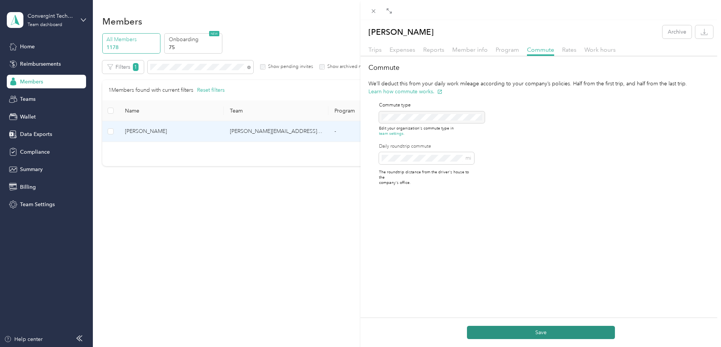
click at [488, 334] on button "Save" at bounding box center [541, 332] width 148 height 13
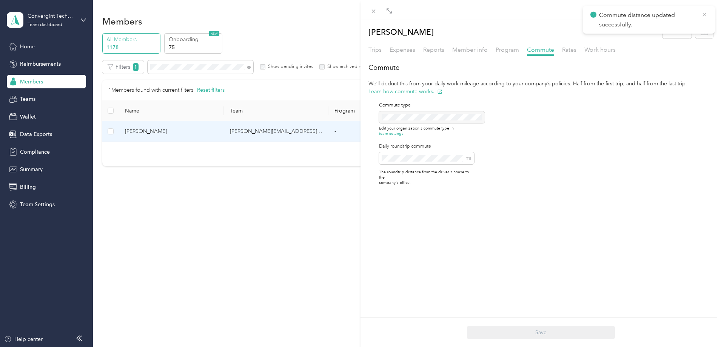
click at [703, 13] on icon at bounding box center [704, 14] width 6 height 7
click at [478, 50] on span "Member info" at bounding box center [469, 49] width 35 height 7
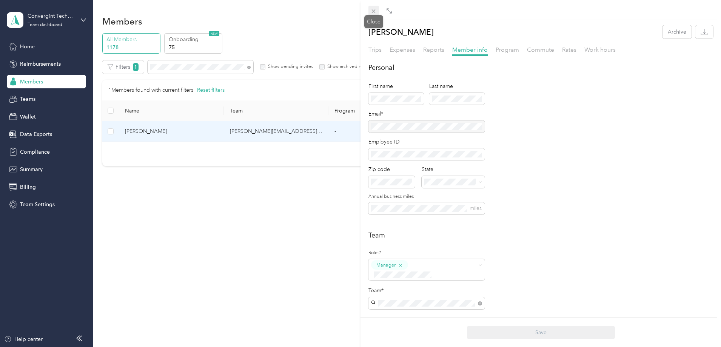
click at [376, 11] on icon at bounding box center [373, 11] width 6 height 6
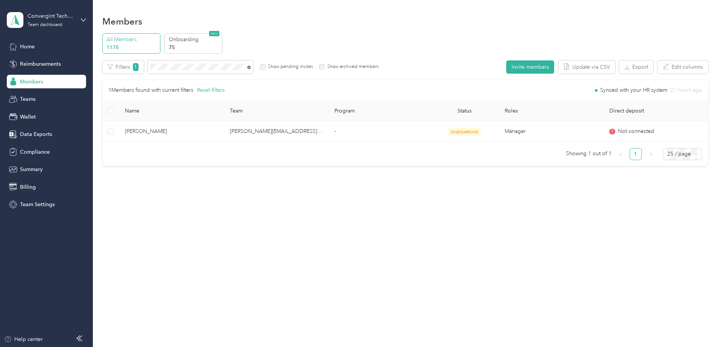
click at [251, 67] on icon at bounding box center [248, 67] width 3 height 3
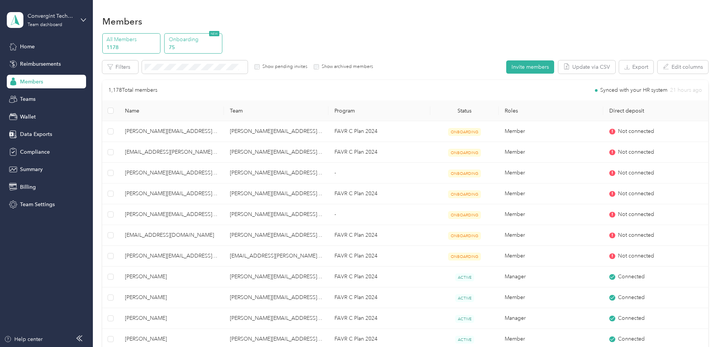
click at [220, 42] on p "Onboarding" at bounding box center [194, 39] width 51 height 8
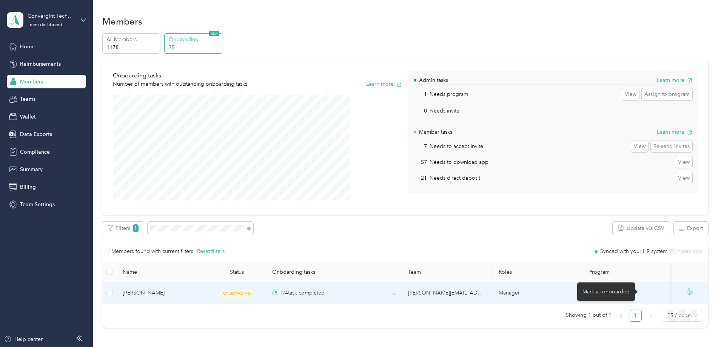
click at [687, 292] on icon at bounding box center [688, 293] width 3 height 4
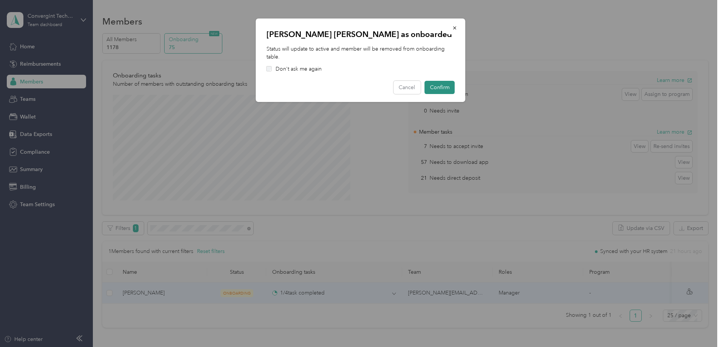
click at [439, 85] on button "Confirm" at bounding box center [440, 87] width 30 height 13
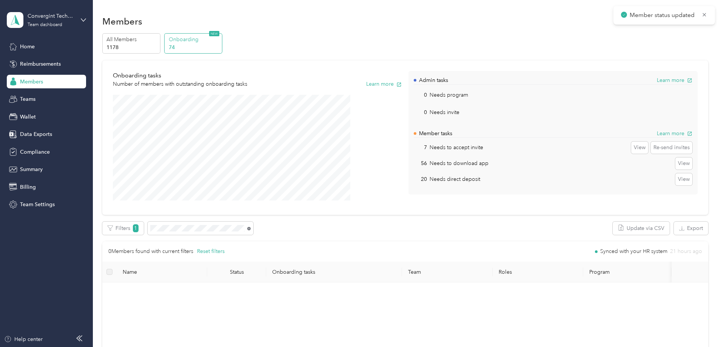
click at [251, 229] on icon at bounding box center [248, 228] width 3 height 3
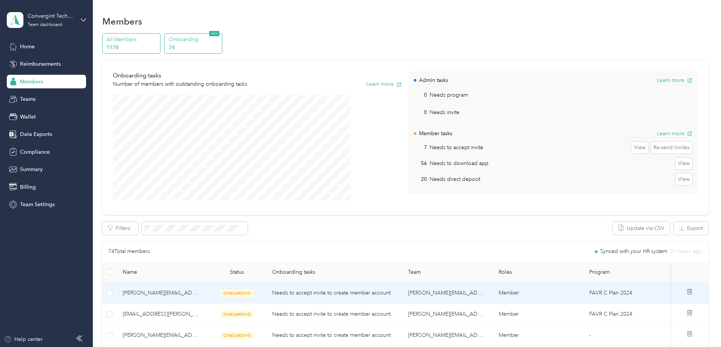
click at [158, 40] on p "All Members" at bounding box center [131, 39] width 51 height 8
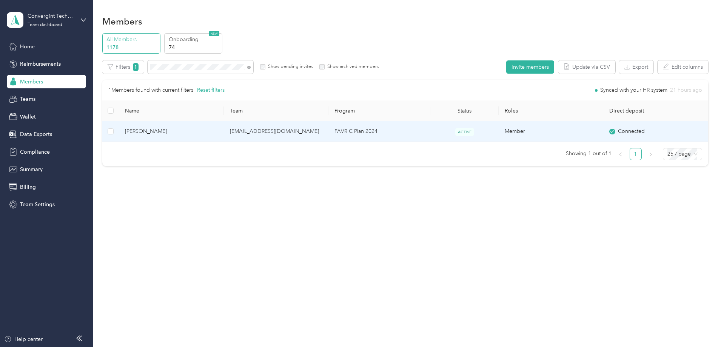
click at [320, 135] on td "[EMAIL_ADDRESS][DOMAIN_NAME]" at bounding box center [276, 131] width 105 height 21
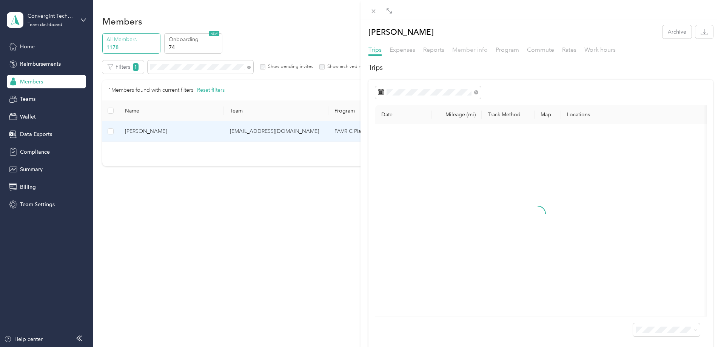
click at [471, 48] on span "Member info" at bounding box center [469, 49] width 35 height 7
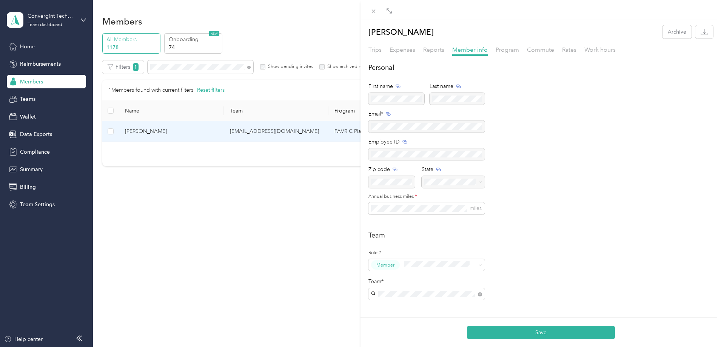
drag, startPoint x: 391, startPoint y: 298, endPoint x: 394, endPoint y: 310, distance: 12.3
click at [391, 346] on div "Drag to resize Click to close [PERSON_NAME] Archive Trips Expenses Reports Memb…" at bounding box center [358, 347] width 717 height 0
click at [419, 310] on div "[PERSON_NAME][EMAIL_ADDRESS][PERSON_NAME][DOMAIN_NAME] [PERSON_NAME]" at bounding box center [427, 315] width 106 height 25
click at [520, 334] on button "Save" at bounding box center [541, 332] width 148 height 13
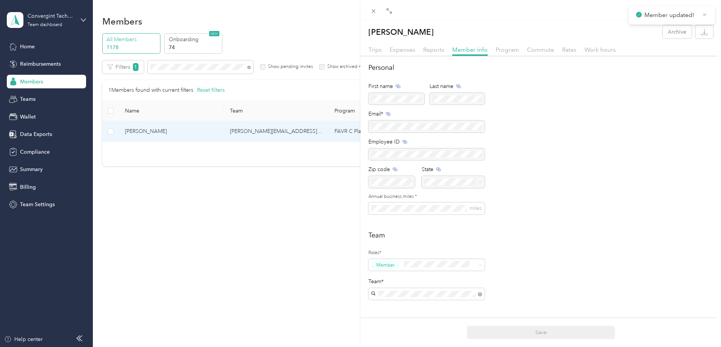
click at [704, 14] on icon at bounding box center [705, 14] width 6 height 7
click at [374, 10] on icon at bounding box center [373, 11] width 6 height 6
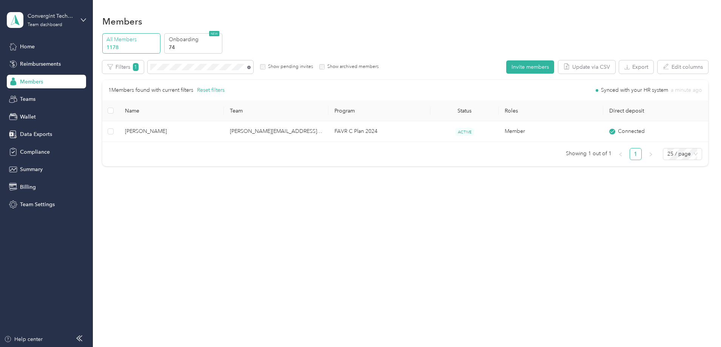
click at [251, 68] on icon at bounding box center [248, 67] width 3 height 3
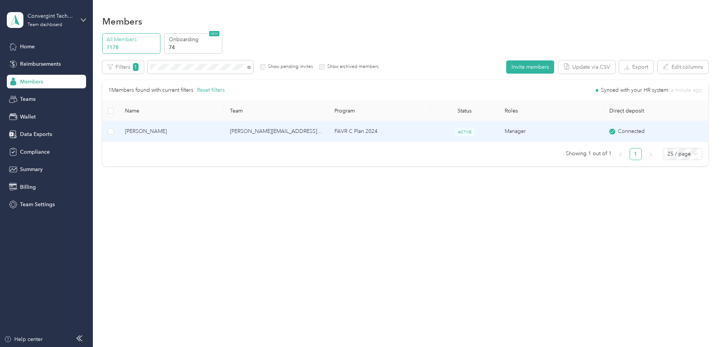
click at [365, 129] on td "FAVR C Plan 2024" at bounding box center [379, 131] width 102 height 21
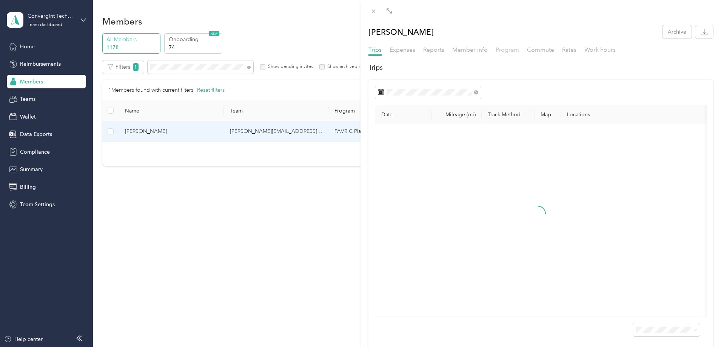
click at [500, 50] on span "Program" at bounding box center [506, 49] width 23 height 7
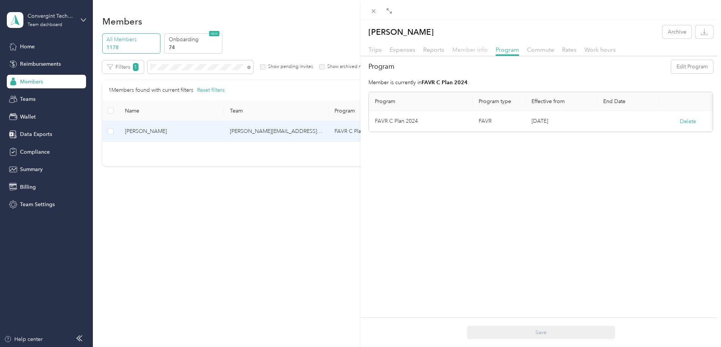
click at [459, 47] on span "Member info" at bounding box center [469, 49] width 35 height 7
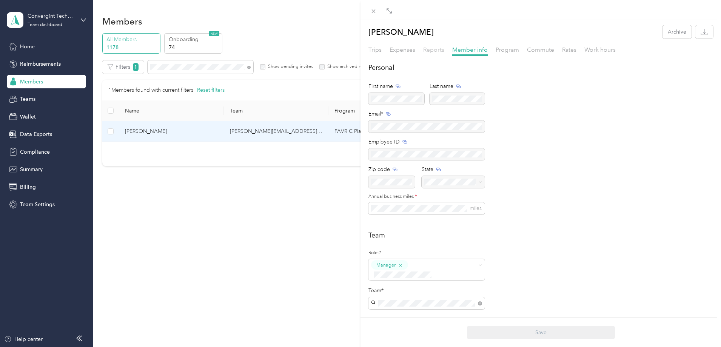
click at [426, 50] on span "Reports" at bounding box center [433, 49] width 21 height 7
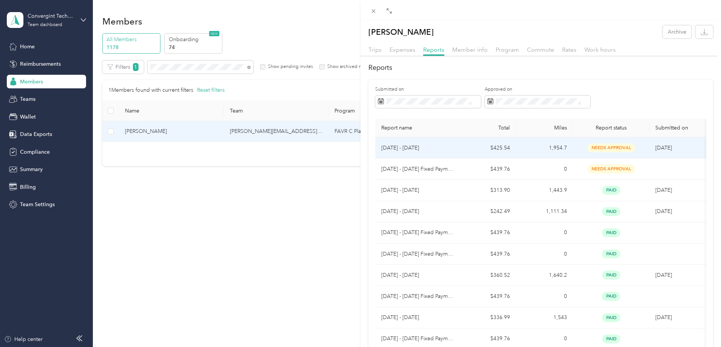
click at [435, 147] on p "[DATE] - [DATE]" at bounding box center [417, 148] width 72 height 8
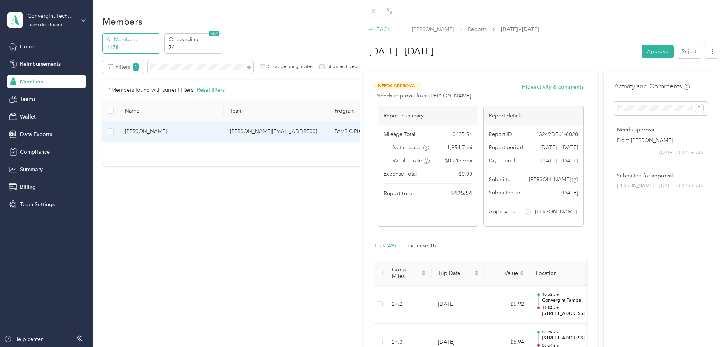
click at [379, 28] on div "BACK" at bounding box center [379, 29] width 22 height 8
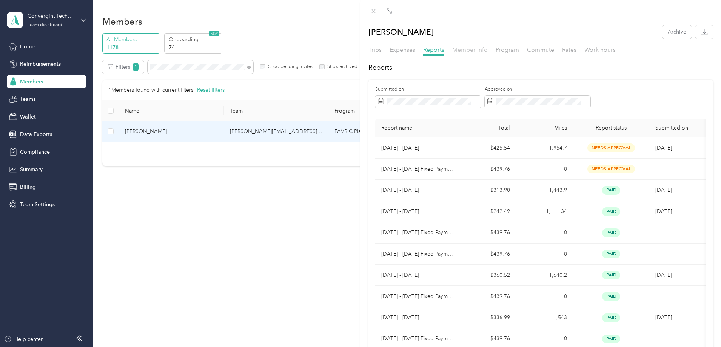
click at [455, 49] on span "Member info" at bounding box center [469, 49] width 35 height 7
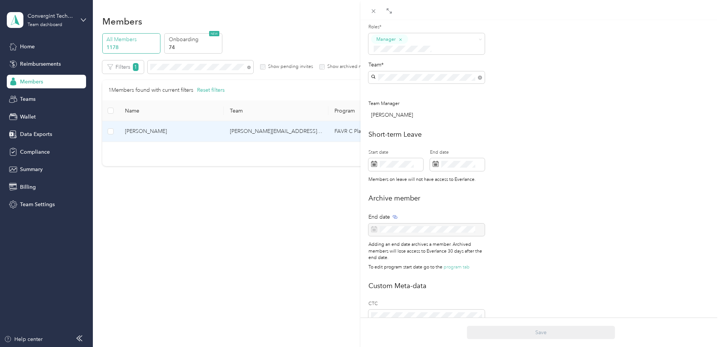
scroll to position [265, 0]
